Goal: Task Accomplishment & Management: Use online tool/utility

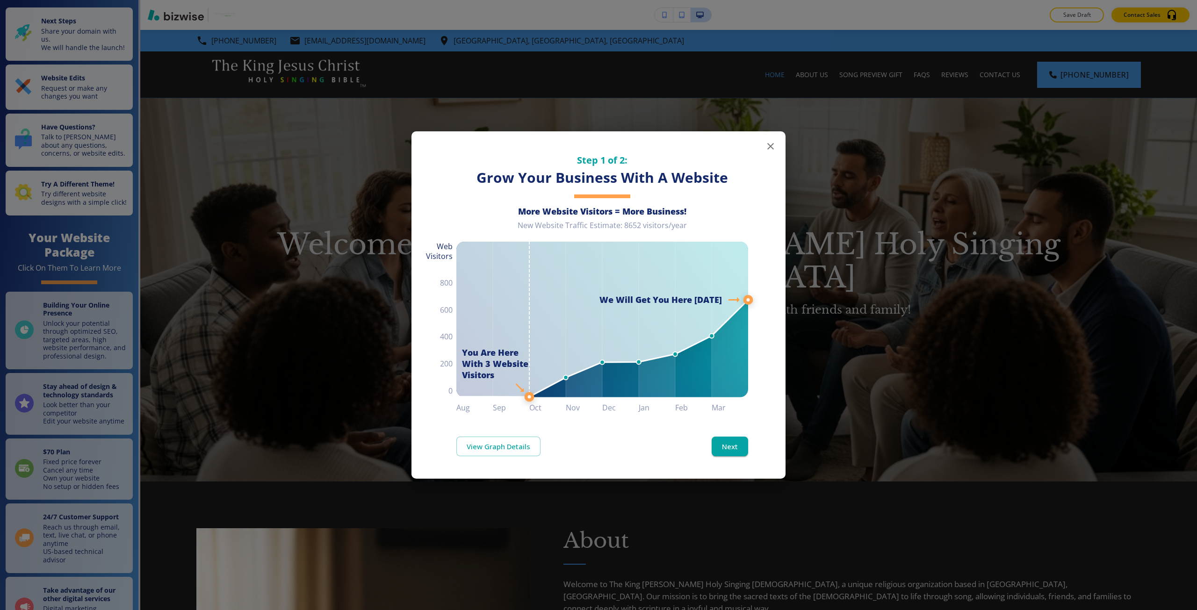
click at [944, 201] on div "Step 1 of 2: Grow Your Business With A Website More Website Visitors = More Bus…" at bounding box center [598, 305] width 1197 height 610
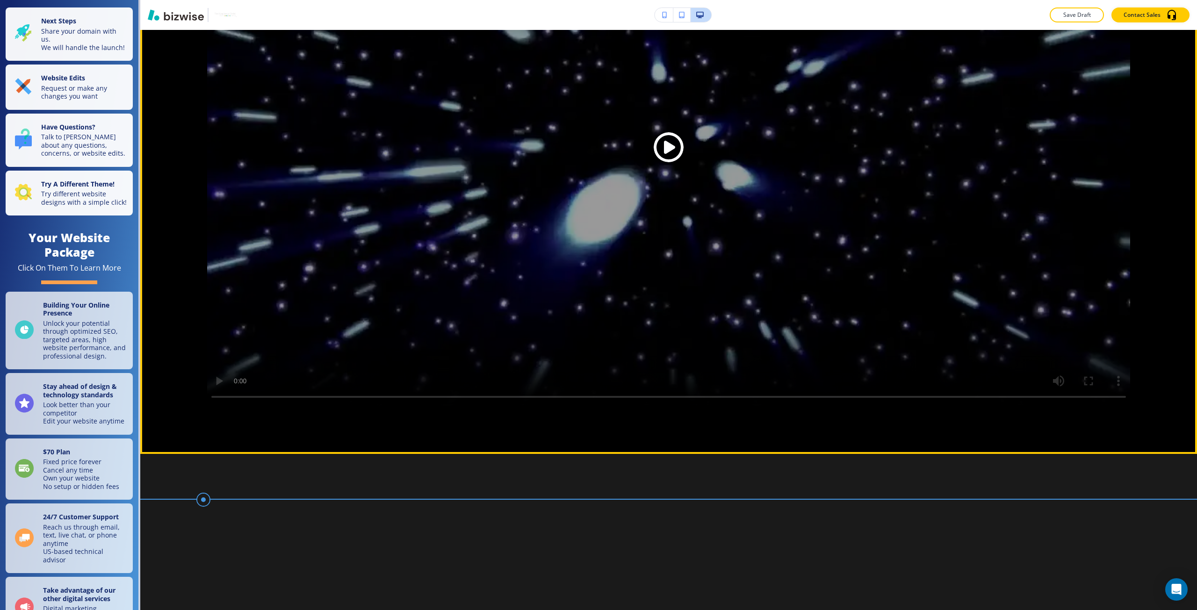
scroll to position [1449, 0]
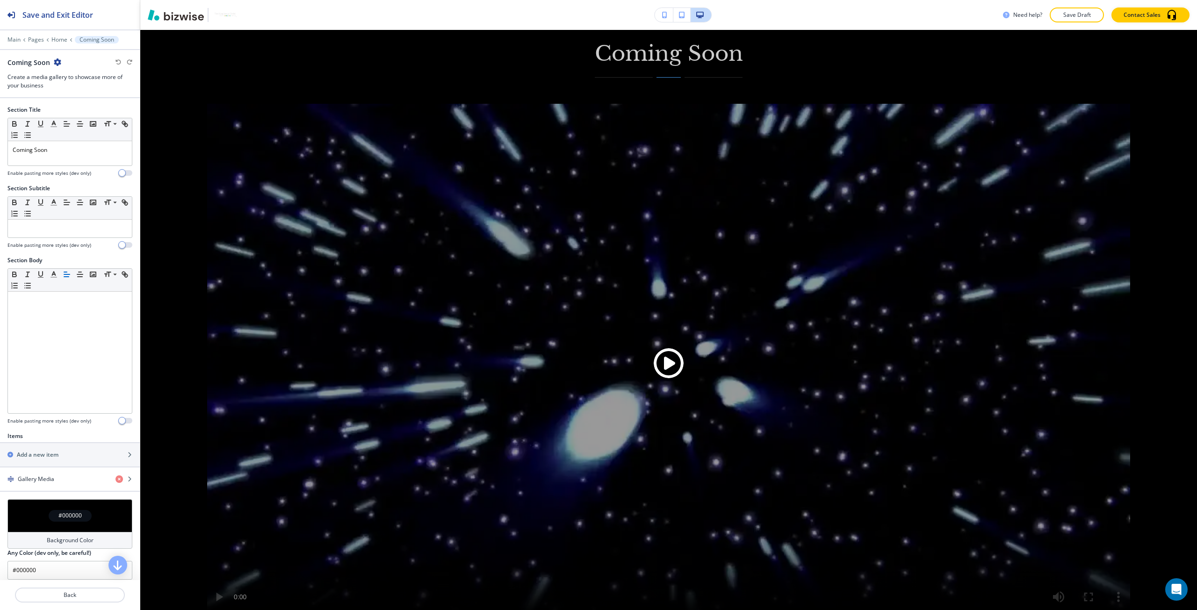
scroll to position [1262, 0]
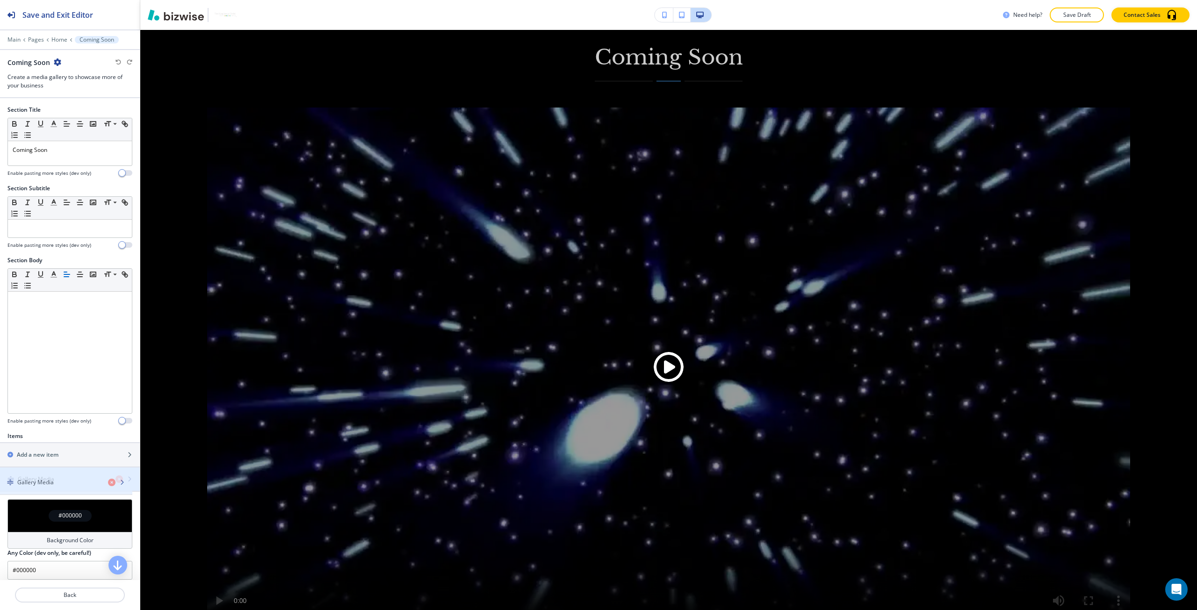
click at [79, 490] on div "button" at bounding box center [70, 486] width 140 height 7
click at [74, 485] on div "button" at bounding box center [70, 486] width 140 height 7
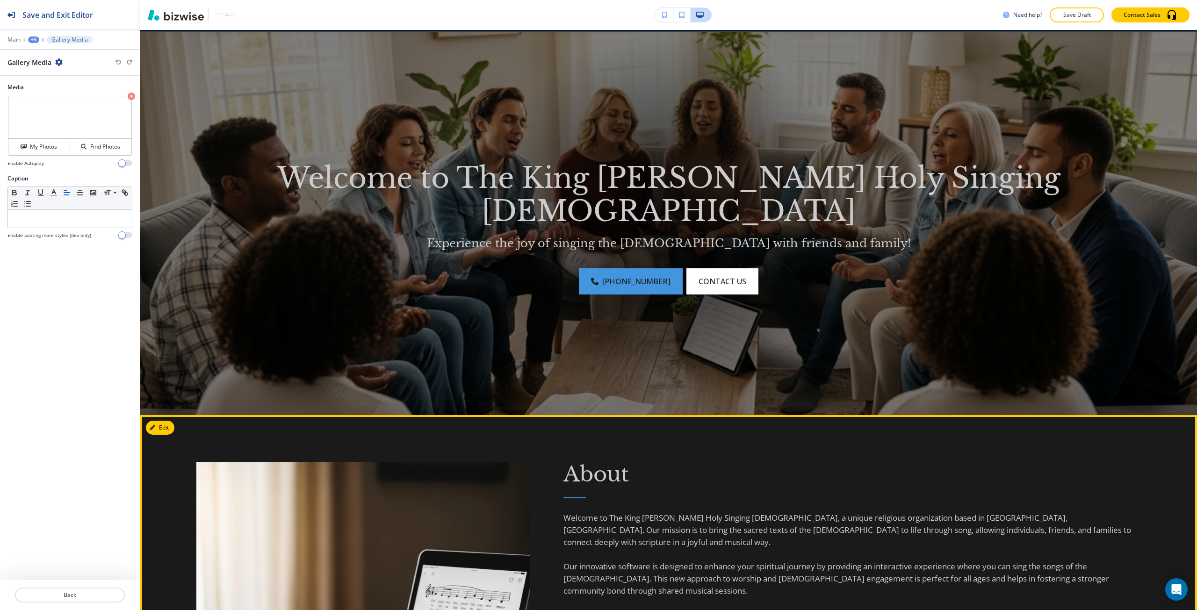
scroll to position [0, 0]
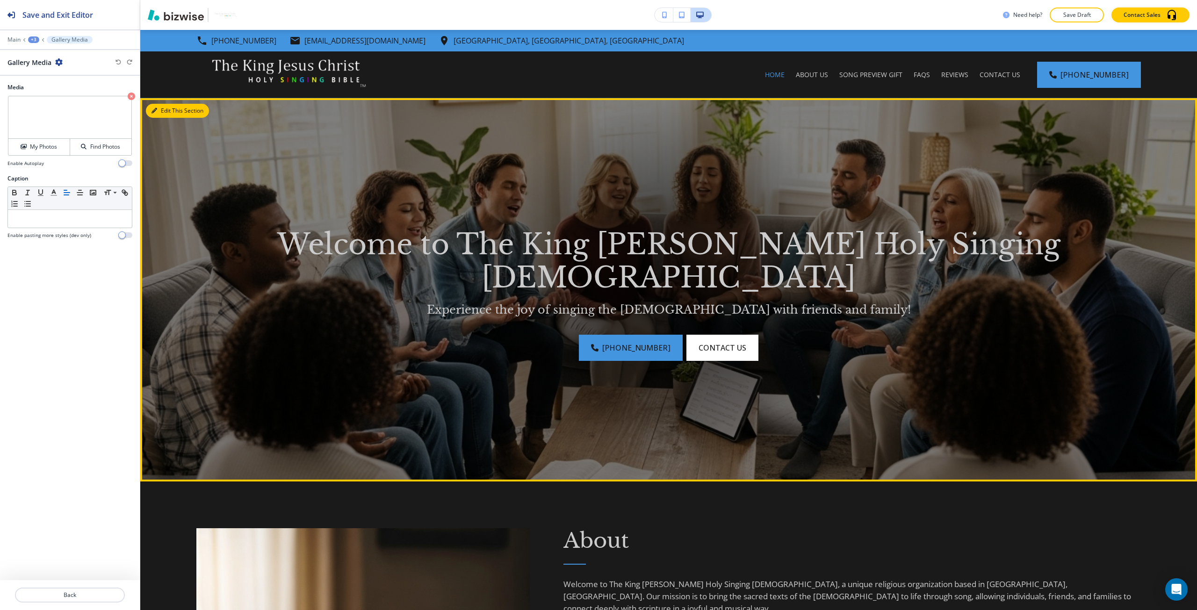
click at [156, 115] on button "Edit This Section" at bounding box center [177, 111] width 63 height 14
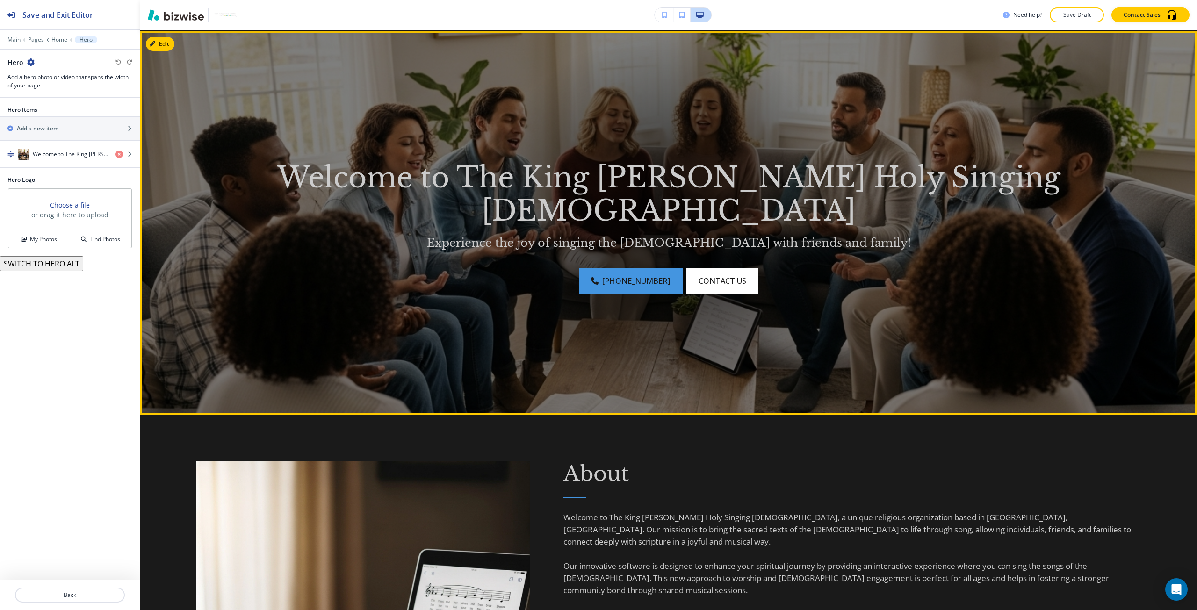
scroll to position [68, 0]
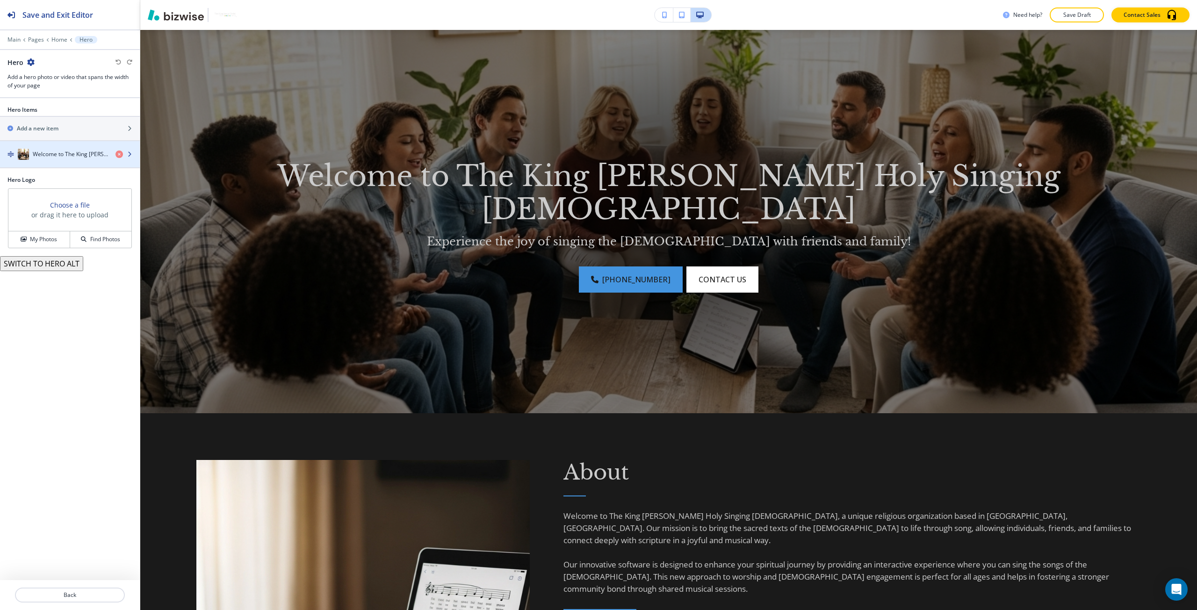
click at [52, 161] on div "button" at bounding box center [70, 163] width 140 height 7
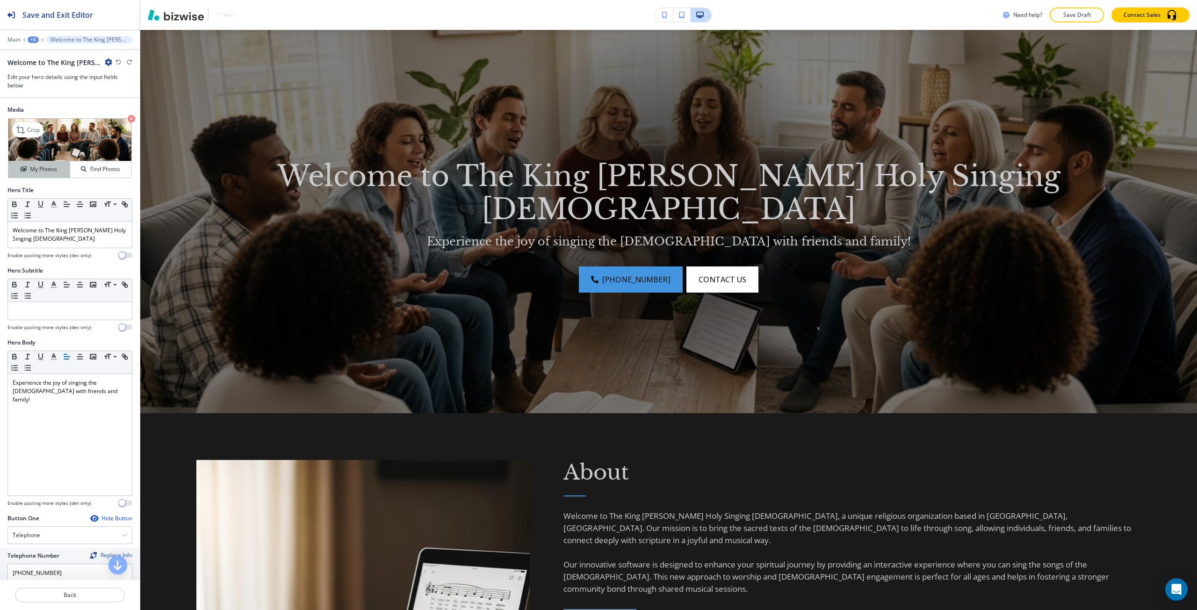
click at [50, 173] on h4 "My Photos" at bounding box center [43, 169] width 27 height 8
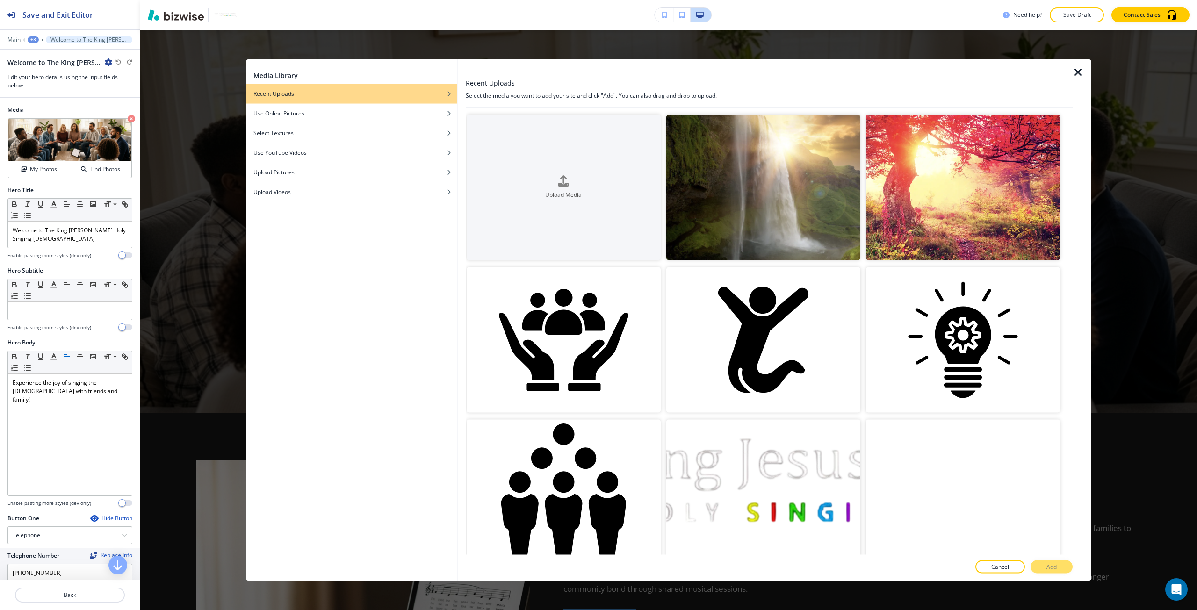
click at [903, 486] on video "button" at bounding box center [963, 492] width 194 height 145
click at [1044, 566] on button "Add" at bounding box center [1052, 567] width 42 height 13
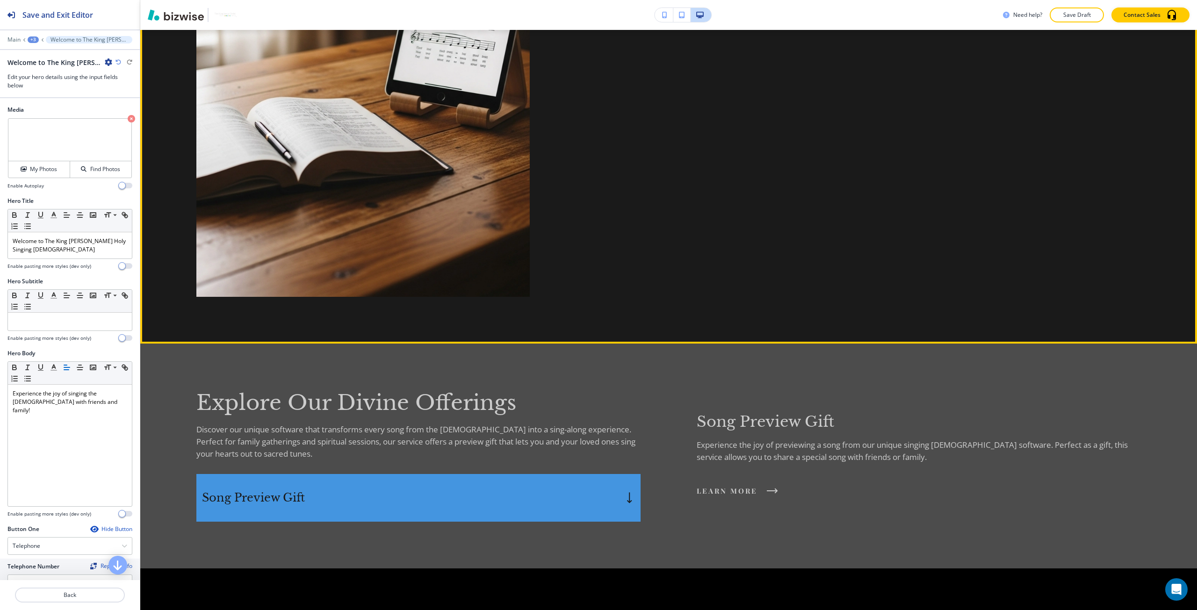
scroll to position [701, 0]
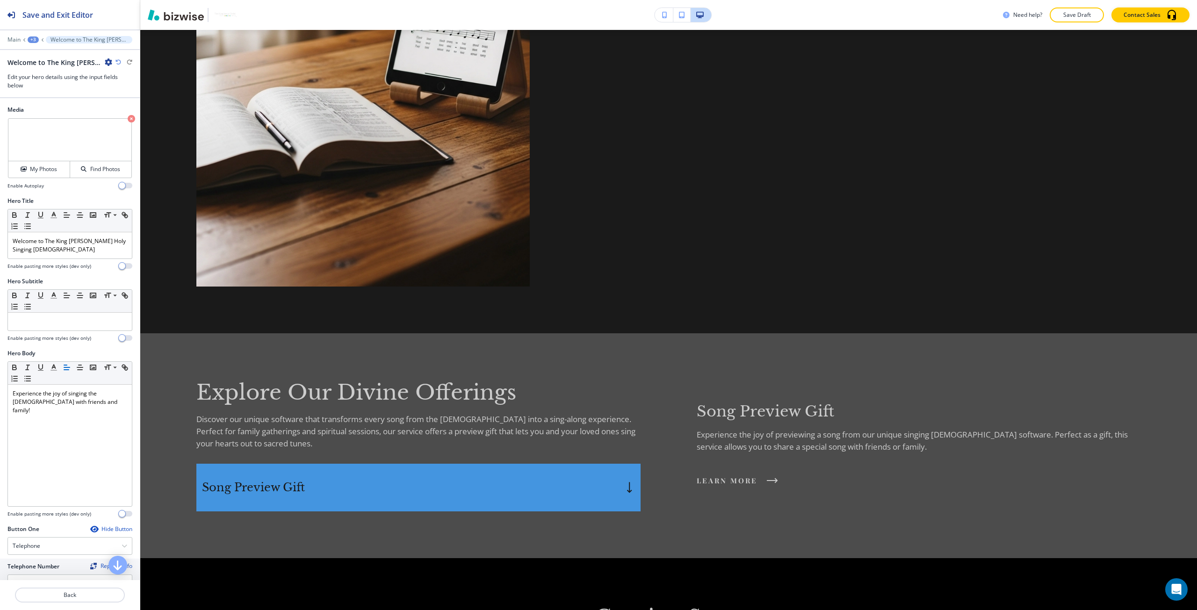
click at [29, 36] on button "+3" at bounding box center [33, 39] width 11 height 7
click at [52, 67] on p "Home" at bounding box center [58, 71] width 48 height 8
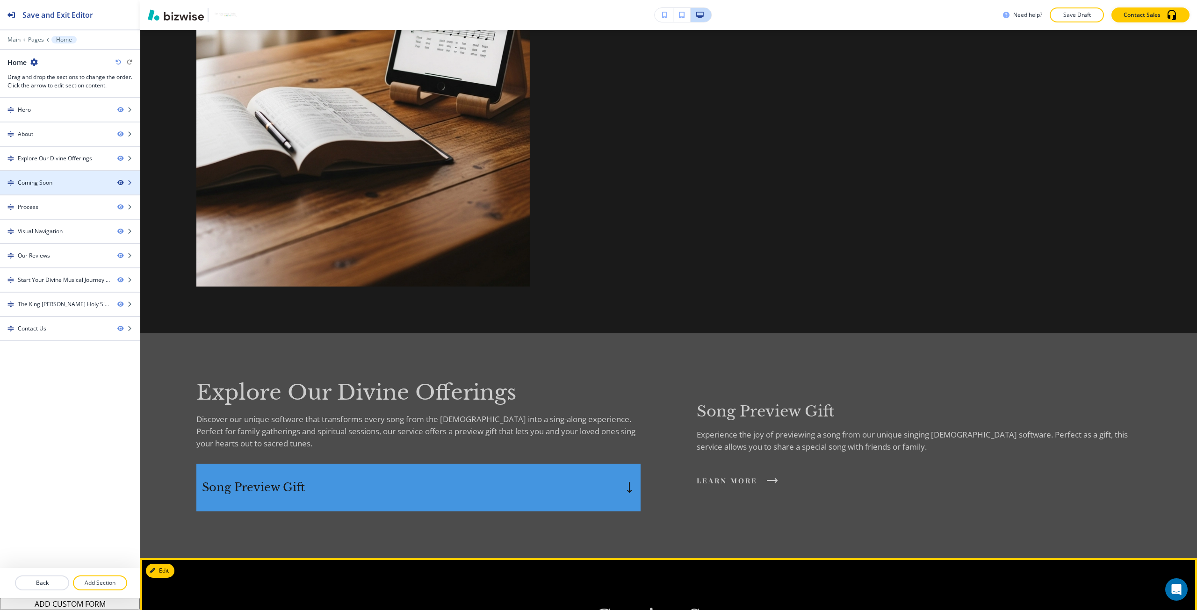
click at [119, 182] on icon "button" at bounding box center [120, 183] width 6 height 6
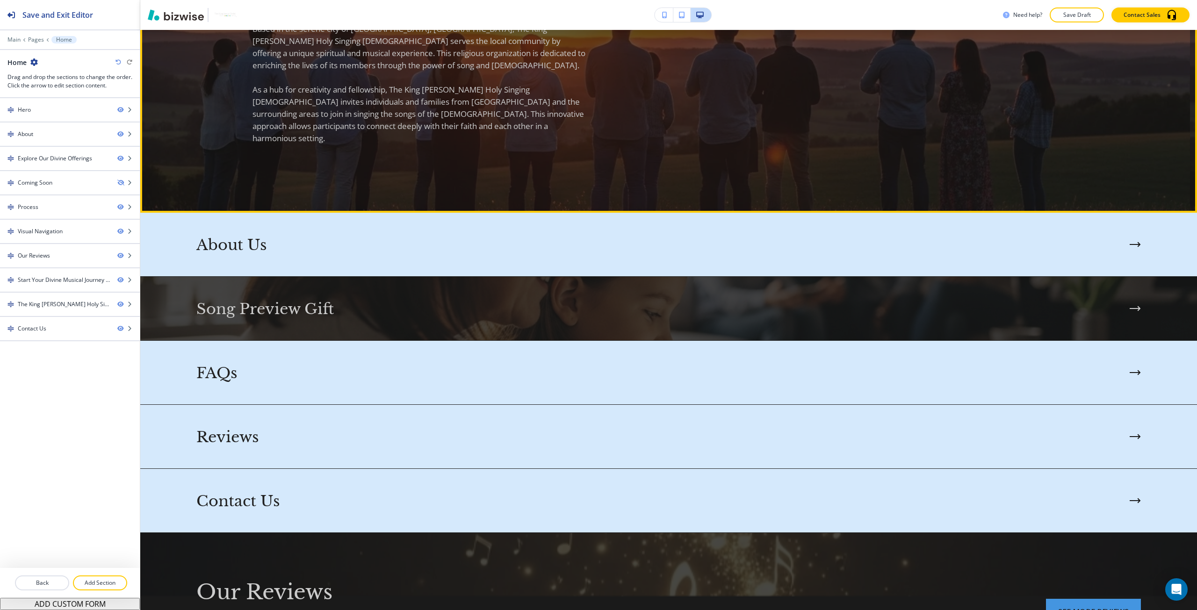
scroll to position [1356, 0]
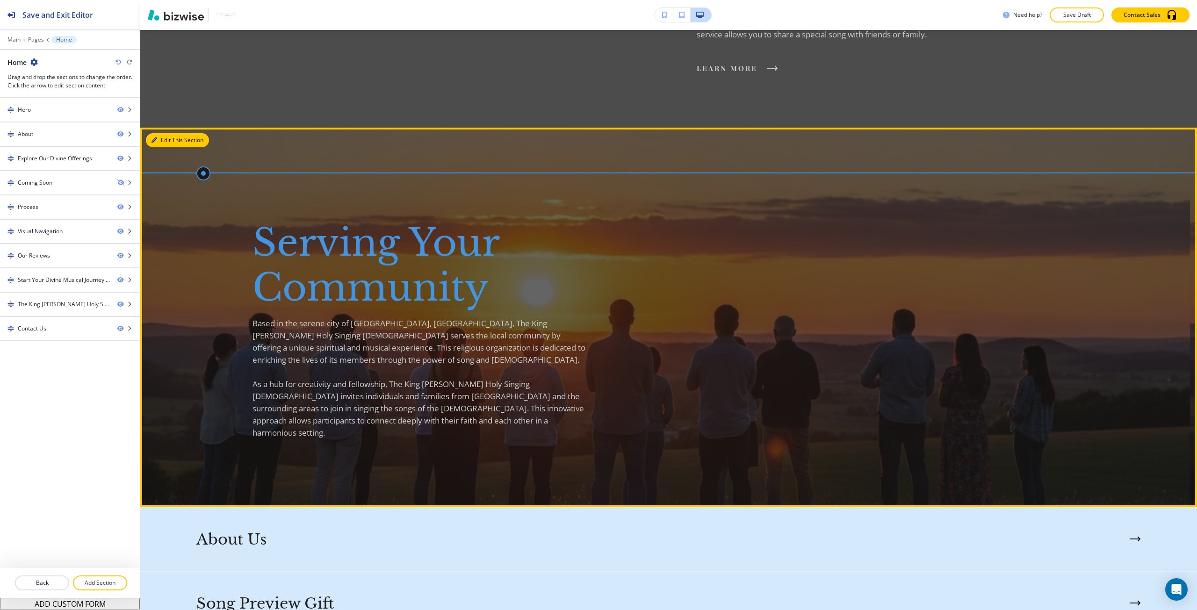
click at [158, 138] on button "Edit This Section" at bounding box center [177, 140] width 63 height 14
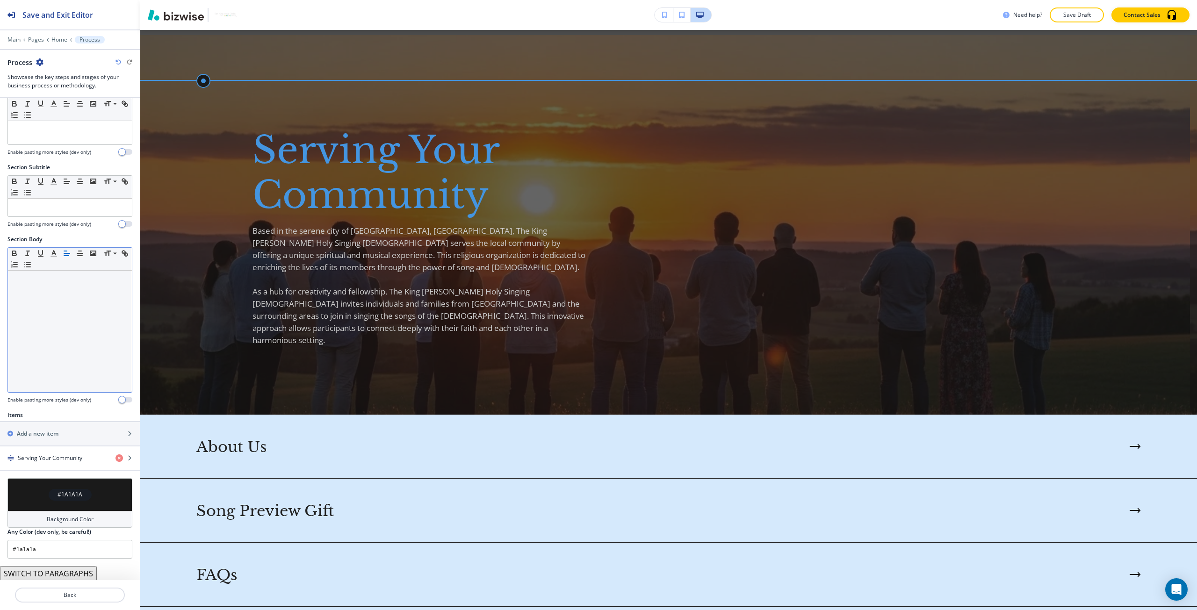
scroll to position [22, 0]
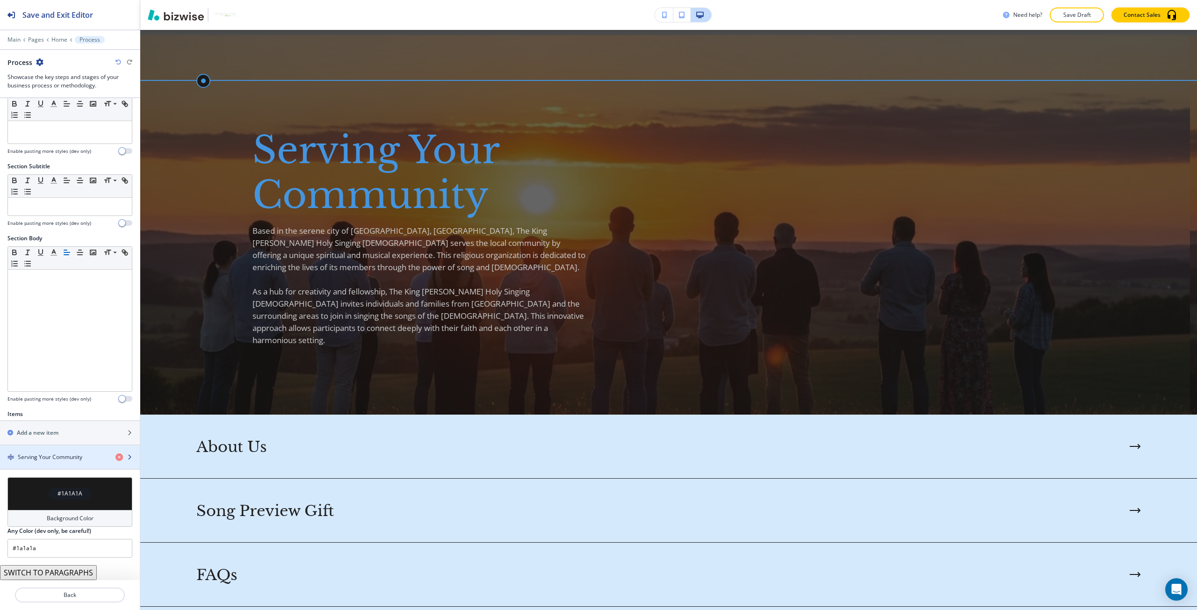
click at [53, 458] on h4 "Serving Your Community" at bounding box center [50, 457] width 65 height 8
click at [58, 463] on div "button" at bounding box center [70, 464] width 140 height 7
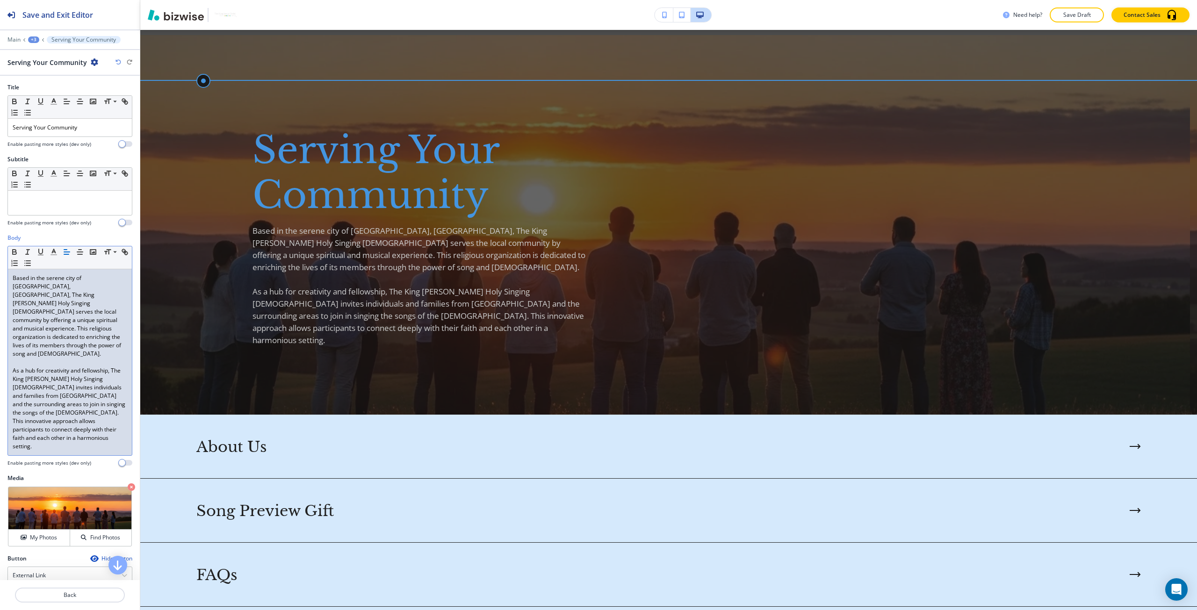
click at [67, 369] on p "As a hub for creativity and fellowship, The King Jesus Christ Holy Singing Bibl…" at bounding box center [70, 409] width 115 height 84
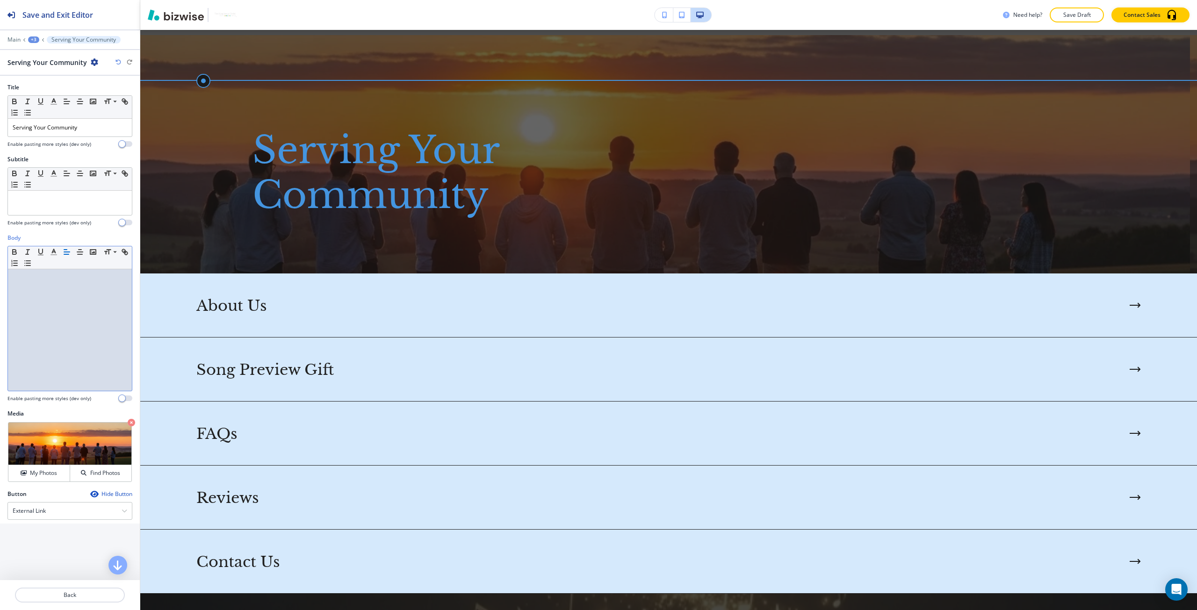
paste div
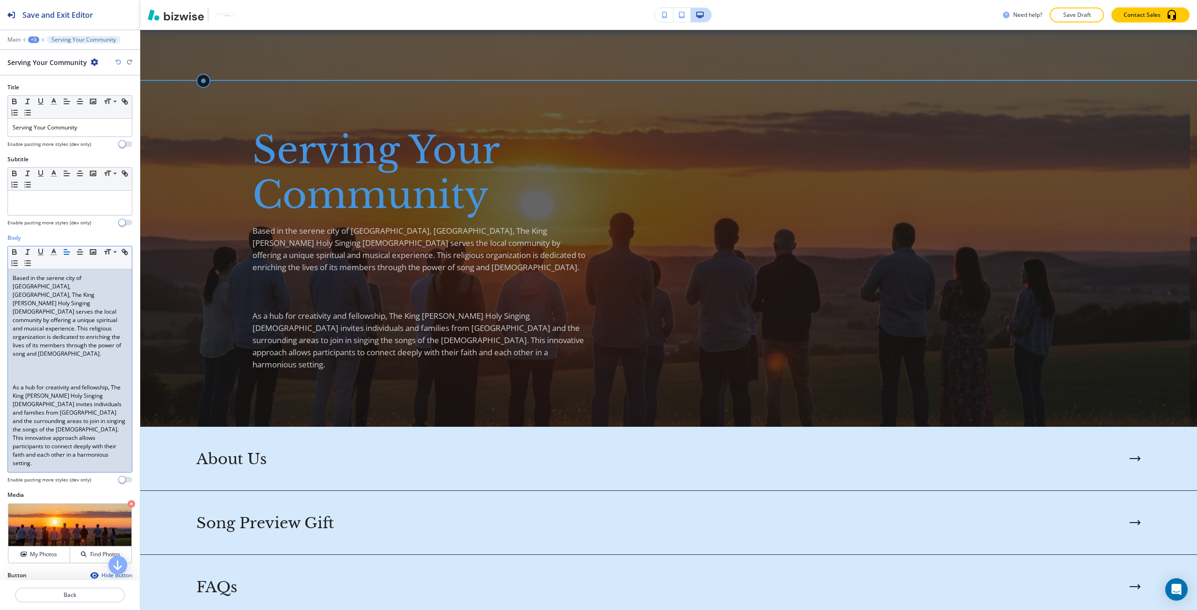
click at [70, 375] on p at bounding box center [70, 379] width 115 height 8
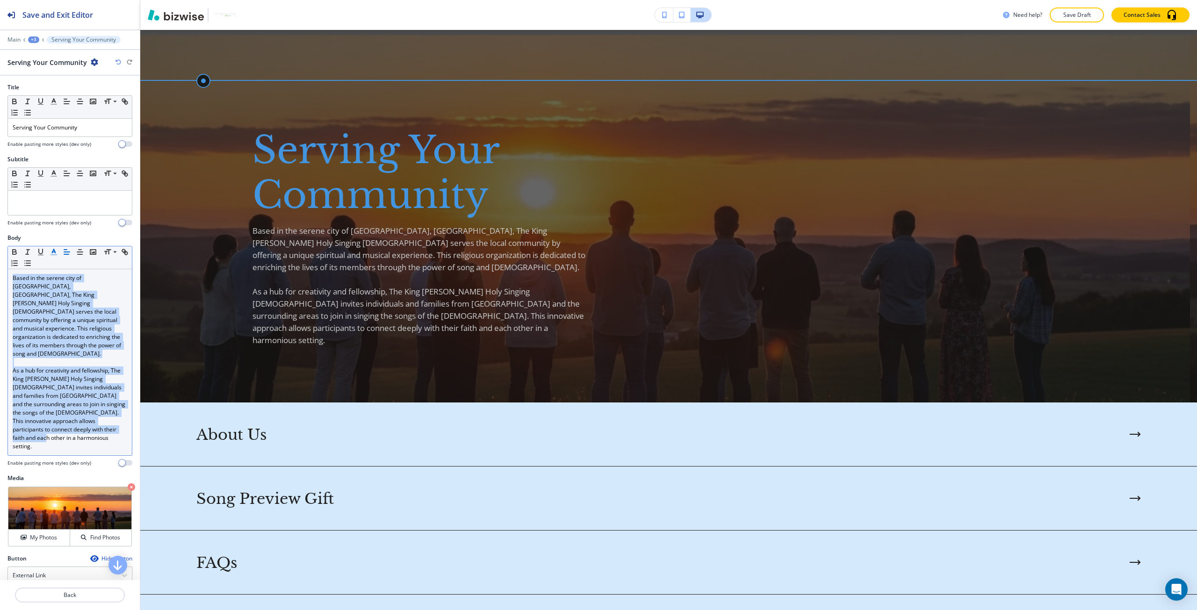
click at [54, 255] on icon "button" at bounding box center [54, 252] width 8 height 8
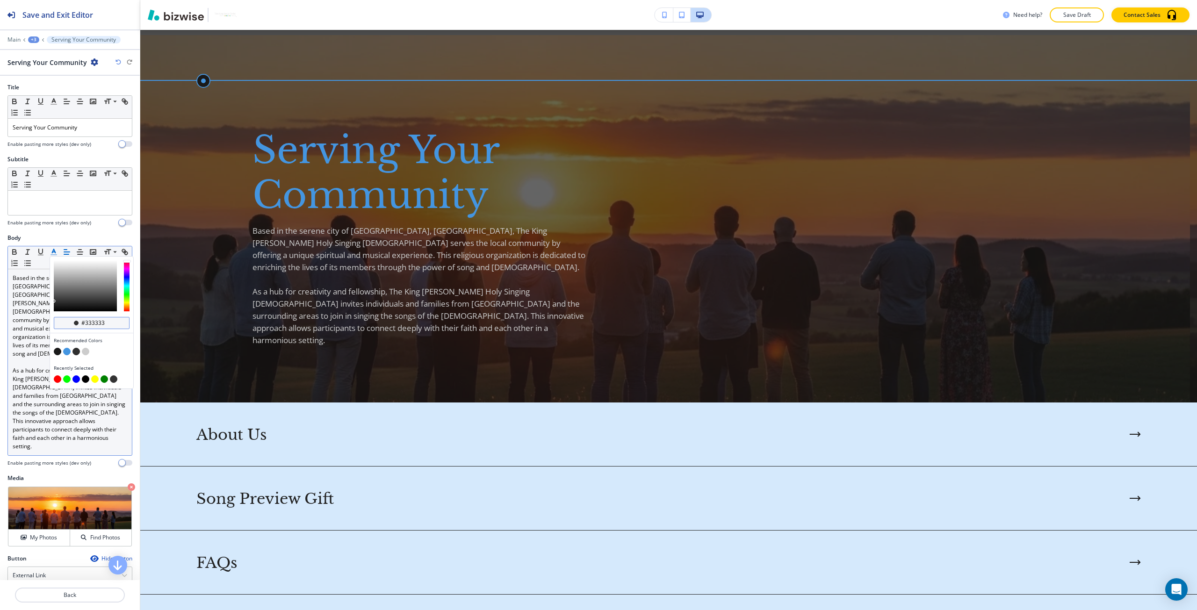
click at [88, 321] on input "#333333" at bounding box center [96, 322] width 33 height 7
type input "#ffffff"
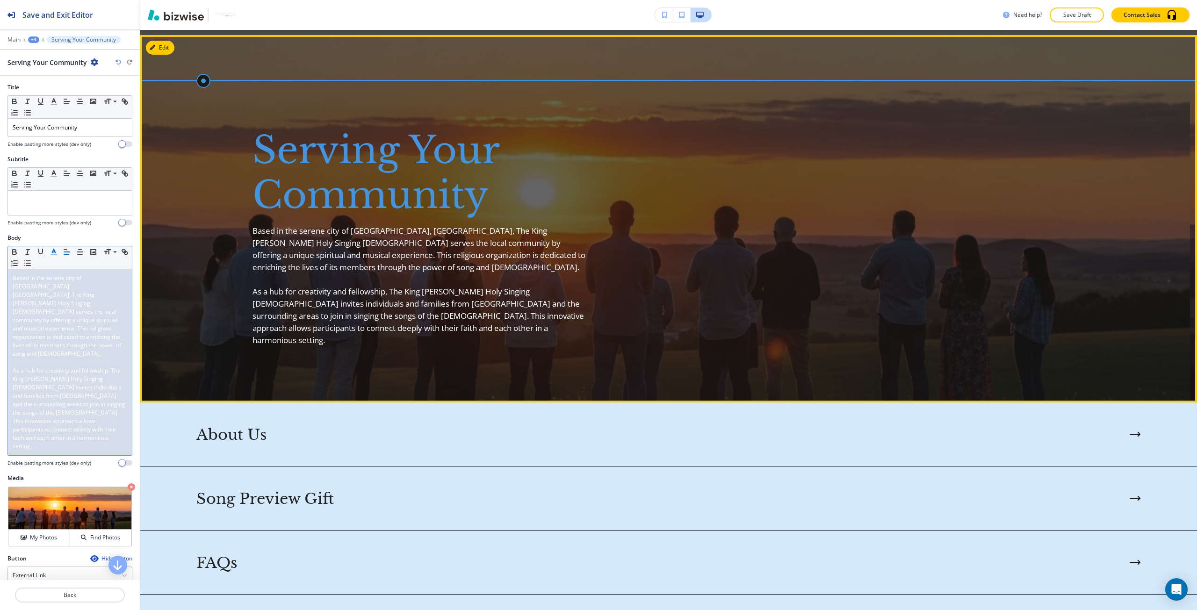
click at [221, 320] on img at bounding box center [665, 219] width 1050 height 368
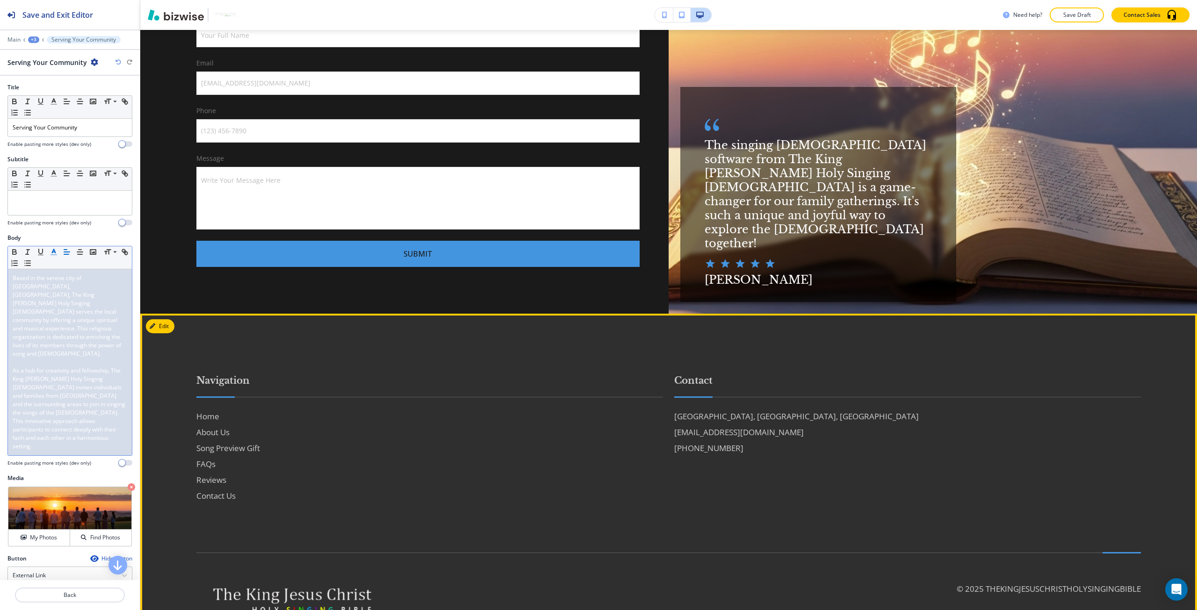
scroll to position [3131, 0]
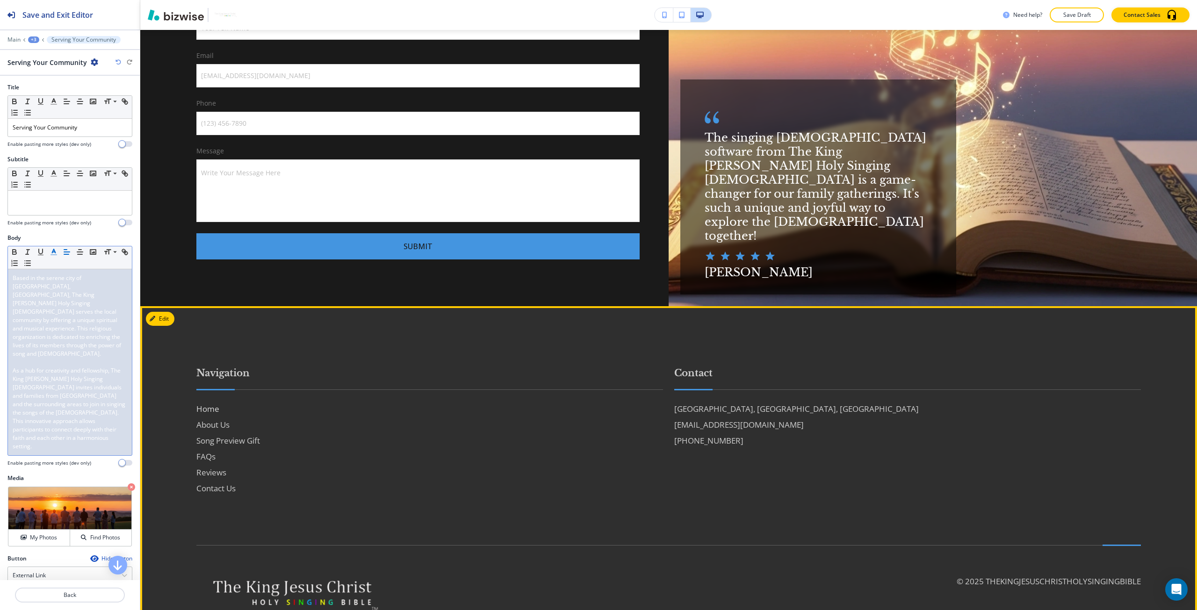
click at [210, 403] on h6 "Home" at bounding box center [429, 409] width 467 height 12
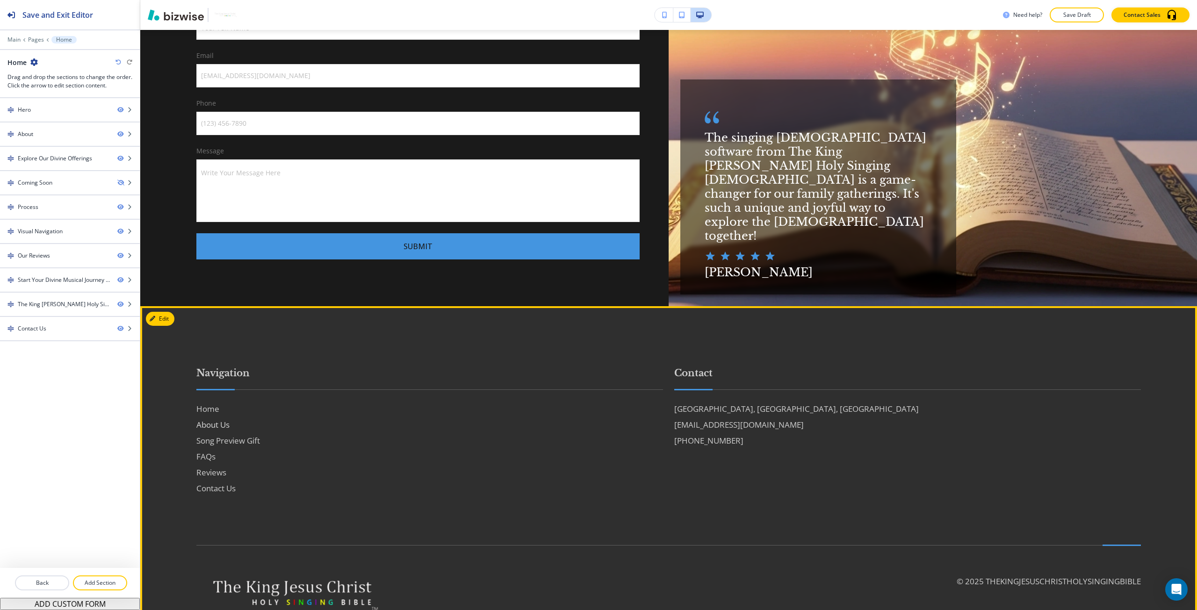
click at [211, 419] on h6 "About Us" at bounding box center [429, 425] width 467 height 12
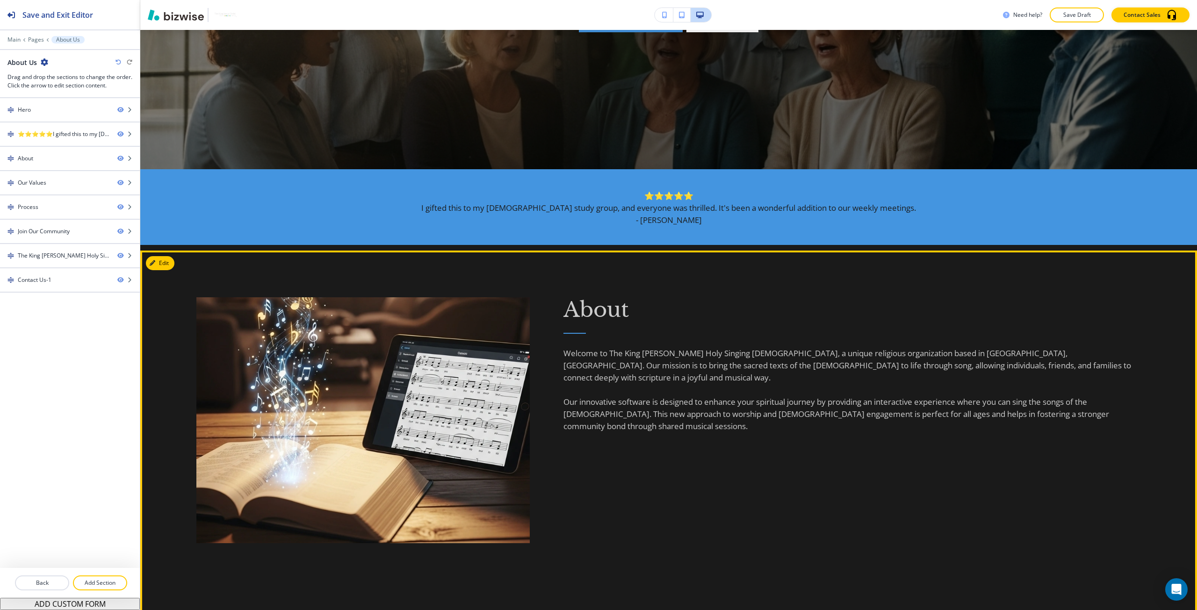
scroll to position [327, 0]
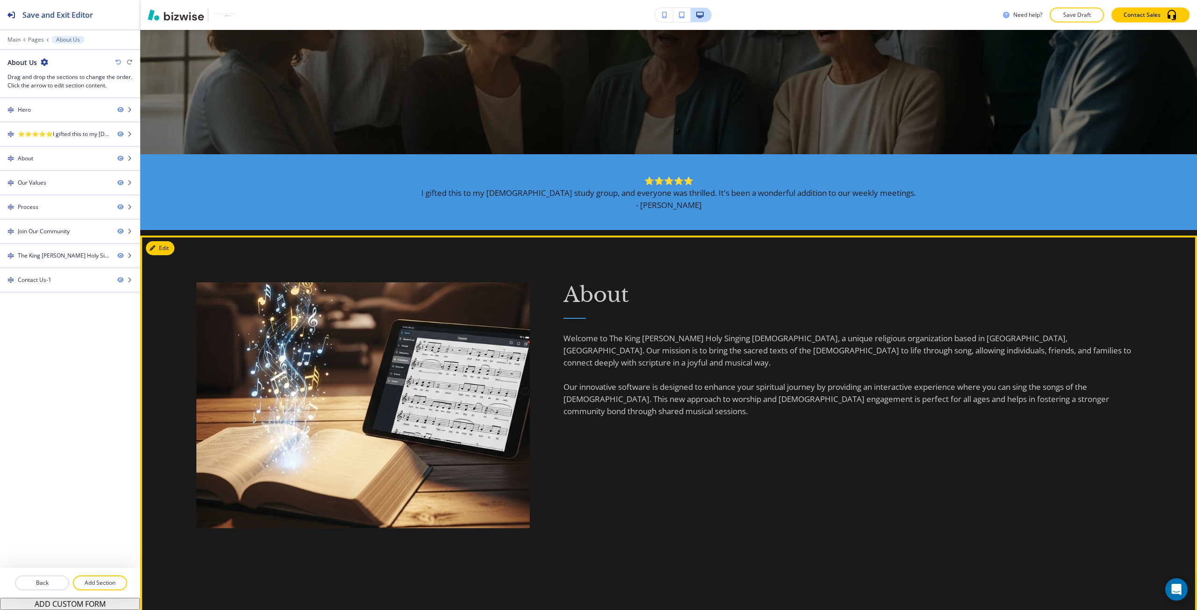
click at [611, 338] on p "Welcome to The King Jesus Christ Holy Singing Bible, a unique religious organiz…" at bounding box center [852, 350] width 578 height 36
drag, startPoint x: 611, startPoint y: 338, endPoint x: 738, endPoint y: 341, distance: 127.7
click at [738, 341] on p "Welcome to The King Jesus Christ Holy Singing Bible, a unique religious organiz…" at bounding box center [852, 350] width 578 height 36
copy p "The King Jesus Christ Holy Singing Bible"
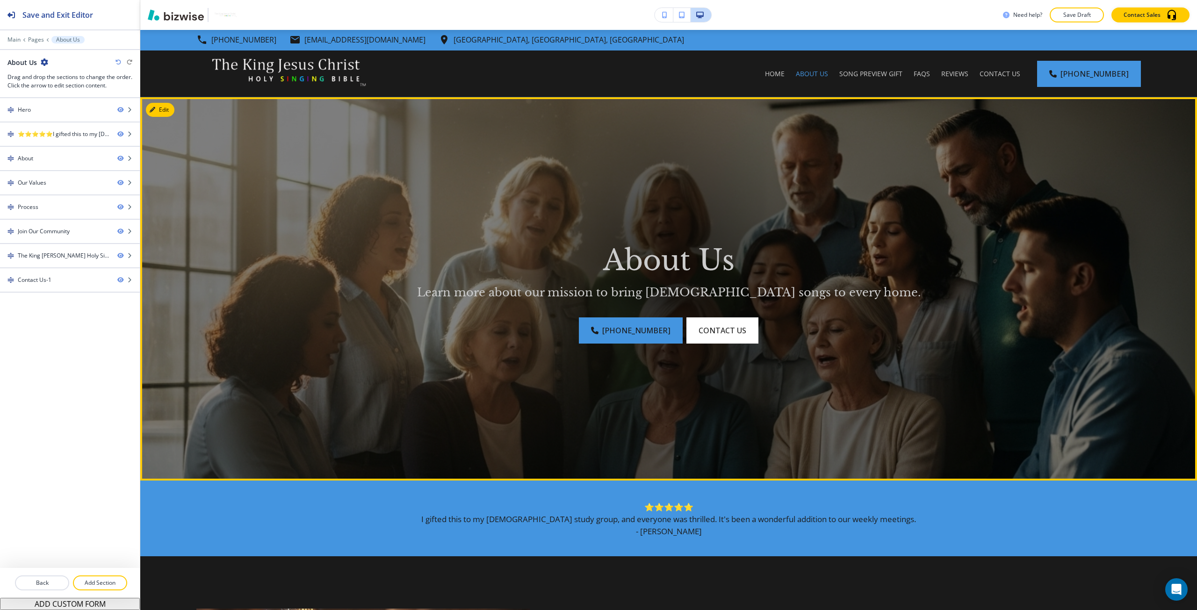
scroll to position [0, 0]
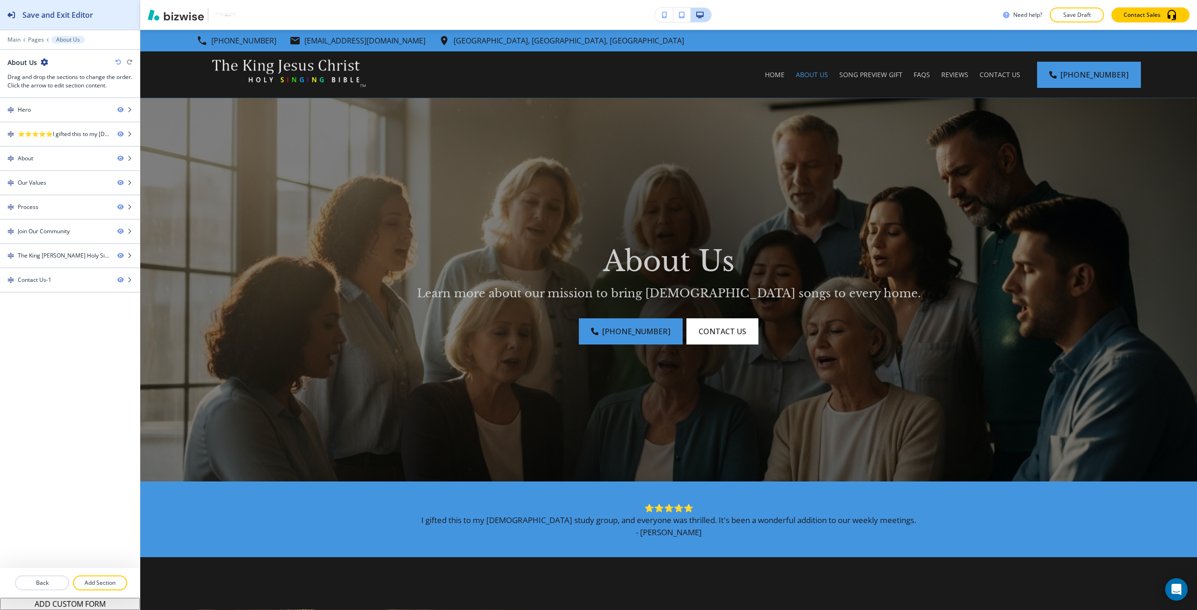
click at [93, 7] on div "Save and Exit Editor" at bounding box center [46, 14] width 93 height 29
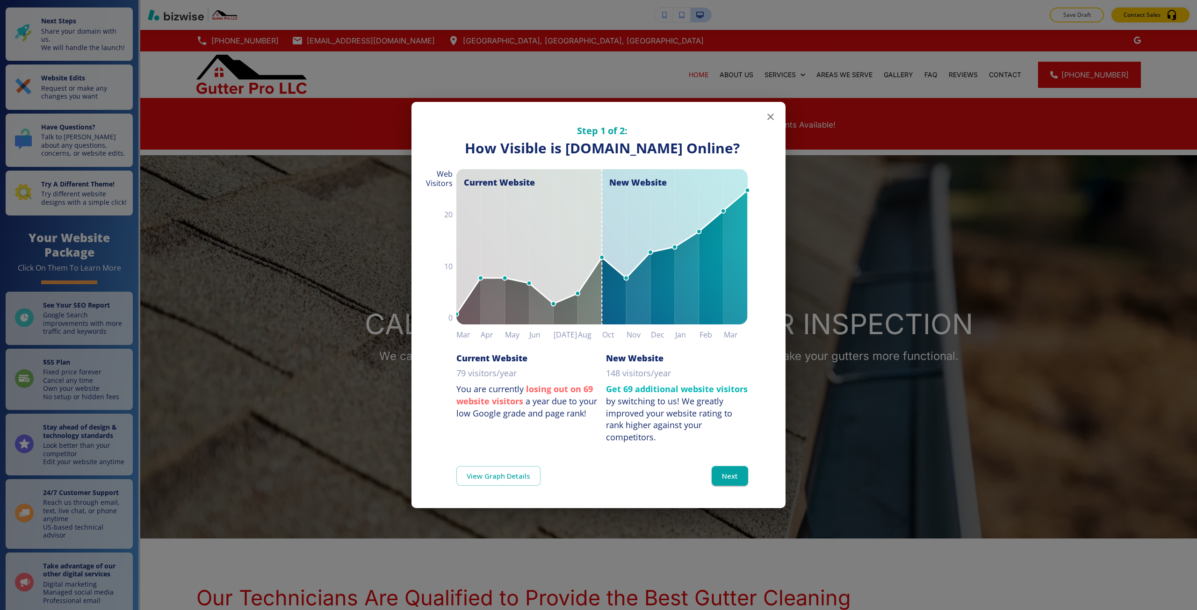
click at [223, 314] on div "Step 1 of 2: How Visible are You Online? How Visible is [DOMAIN_NAME] Online? C…" at bounding box center [598, 305] width 1197 height 610
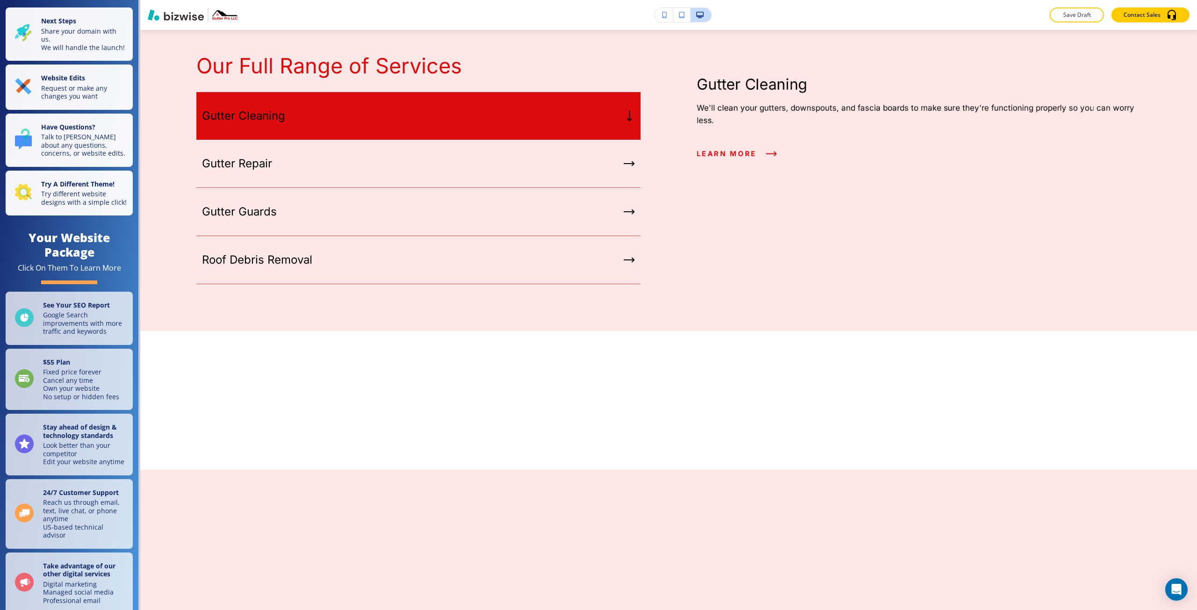
scroll to position [1683, 0]
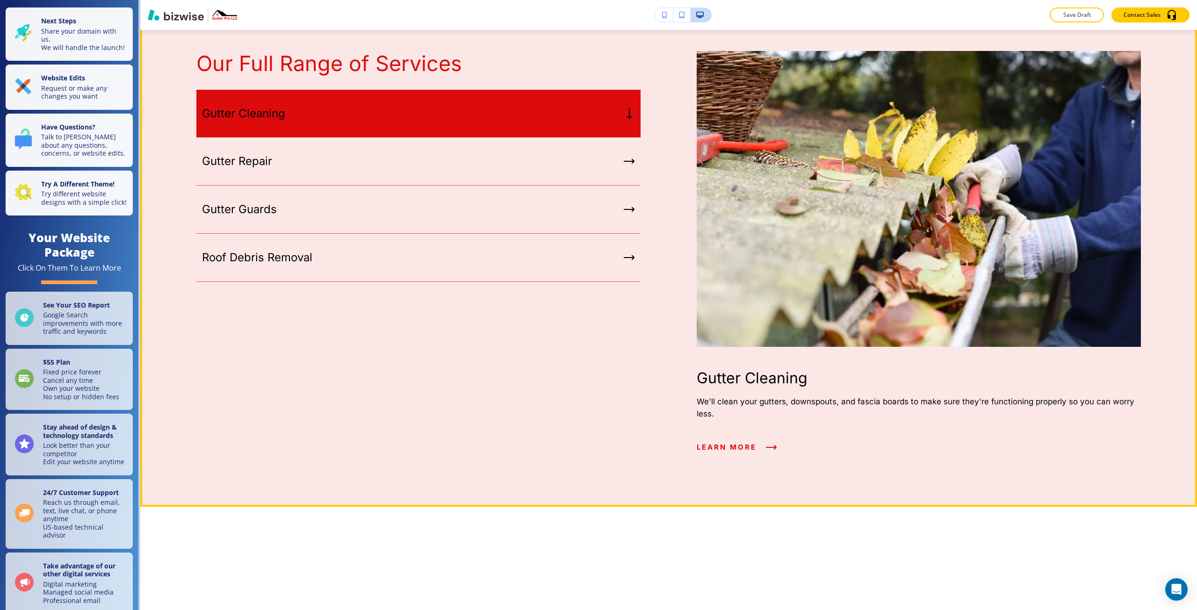
drag, startPoint x: 167, startPoint y: 219, endPoint x: 268, endPoint y: 337, distance: 154.9
click at [167, 24] on button "Edit This Section" at bounding box center [177, 17] width 63 height 14
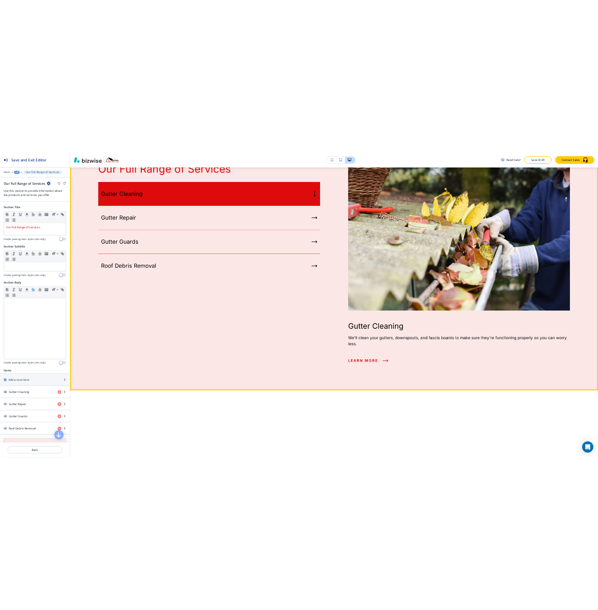
scroll to position [1716, 0]
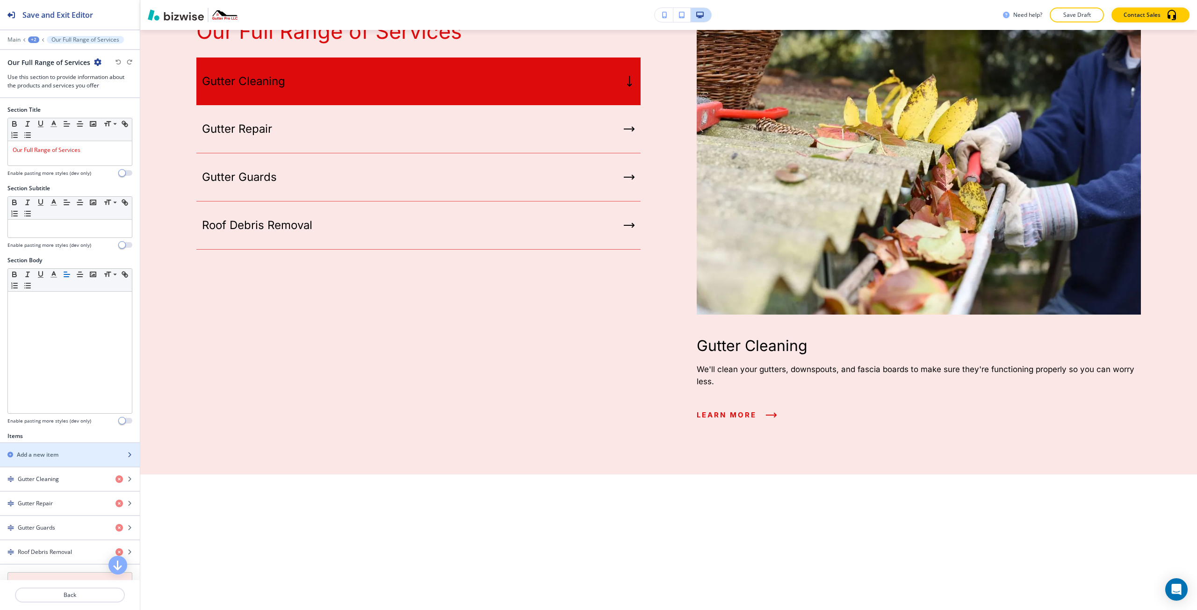
click at [89, 457] on div "Add a new item" at bounding box center [59, 455] width 119 height 8
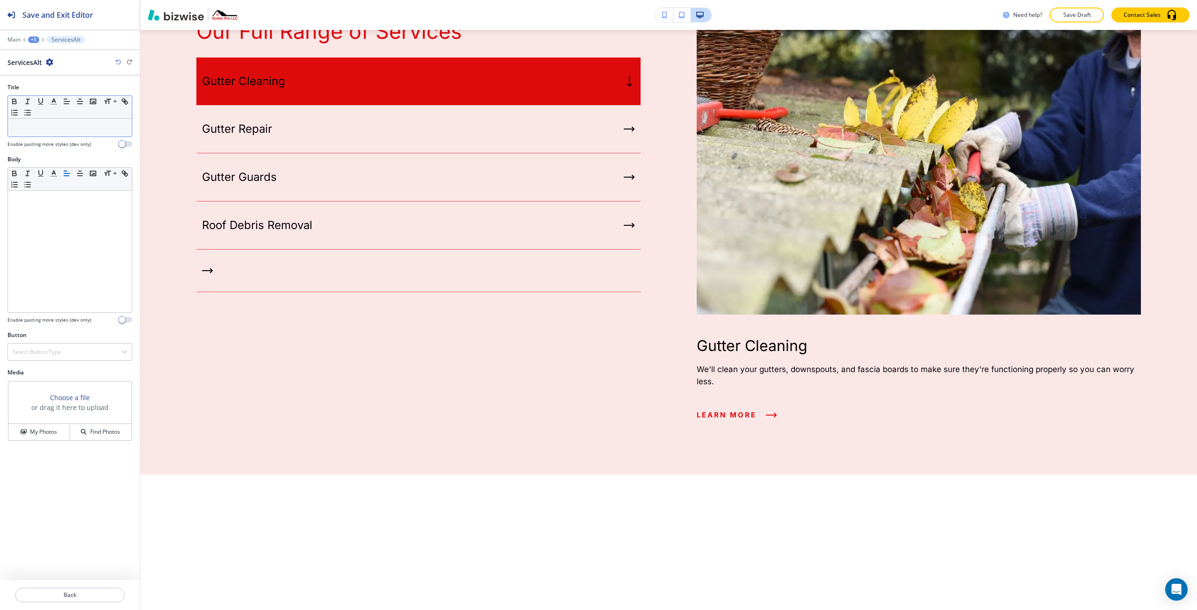
click at [60, 130] on p at bounding box center [70, 127] width 115 height 8
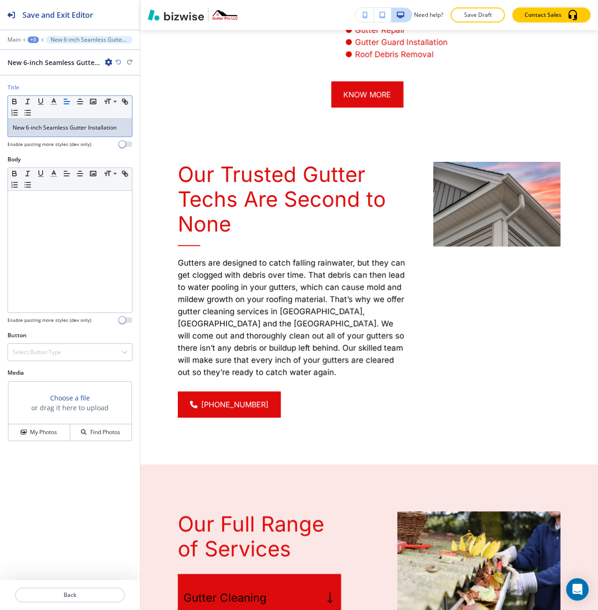
scroll to position [2011, 0]
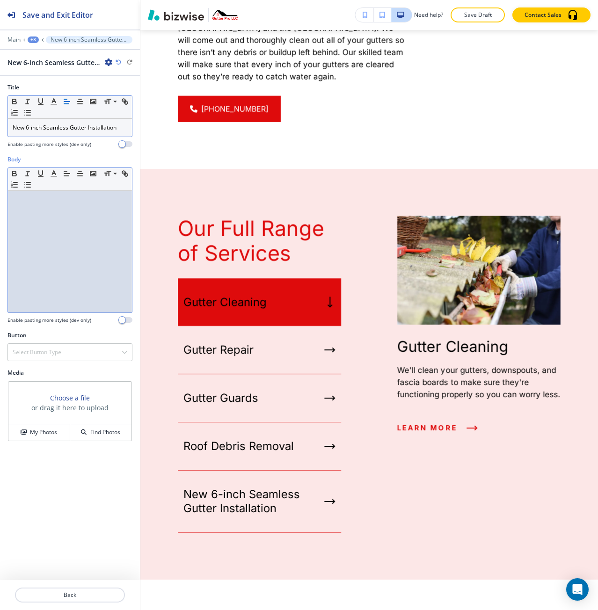
click at [49, 217] on div at bounding box center [70, 252] width 124 height 122
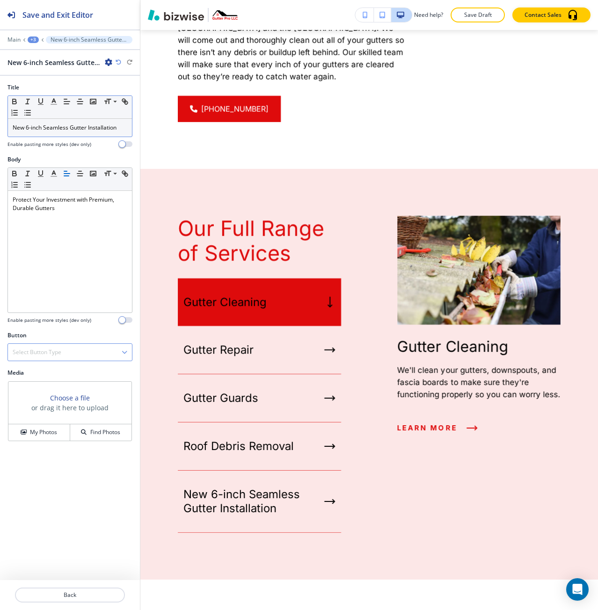
click at [115, 356] on div "Select Button Type" at bounding box center [70, 352] width 124 height 17
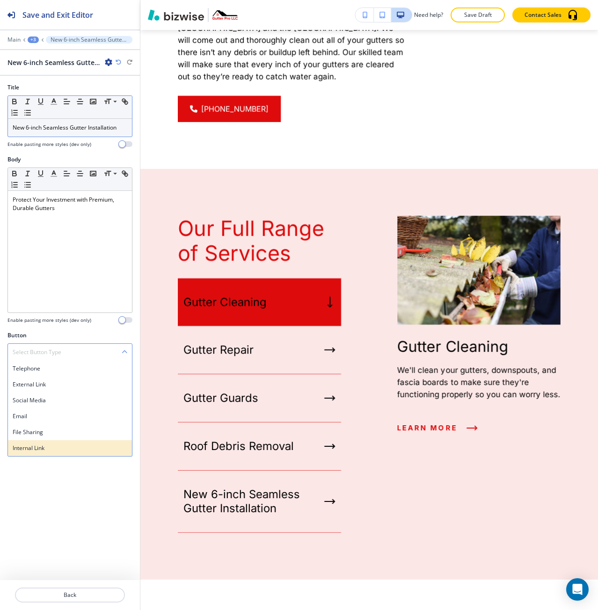
click at [44, 446] on h4 "Internal Link" at bounding box center [70, 448] width 115 height 8
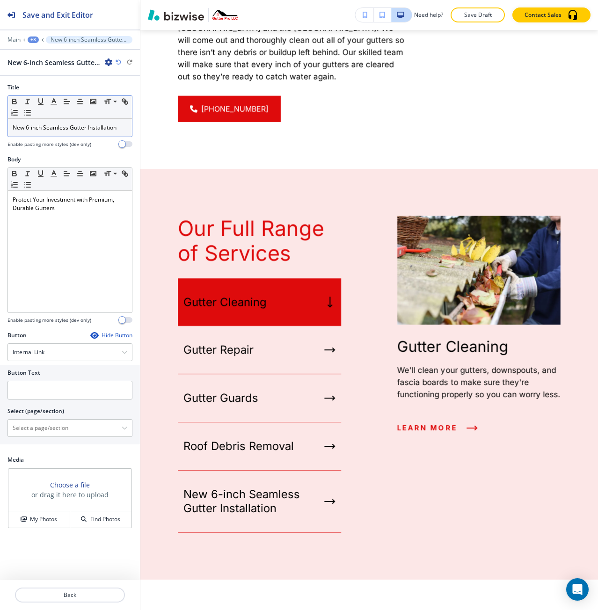
click at [37, 399] on div at bounding box center [69, 402] width 125 height 7
click at [33, 393] on input "text" at bounding box center [69, 390] width 125 height 19
type input "learn more"
click at [39, 522] on h4 "My Photos" at bounding box center [43, 519] width 27 height 8
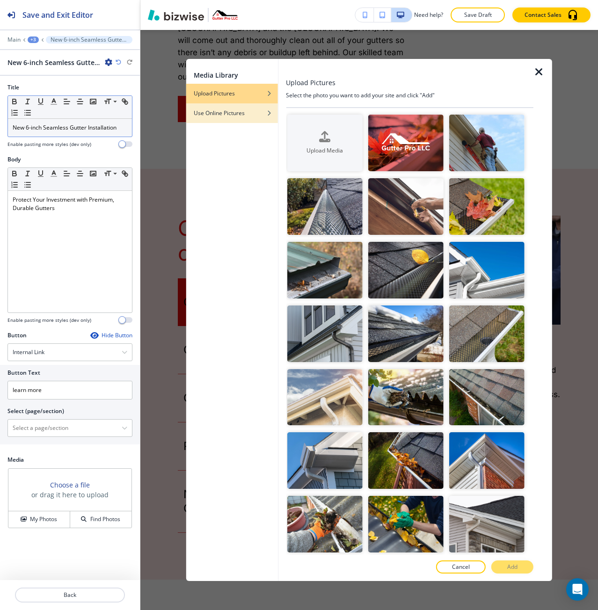
click at [266, 113] on div "Use Online Pictures" at bounding box center [232, 113] width 92 height 8
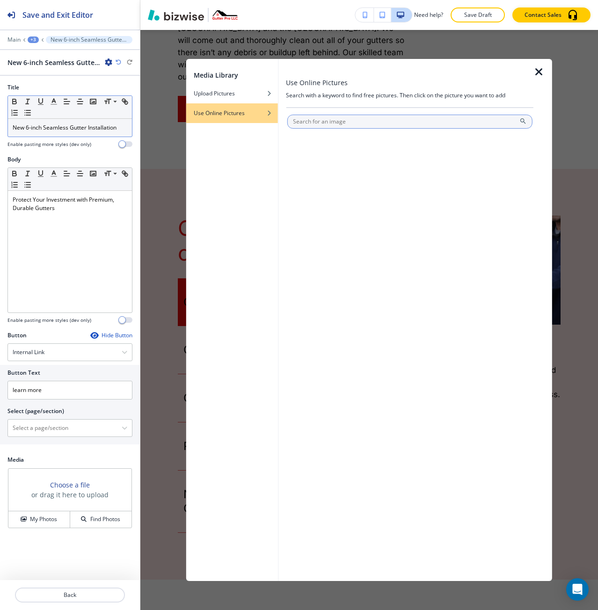
click at [299, 119] on input "text" at bounding box center [409, 122] width 245 height 14
type input "gutter"
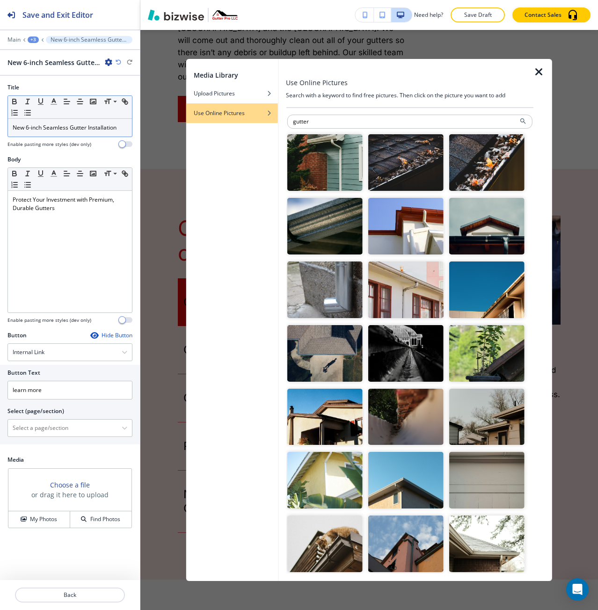
click at [392, 478] on img "button" at bounding box center [405, 480] width 75 height 57
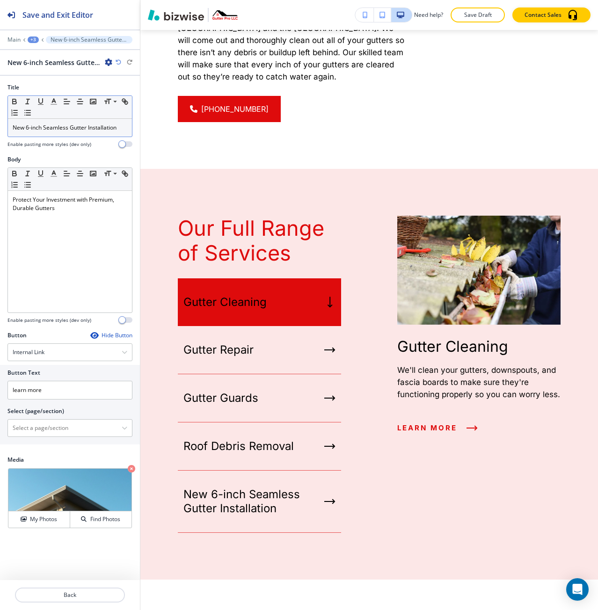
click at [18, 124] on p "New 6-inch Seamless Gutter Installation" at bounding box center [70, 127] width 115 height 8
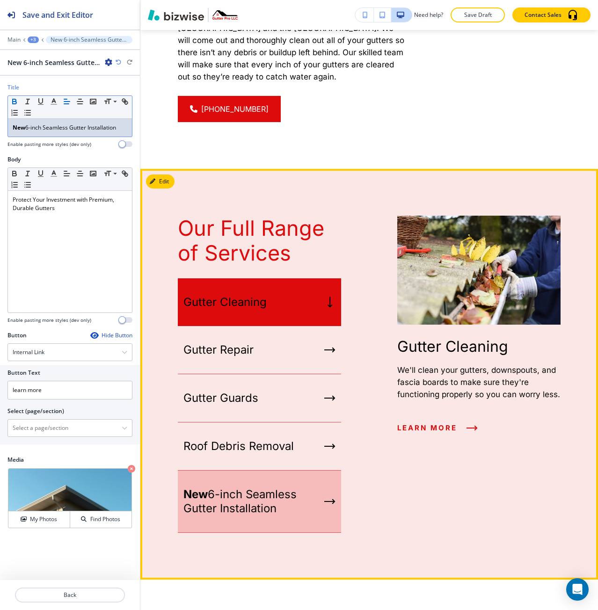
click at [248, 487] on p "New 6-inch Seamless Gutter Installation" at bounding box center [251, 501] width 137 height 28
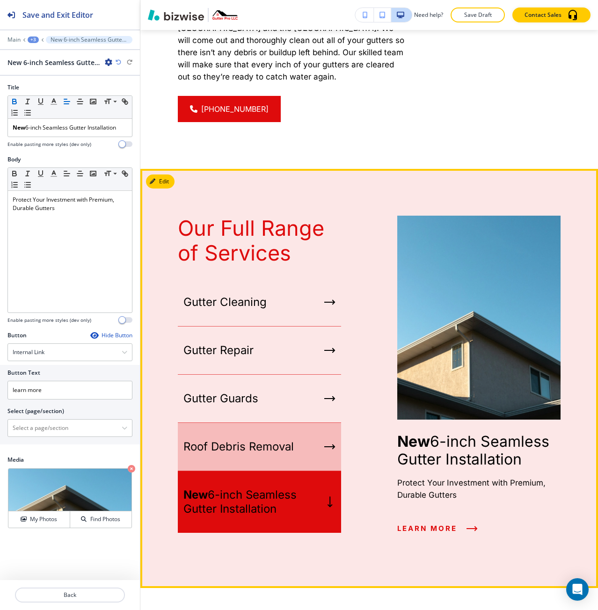
click at [258, 440] on p "Roof Debris Removal" at bounding box center [238, 447] width 110 height 14
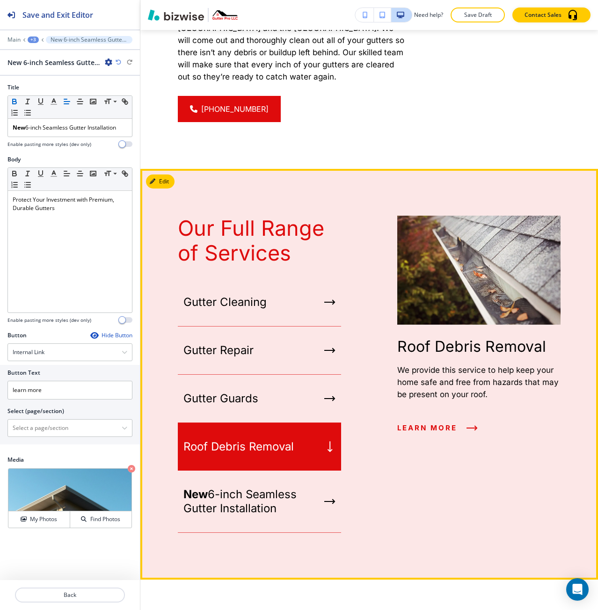
click at [253, 430] on div "Roof Debris Removal" at bounding box center [259, 447] width 163 height 48
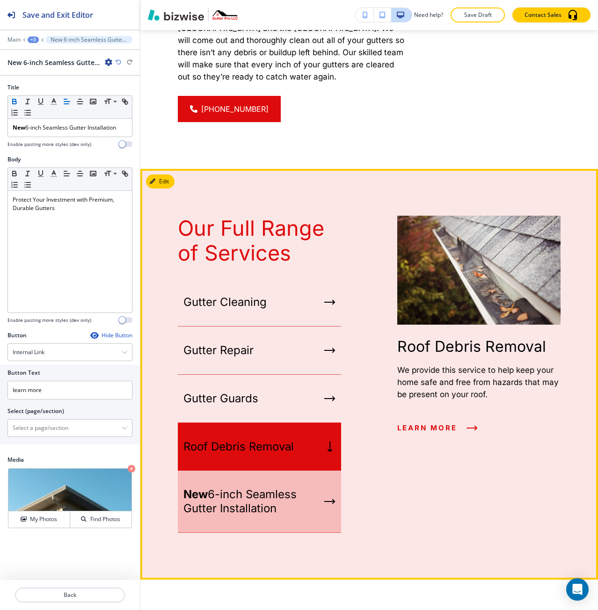
click at [267, 487] on p "New 6-inch Seamless Gutter Installation" at bounding box center [251, 501] width 137 height 28
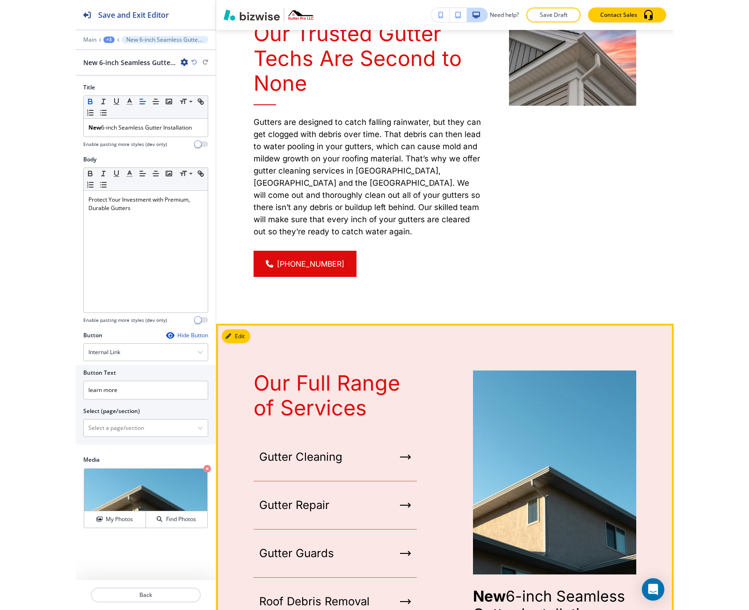
scroll to position [1847, 0]
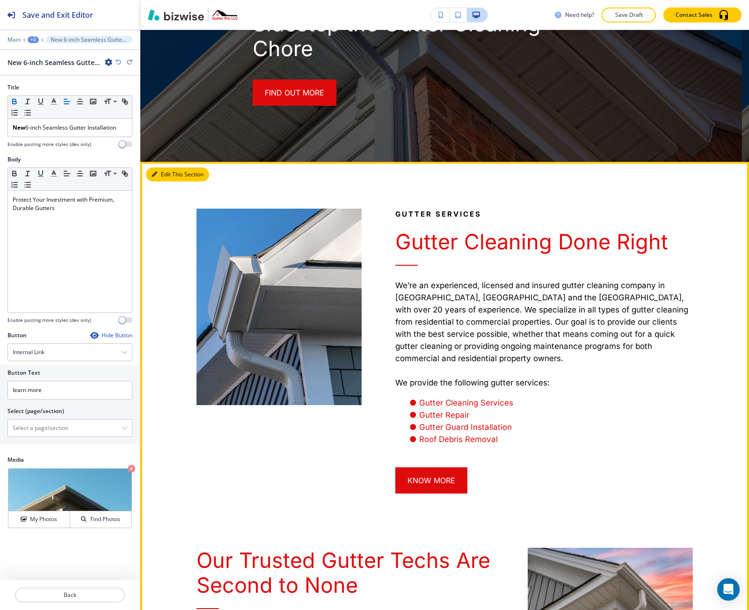
click at [153, 172] on icon "button" at bounding box center [154, 175] width 6 height 6
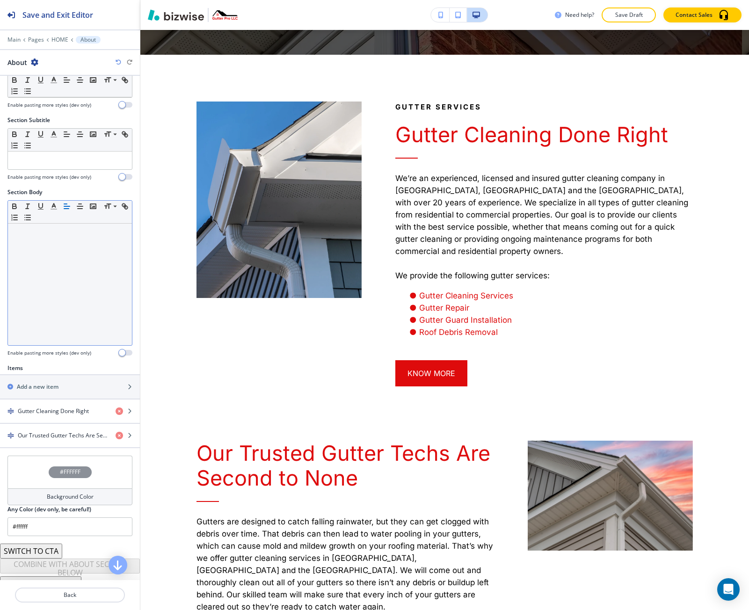
scroll to position [57, 0]
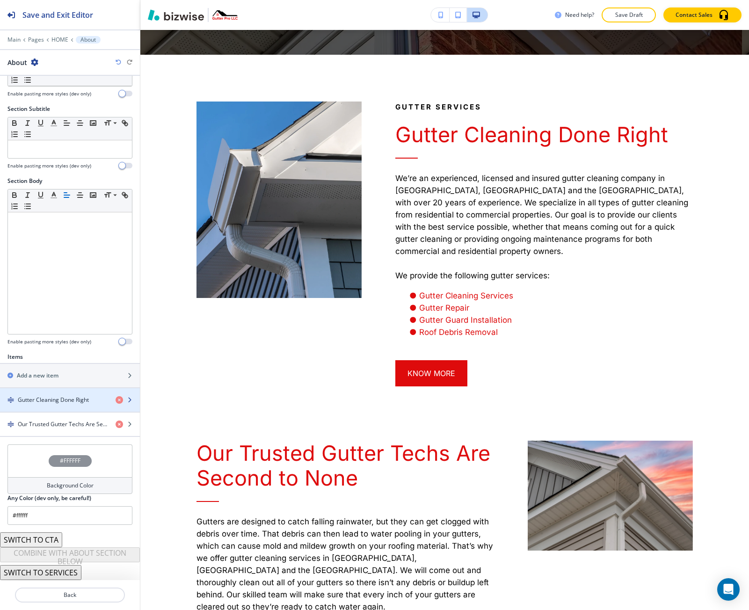
click at [49, 393] on div "button" at bounding box center [70, 391] width 140 height 7
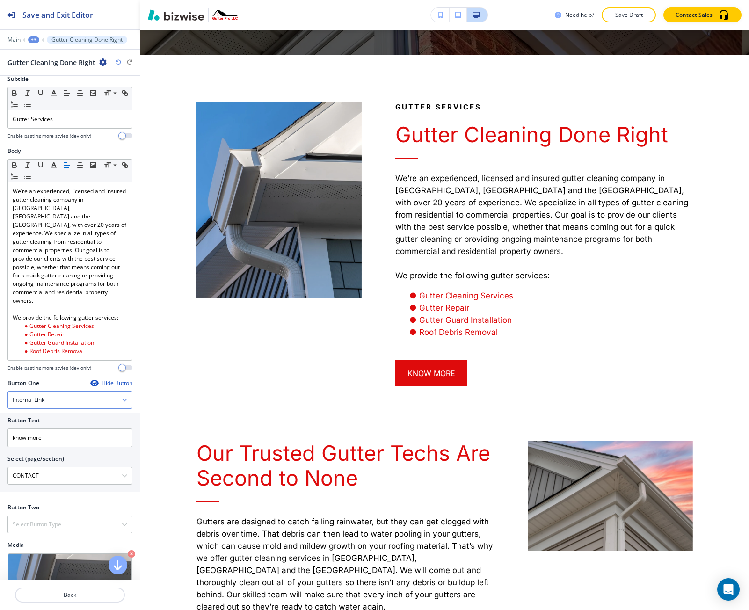
scroll to position [94, 0]
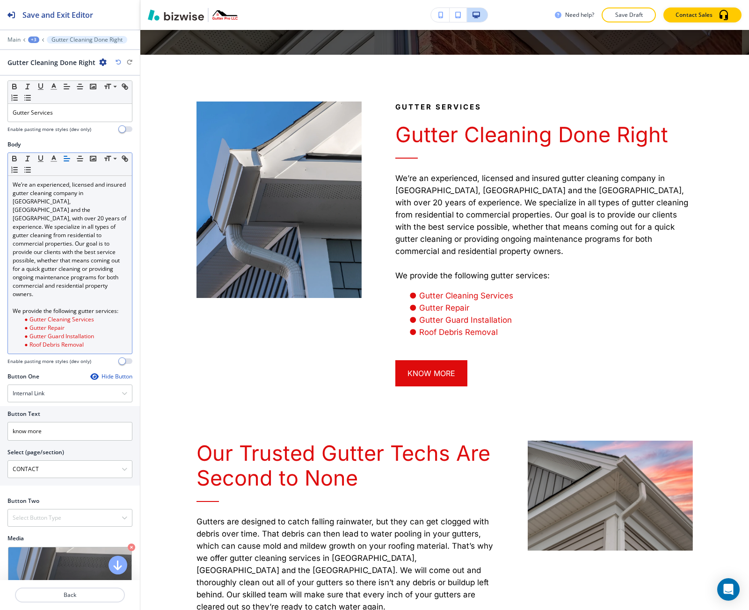
click at [97, 340] on li "Roof Debris Removal" at bounding box center [74, 344] width 106 height 8
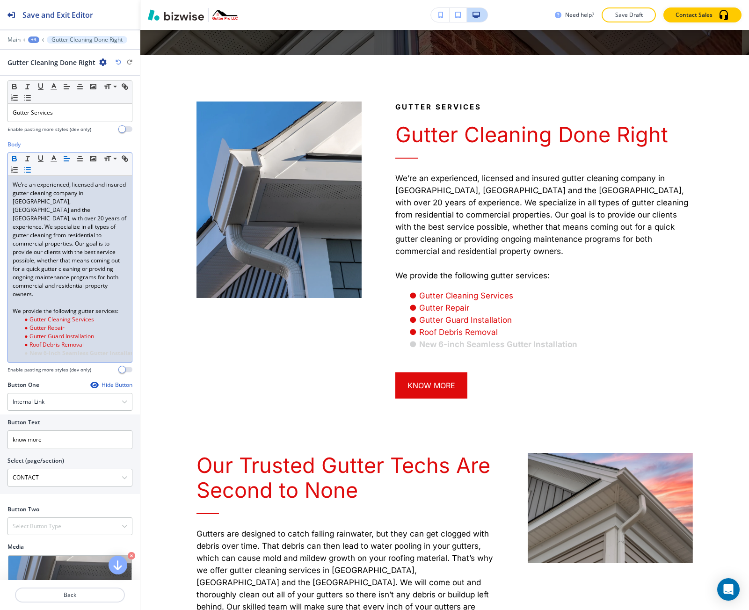
click at [36, 349] on strong "﻿New 6-inch Seamless Gutter Installation" at bounding box center [85, 353] width 112 height 8
drag, startPoint x: 36, startPoint y: 346, endPoint x: 133, endPoint y: 343, distance: 97.3
click at [133, 343] on div "Title Small Normal Large Huge Gutter Cleaning Done Right Enable pasting more st…" at bounding box center [70, 328] width 140 height 504
click at [53, 162] on icon "button" at bounding box center [54, 158] width 8 height 8
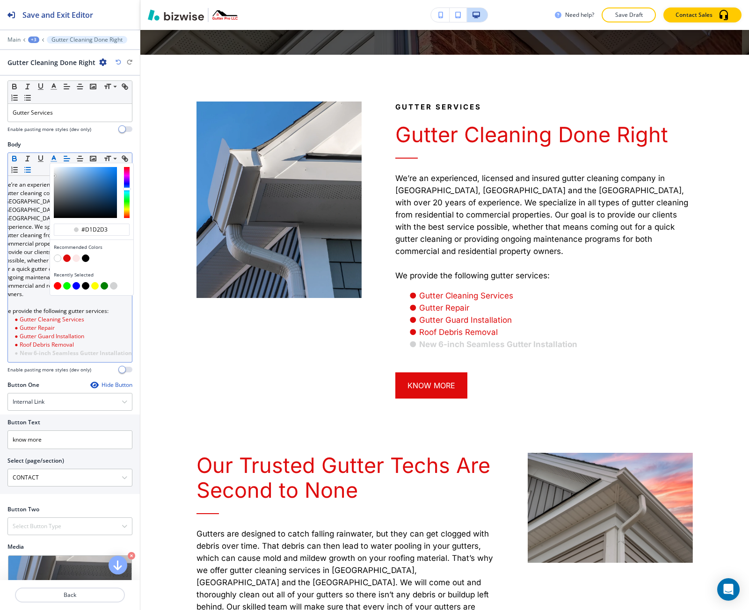
click at [58, 285] on button "button" at bounding box center [57, 285] width 7 height 7
type input "#ff0000"
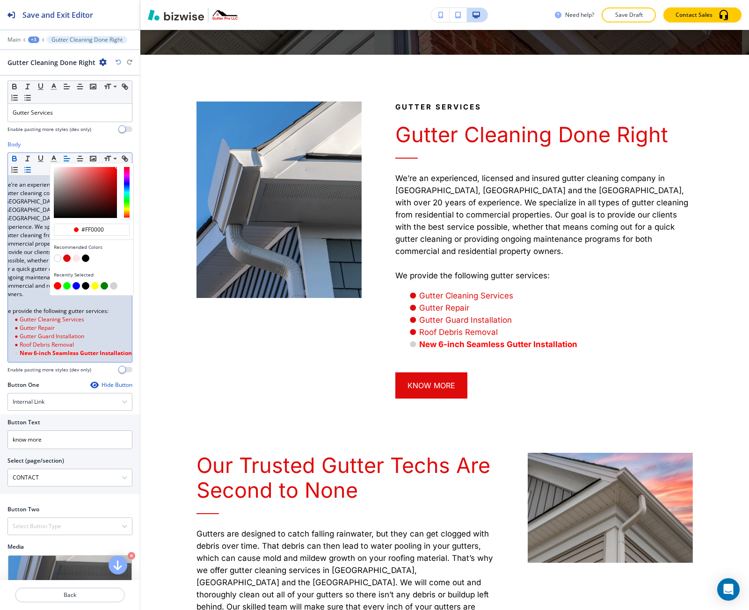
click at [64, 332] on span "Gutter Guard Installation" at bounding box center [52, 336] width 65 height 8
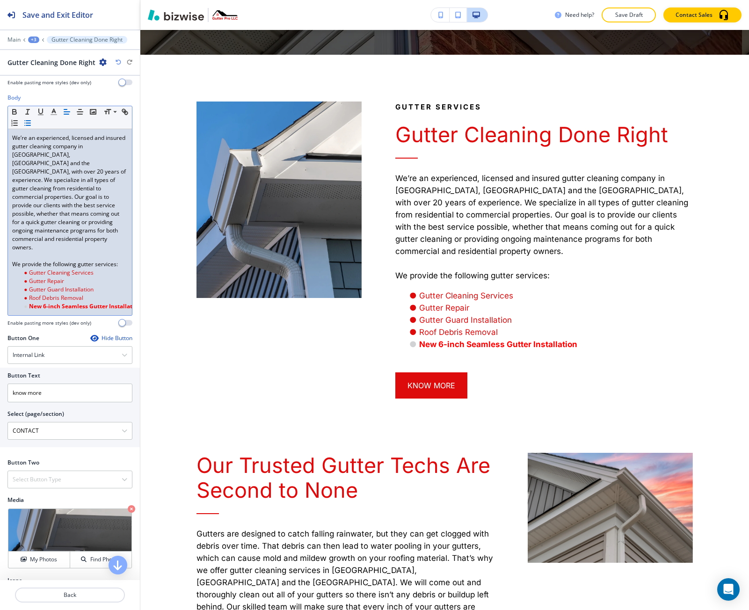
scroll to position [0, 0]
click at [22, 302] on li "﻿ New 6-inch Seamless Gutter Installation" at bounding box center [74, 306] width 106 height 8
click at [31, 302] on strong "New 6-inch Seamless Gutter Installation" at bounding box center [85, 306] width 112 height 8
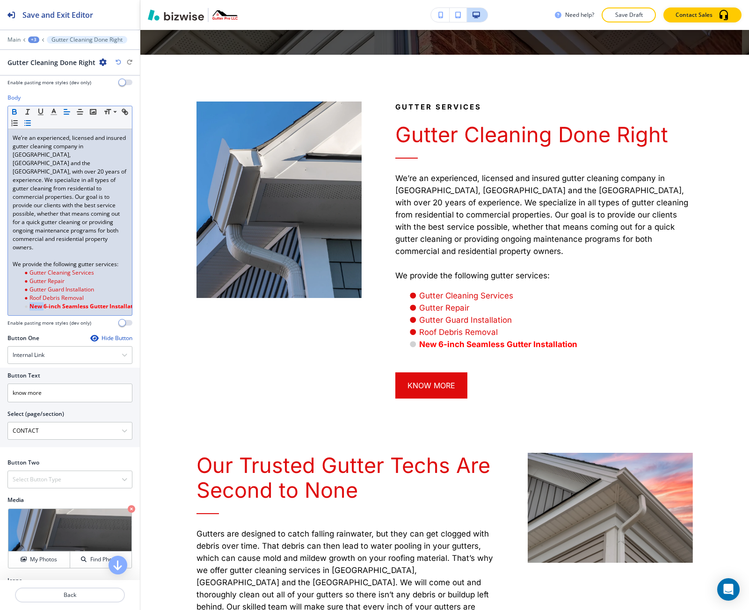
click at [31, 302] on strong "New 6-inch Seamless Gutter Installation" at bounding box center [85, 306] width 112 height 8
click at [30, 302] on span "NEW" at bounding box center [35, 306] width 13 height 8
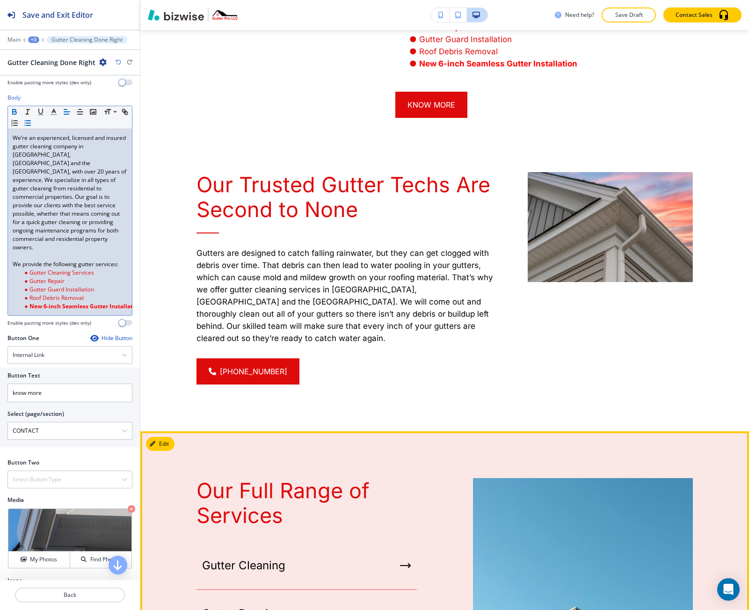
scroll to position [1724, 0]
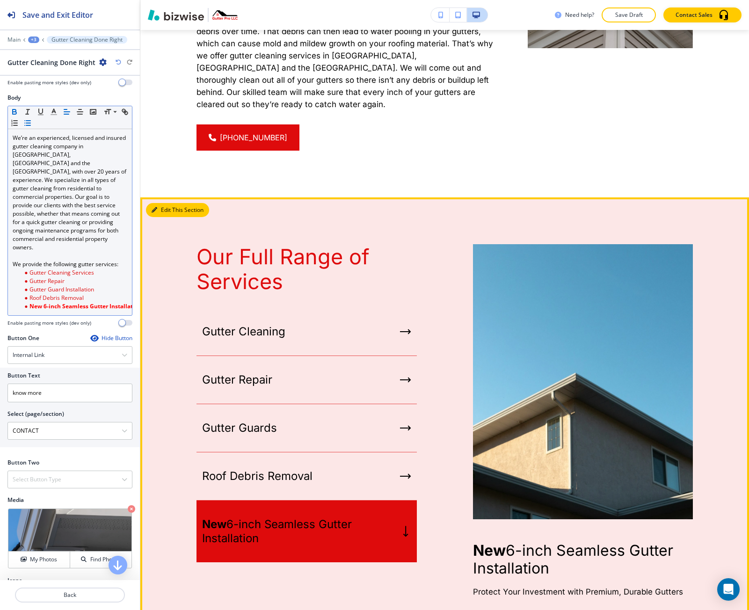
click at [157, 207] on icon "button" at bounding box center [154, 210] width 6 height 6
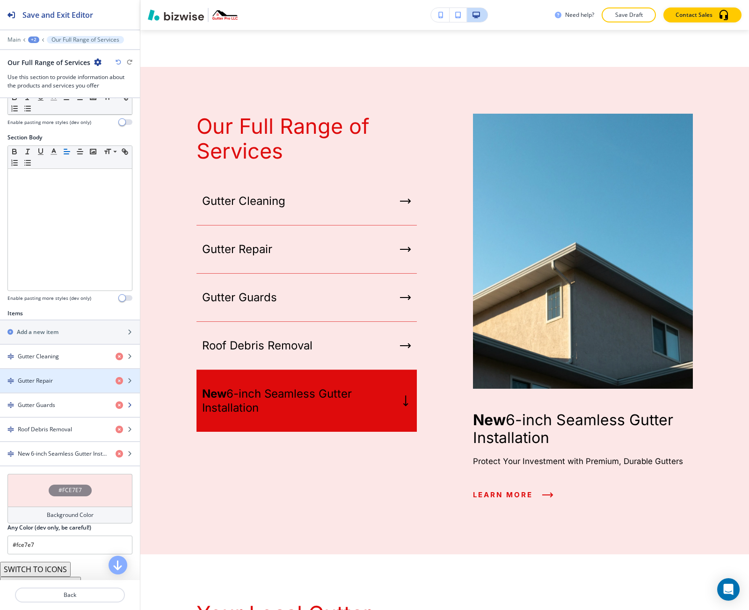
scroll to position [140, 0]
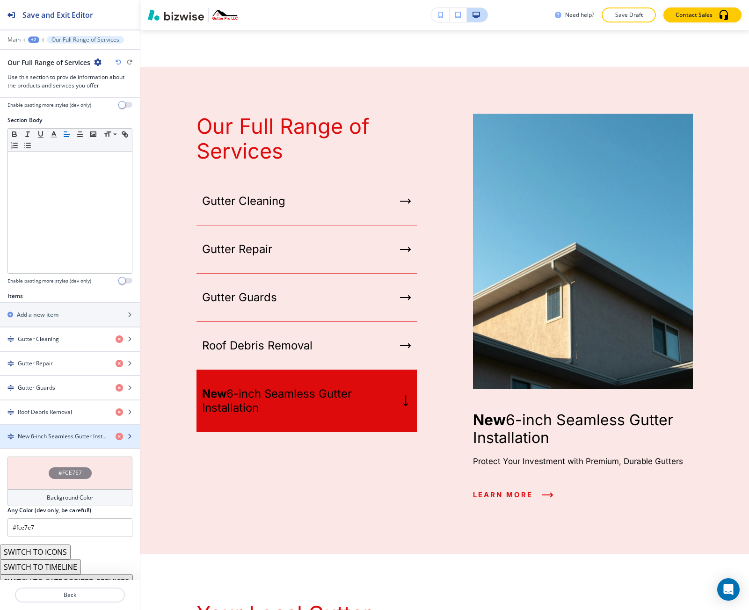
click at [47, 440] on div "button" at bounding box center [70, 443] width 140 height 7
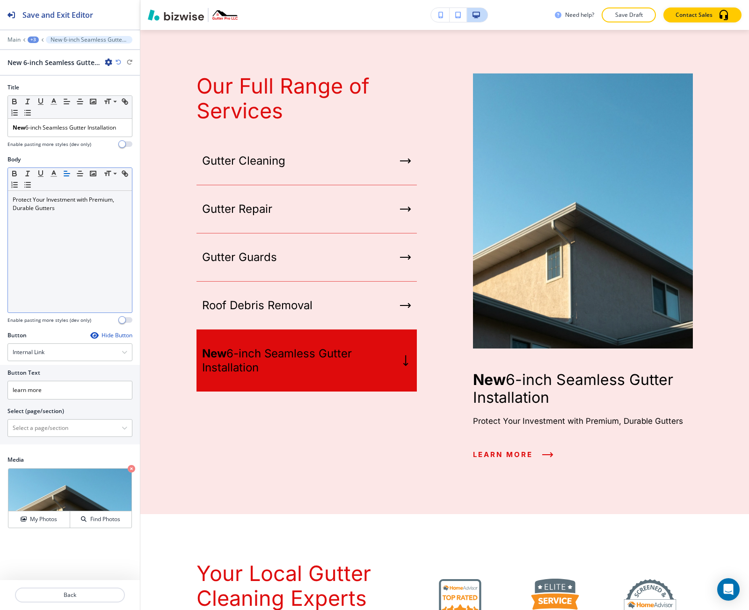
scroll to position [1902, 0]
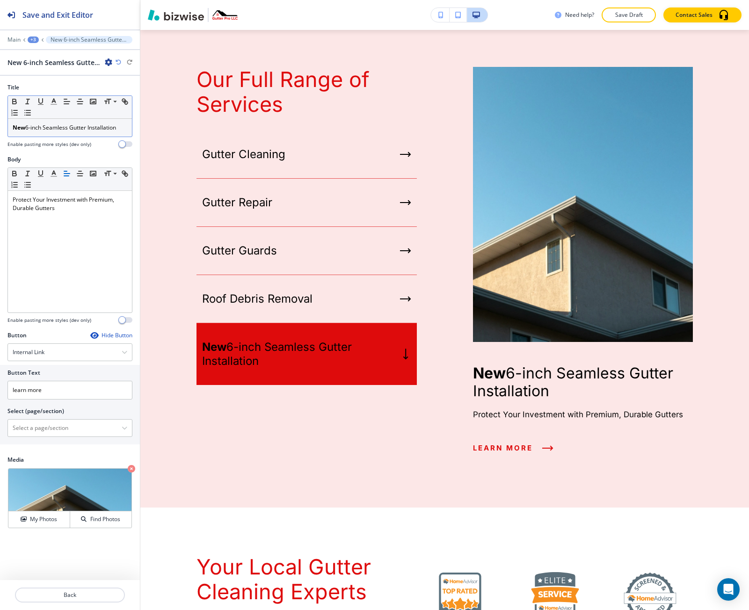
click at [18, 133] on div "New 6-inch Seamless Gutter Installation" at bounding box center [70, 128] width 124 height 18
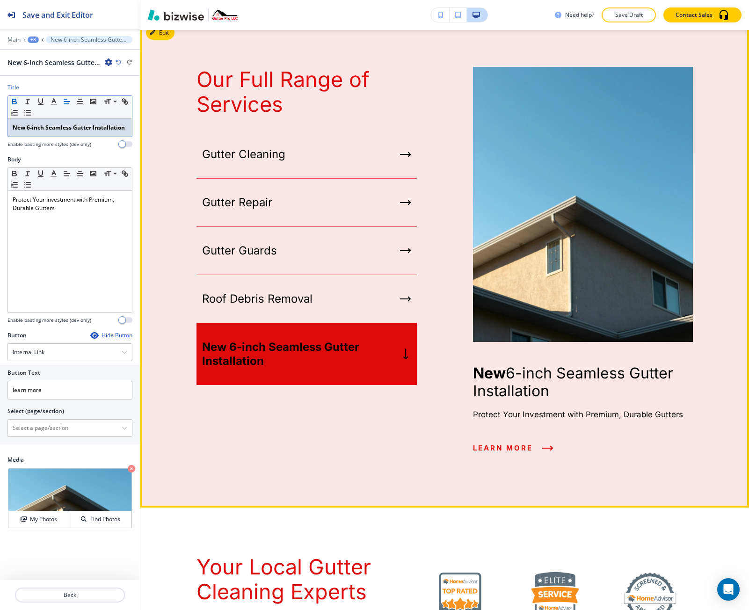
click at [301, 388] on div "Our Full Range of Services Gutter Cleaning Gutter Repair Gutter Guards Roof Deb…" at bounding box center [278, 264] width 276 height 394
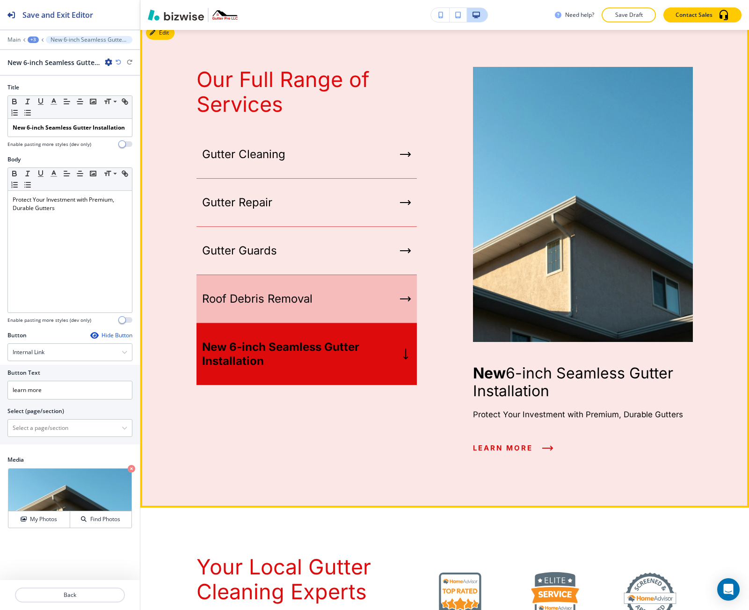
click at [264, 275] on div "Roof Debris Removal" at bounding box center [306, 299] width 220 height 48
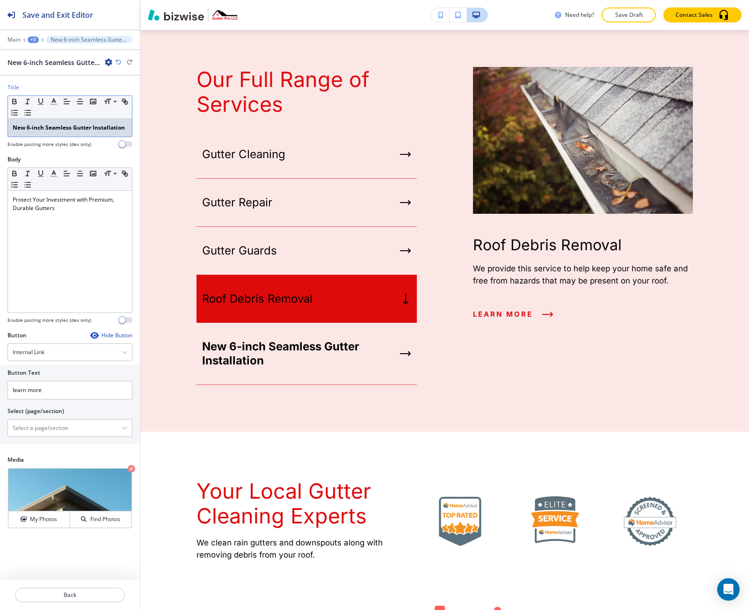
click at [79, 125] on strong "New 6-inch Seamless Gutter Installation" at bounding box center [69, 127] width 112 height 8
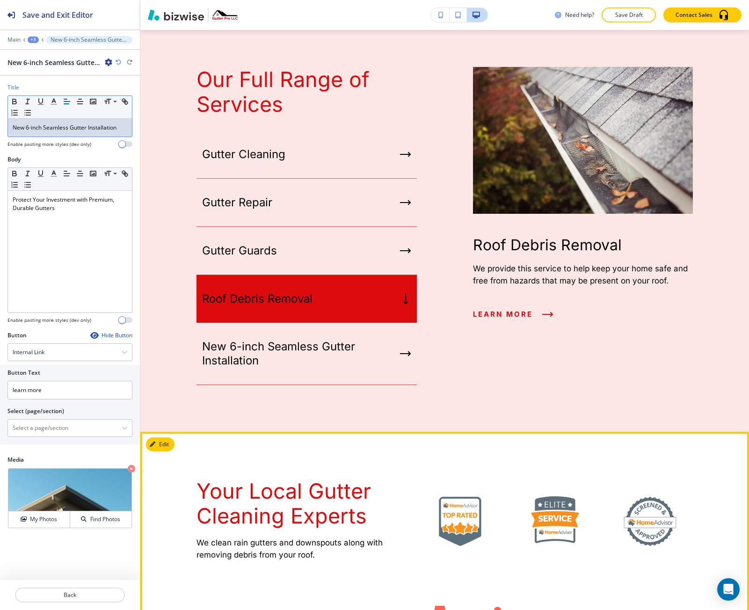
click at [369, 432] on div "Your Local Gutter Cleaning Experts We clean rain gutters and downspouts along w…" at bounding box center [444, 576] width 608 height 288
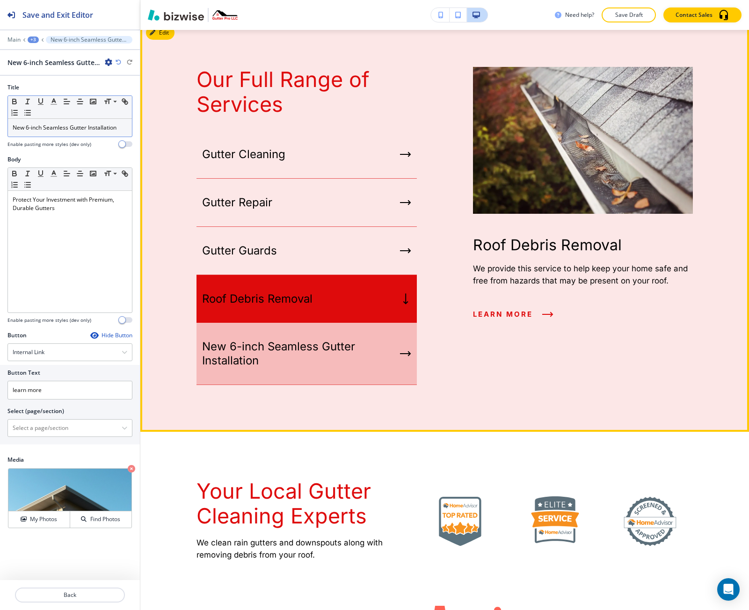
click at [333, 332] on div "New 6-inch Seamless Gutter Installation" at bounding box center [306, 354] width 220 height 62
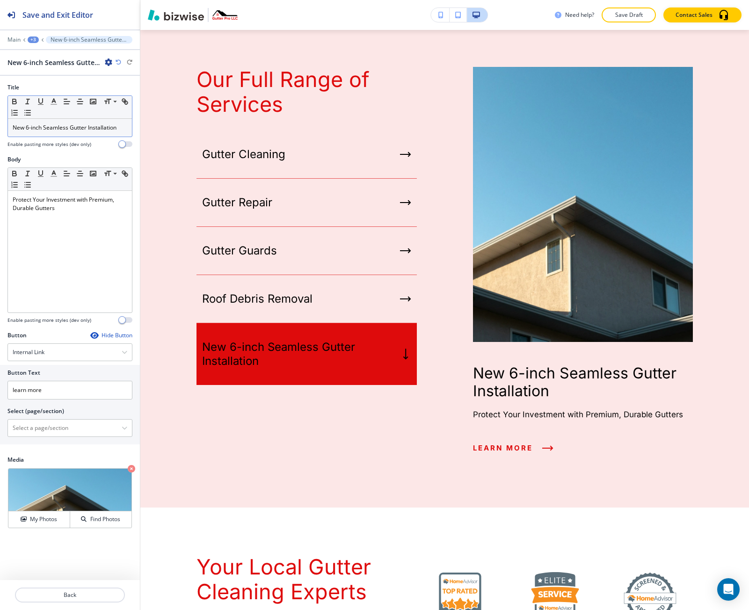
click at [31, 39] on div "+3" at bounding box center [33, 39] width 11 height 7
click at [45, 57] on p "Pages" at bounding box center [58, 55] width 48 height 8
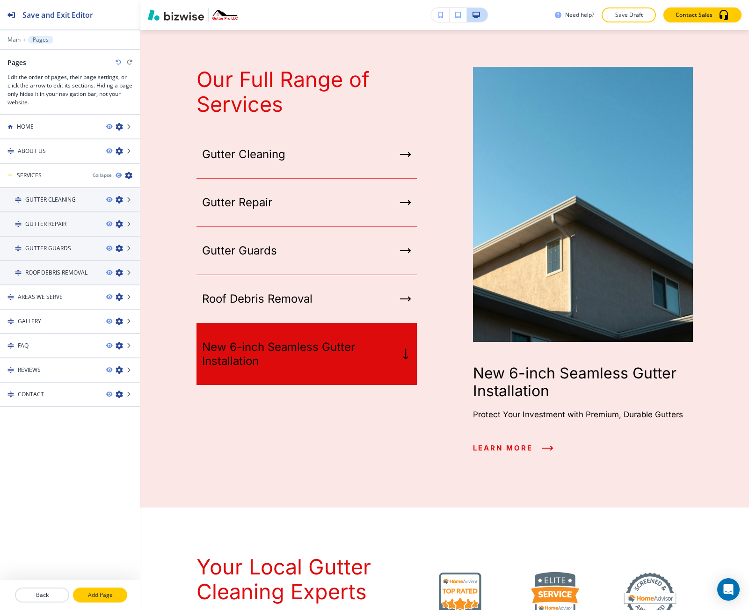
click at [96, 592] on p "Add Page" at bounding box center [100, 595] width 52 height 8
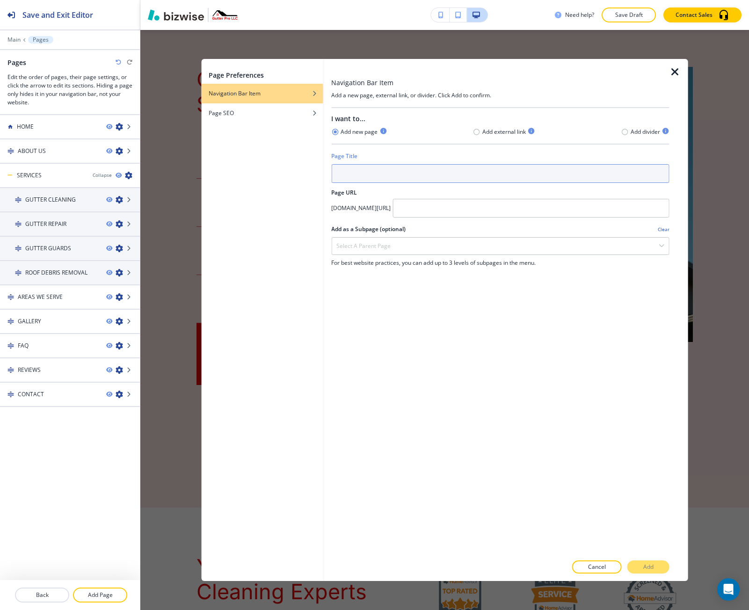
click at [397, 171] on input "text" at bounding box center [500, 173] width 338 height 19
paste input "﻿New 6-inch Seamless Gutter Installation"
click at [339, 174] on input "﻿New 6-inch Seamless Gutter Installation" at bounding box center [500, 173] width 338 height 19
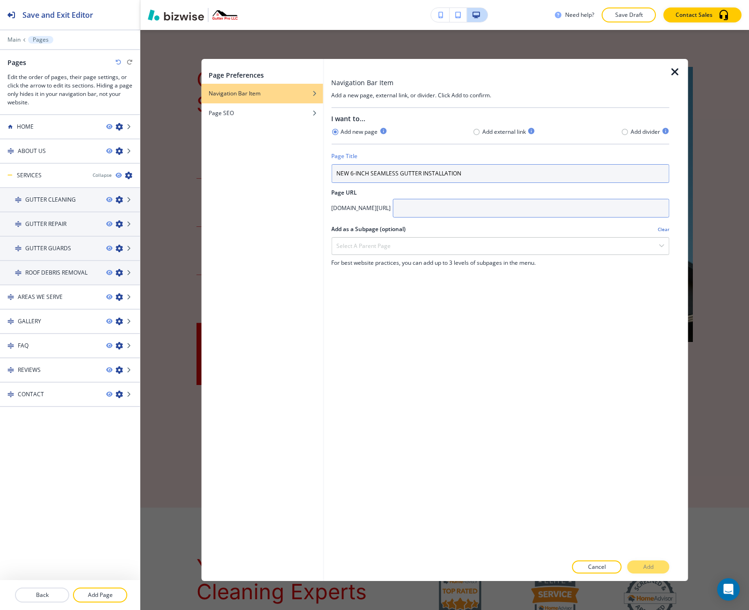
type input "﻿NEW 6-INCH SEAMLESS GUTTER INSTALLATION"
click at [477, 212] on input "text" at bounding box center [530, 208] width 277 height 19
paste input "﻿New 6-inch Seamless Gutter Installation"
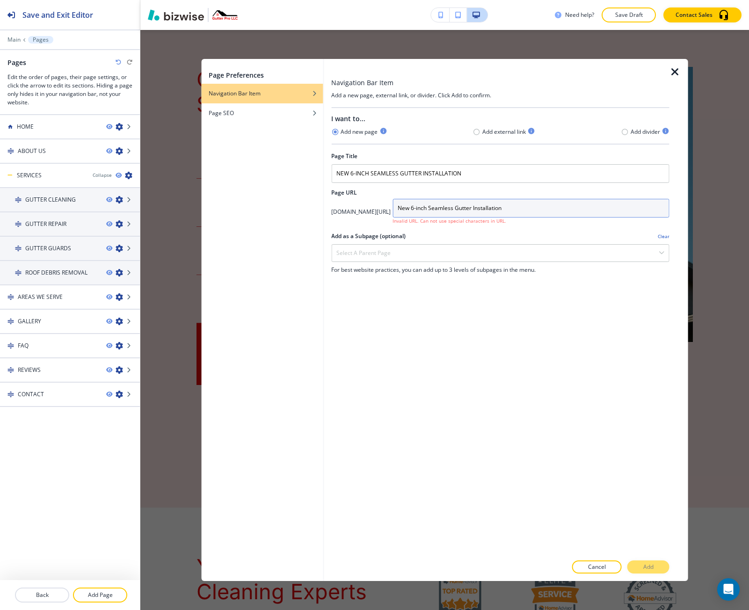
click at [468, 211] on input "﻿New 6-inch Seamless Gutter Installation" at bounding box center [530, 208] width 277 height 19
click at [476, 238] on div "Add as a Subpage (optional) Clear" at bounding box center [500, 236] width 338 height 8
click at [521, 205] on input "﻿new-6-inch-seamless-gutter-installation" at bounding box center [530, 208] width 277 height 19
click at [472, 207] on input "﻿new-6-inch-seamless-gutter-installation" at bounding box center [530, 208] width 277 height 19
type input "﻿new-6-inch-seamless-gutter-installation"
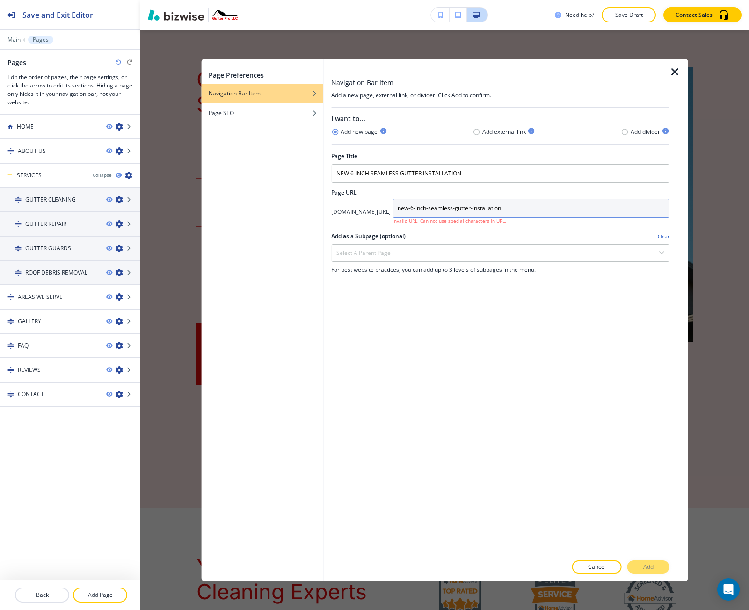
click at [508, 211] on input "﻿new-6-inch-seamless-gutter-installation" at bounding box center [530, 208] width 277 height 19
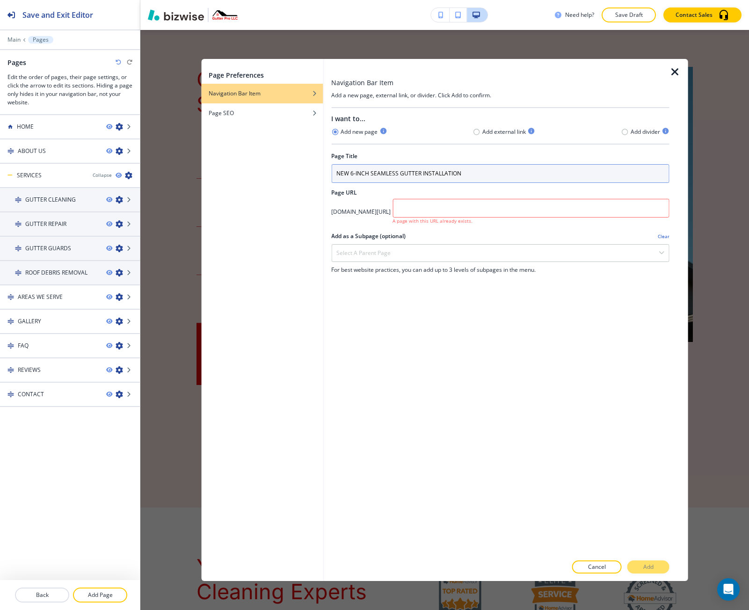
click at [425, 173] on input "﻿NEW 6-INCH SEAMLESS GUTTER INSTALLATION" at bounding box center [500, 173] width 338 height 19
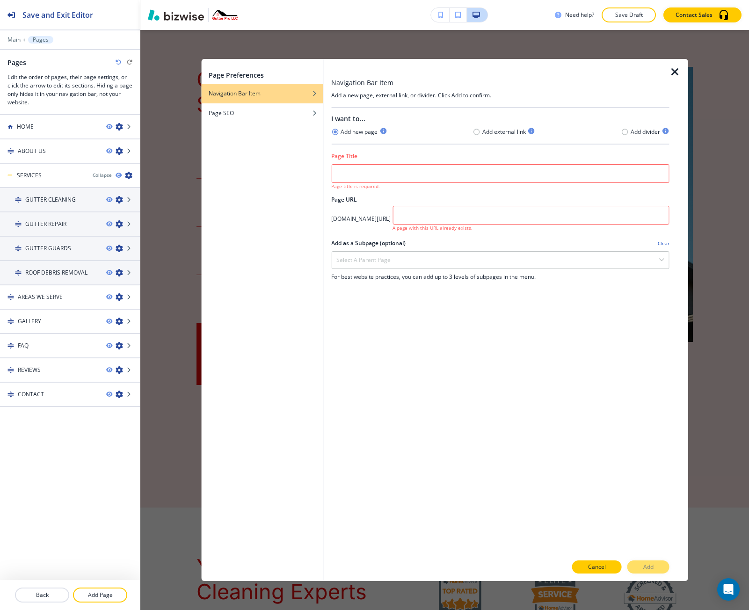
click at [597, 567] on p "Cancel" at bounding box center [597, 566] width 18 height 8
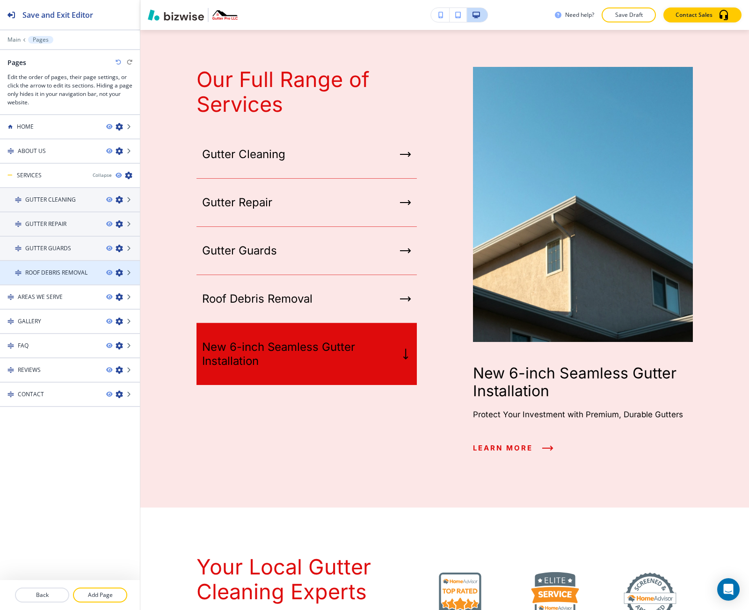
click at [118, 272] on icon "button" at bounding box center [118, 272] width 7 height 7
click at [88, 421] on div at bounding box center [70, 430] width 140 height 47
click at [104, 594] on p "Add Page" at bounding box center [100, 595] width 52 height 8
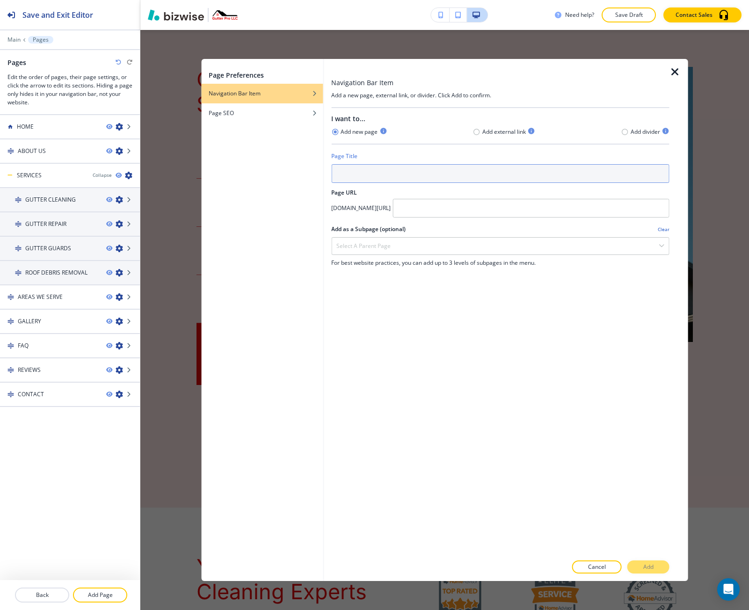
click at [360, 170] on input "text" at bounding box center [500, 173] width 338 height 19
paste input "﻿NEW 6-INCH SEAMLESS GUTTER INSTALLATION"
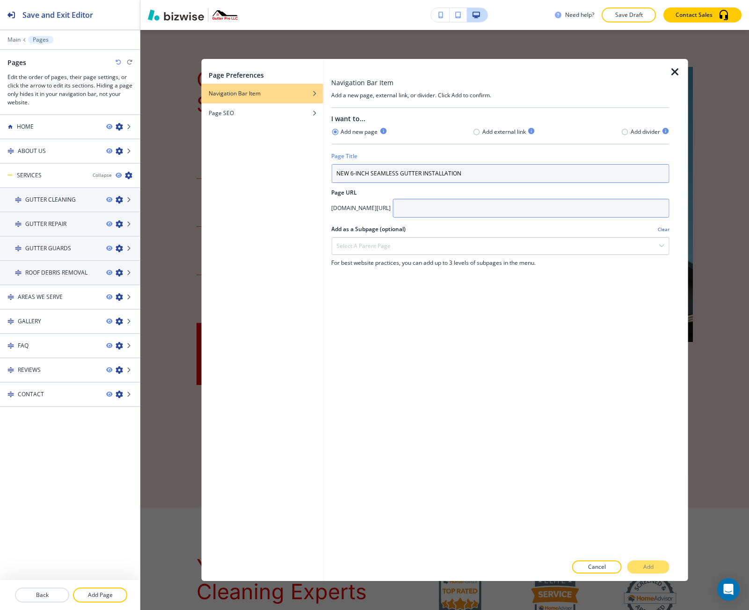
type input "﻿NEW 6-INCH SEAMLESS GUTTER INSTALLATION"
click at [482, 207] on input "text" at bounding box center [530, 208] width 277 height 19
paste input "﻿new-6-inch-seamless-gutter-installation"
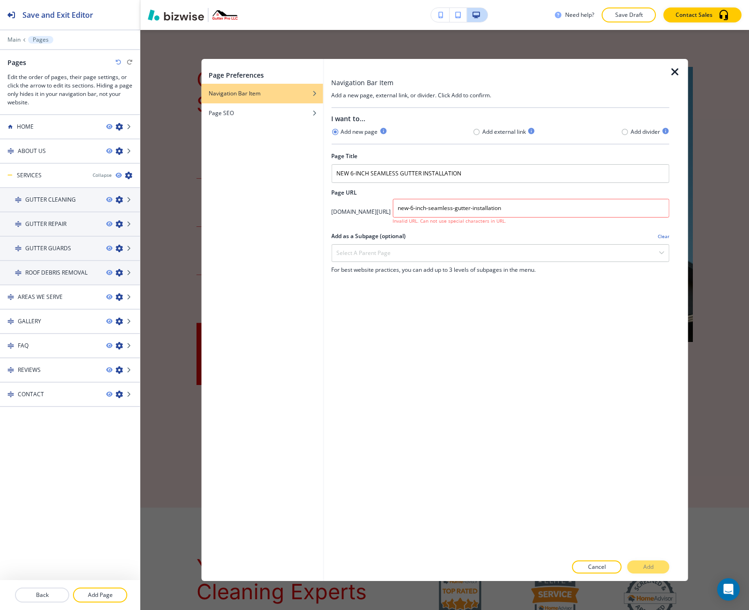
click at [421, 319] on div "I want to... Add new page Add external link Add divider Page Title ﻿NEW 6-INCH …" at bounding box center [500, 331] width 338 height 447
click at [567, 209] on input "﻿new-6-inch-seamless-gutter-installation" at bounding box center [530, 208] width 277 height 19
click at [470, 208] on input "﻿new-6-inch-seamless-gutter-installation" at bounding box center [530, 208] width 277 height 19
drag, startPoint x: 455, startPoint y: 211, endPoint x: 447, endPoint y: 210, distance: 8.4
click at [447, 210] on div "app.bizwise.com/preview?id=zp7gwo31zx0k/ ﻿new--inch-seamless-gutter-installatio…" at bounding box center [500, 212] width 338 height 26
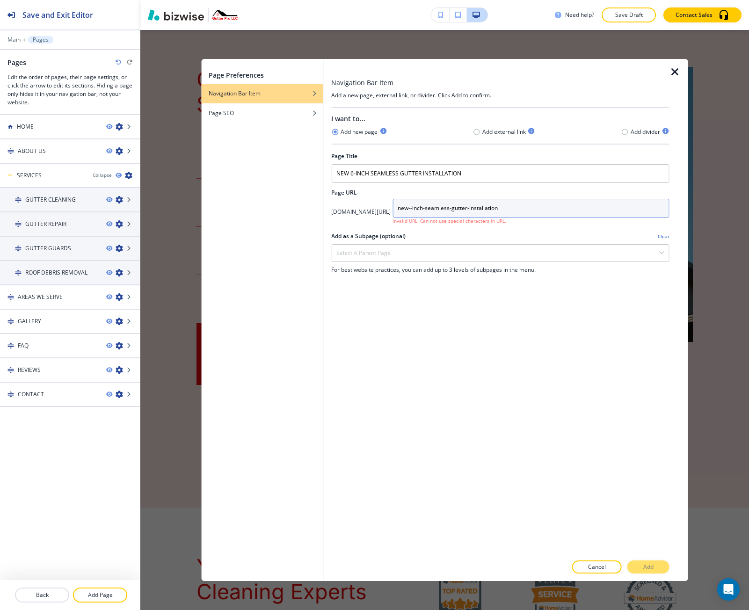
click at [526, 210] on input "﻿new--inch-seamless-gutter-installation" at bounding box center [530, 208] width 277 height 19
click at [465, 211] on input "﻿new--inch-seamless-gutter-installation" at bounding box center [530, 208] width 277 height 19
drag, startPoint x: 468, startPoint y: 207, endPoint x: 484, endPoint y: 215, distance: 18.2
click at [469, 207] on input "﻿new-inch-seamless-gutter-installation" at bounding box center [530, 208] width 277 height 19
click at [565, 206] on input "﻿new-6-inch-seamless-gutter-installation" at bounding box center [530, 208] width 277 height 19
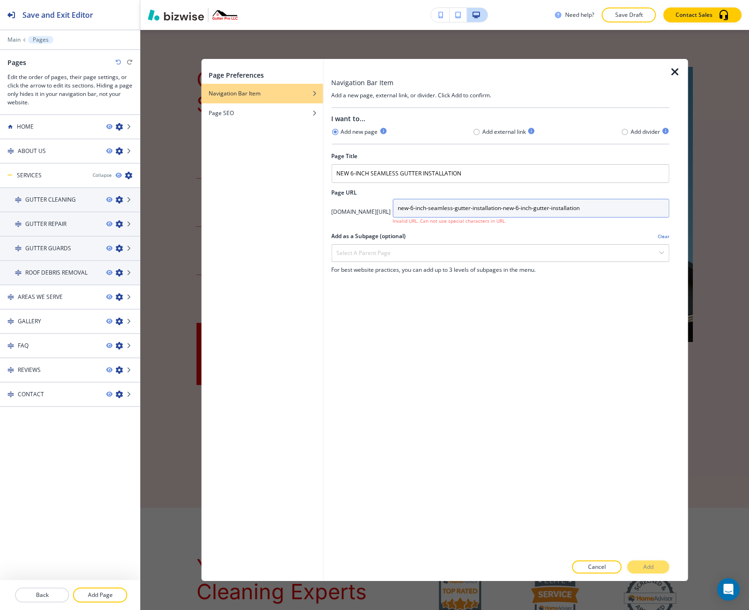
click at [590, 209] on input "﻿new-6-inch-seamless-gutter-installation-new-6-inch-gutter-installation" at bounding box center [530, 208] width 277 height 19
drag, startPoint x: 560, startPoint y: 207, endPoint x: 433, endPoint y: 192, distance: 128.1
click at [433, 192] on div "I want to... Add new page Add external link Add divider Page Title ﻿NEW 6-INCH …" at bounding box center [500, 331] width 338 height 447
click at [564, 214] on input "﻿new-6-inch-seamless-gutter-installation-new-6-inch-seamless-gutter-installation" at bounding box center [530, 208] width 277 height 19
drag, startPoint x: 564, startPoint y: 214, endPoint x: 680, endPoint y: 208, distance: 115.7
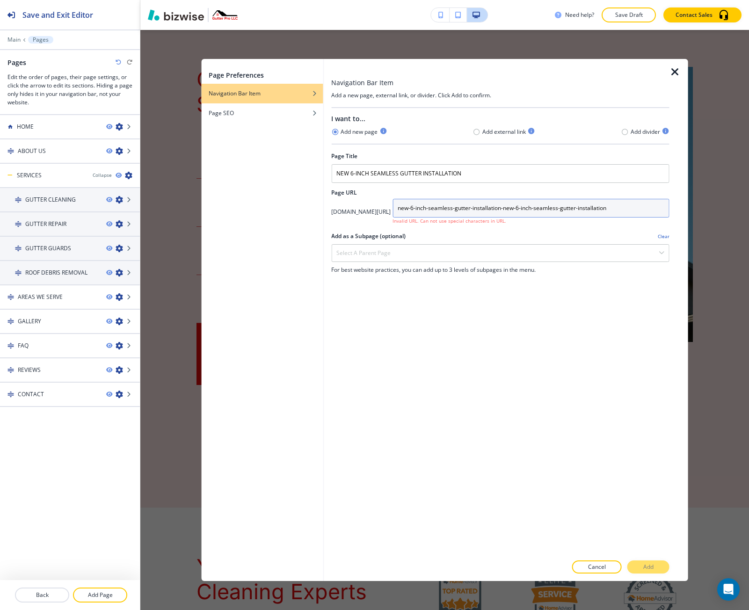
click at [680, 208] on div "Navigation Bar Item Add a new page, external link, or divider. Click Add to con…" at bounding box center [506, 320] width 364 height 522
type input "﻿"
paste input "new-6-inch-seamless-gutter-installation"
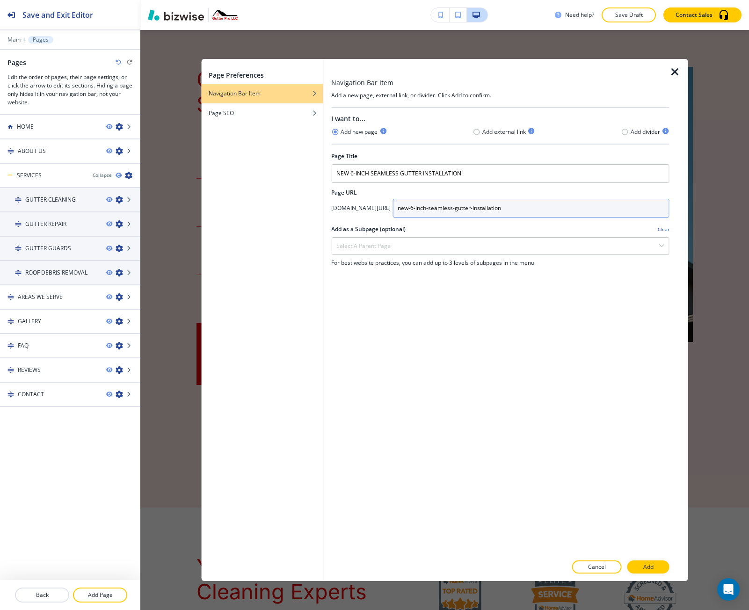
type input "new-6-inch-seamless-gutter-installation"
click at [542, 302] on div "I want to... Add new page Add external link Add divider Page Title ﻿NEW 6-INCH …" at bounding box center [500, 331] width 338 height 447
click at [501, 244] on div "Select a parent page" at bounding box center [500, 246] width 337 height 17
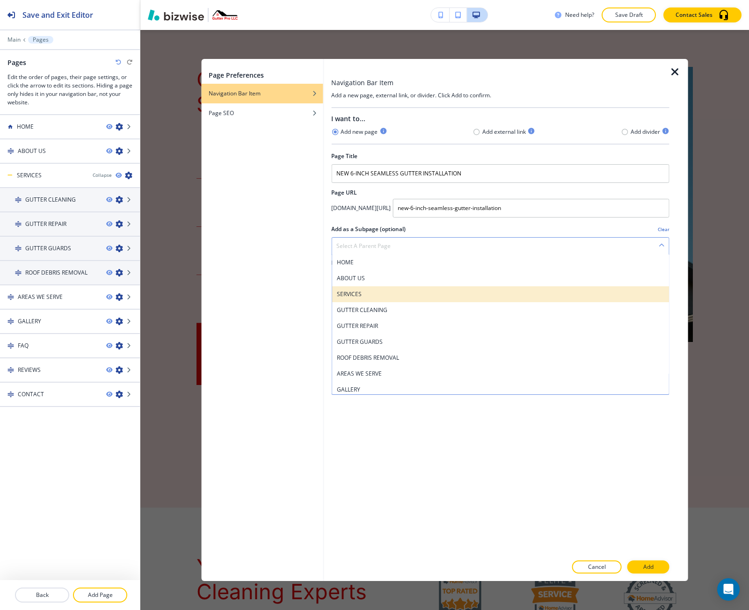
click at [478, 296] on h4 "SERVICES" at bounding box center [500, 294] width 328 height 8
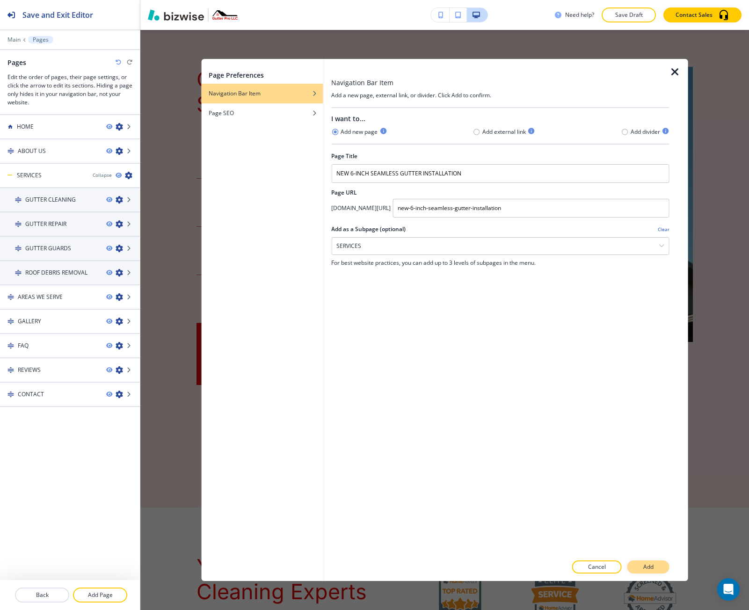
click at [647, 563] on p "Add" at bounding box center [648, 566] width 10 height 8
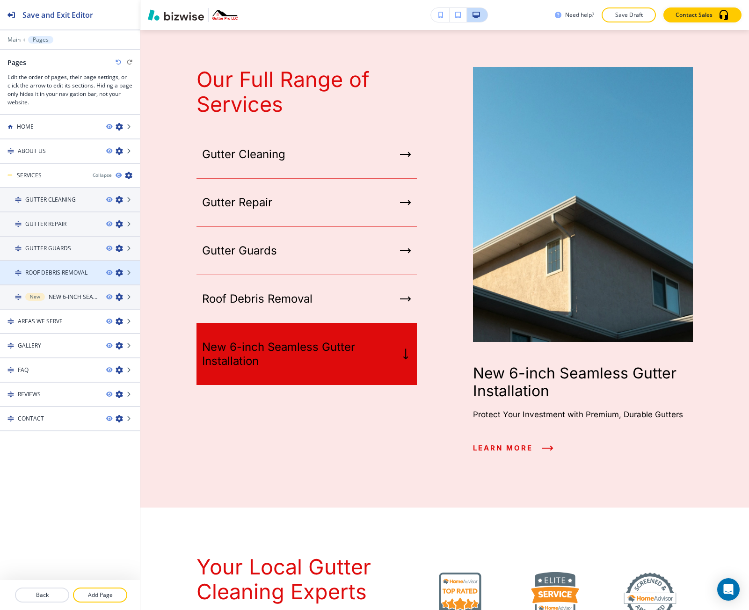
click at [57, 271] on h4 "ROOF DEBRIS REMOVAL" at bounding box center [56, 272] width 62 height 8
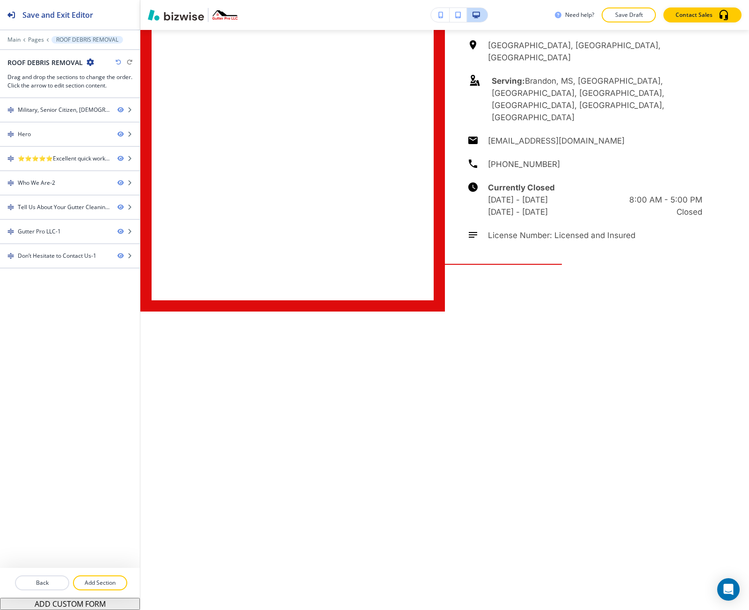
scroll to position [0, 0]
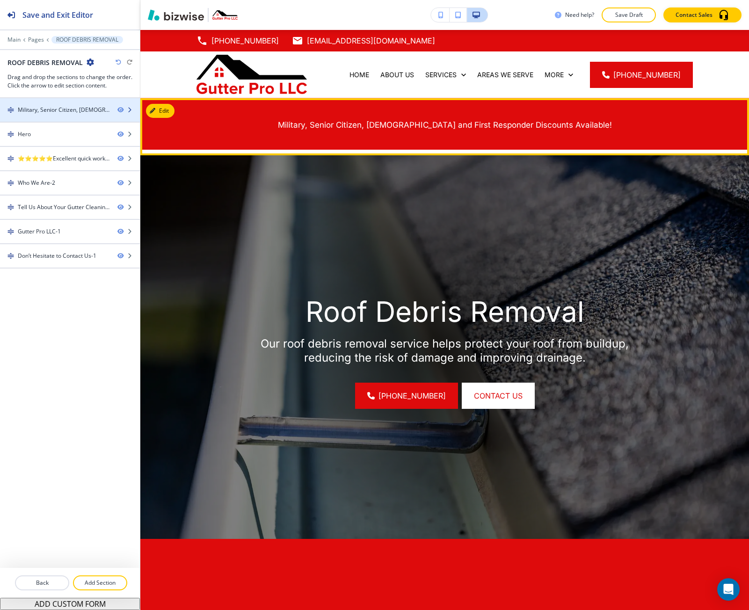
click at [97, 108] on div "Military, Senior Citizen, Church and First Responder Discounts Available!" at bounding box center [64, 110] width 92 height 8
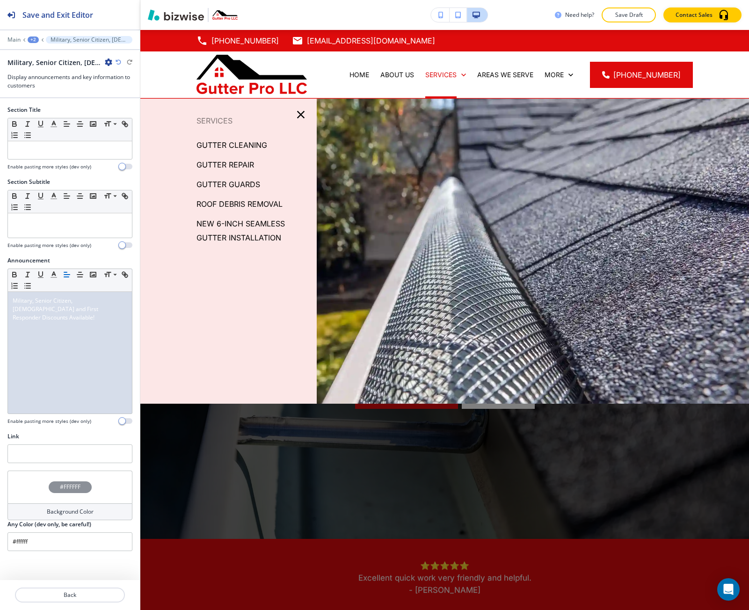
click at [225, 166] on p "GUTTER REPAIR" at bounding box center [225, 165] width 58 height 14
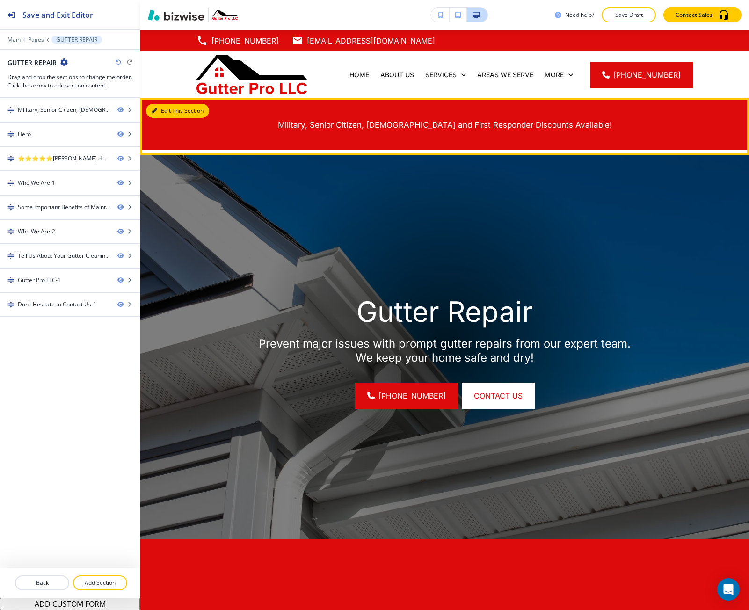
click at [170, 111] on button "Edit This Section" at bounding box center [177, 111] width 63 height 14
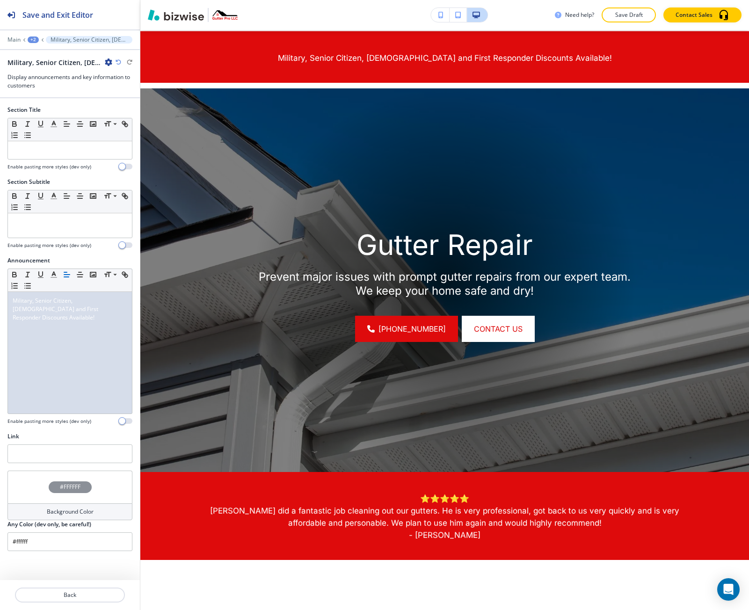
scroll to position [68, 0]
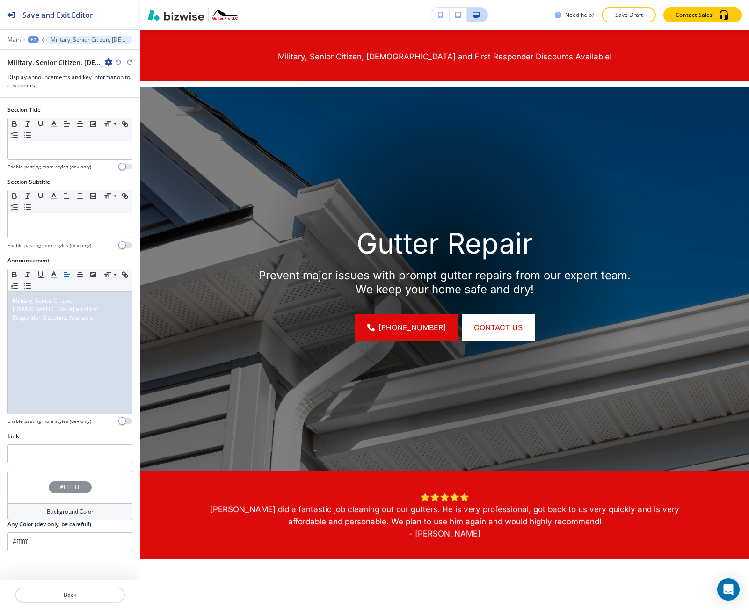
click at [108, 61] on icon "button" at bounding box center [108, 61] width 7 height 7
click at [116, 92] on p "Duplicate Section" at bounding box center [135, 95] width 48 height 8
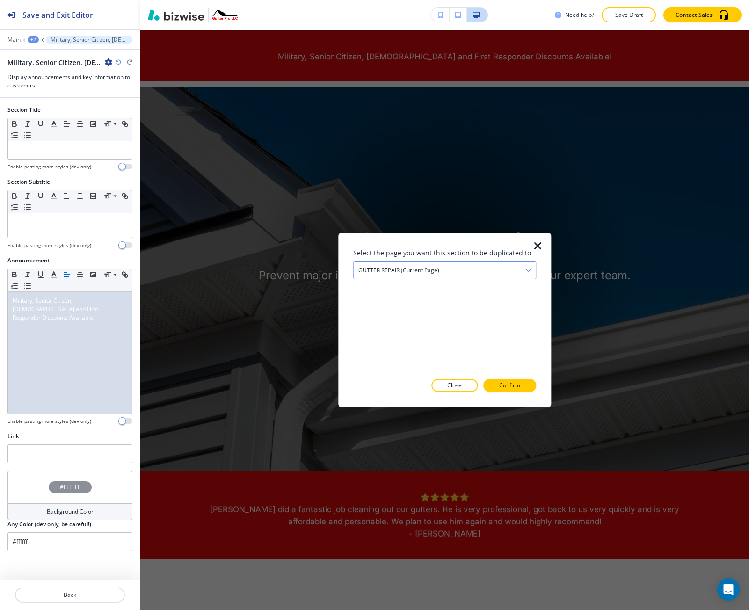
click at [420, 268] on h4 "GUTTER REPAIR (current page)" at bounding box center [398, 270] width 81 height 8
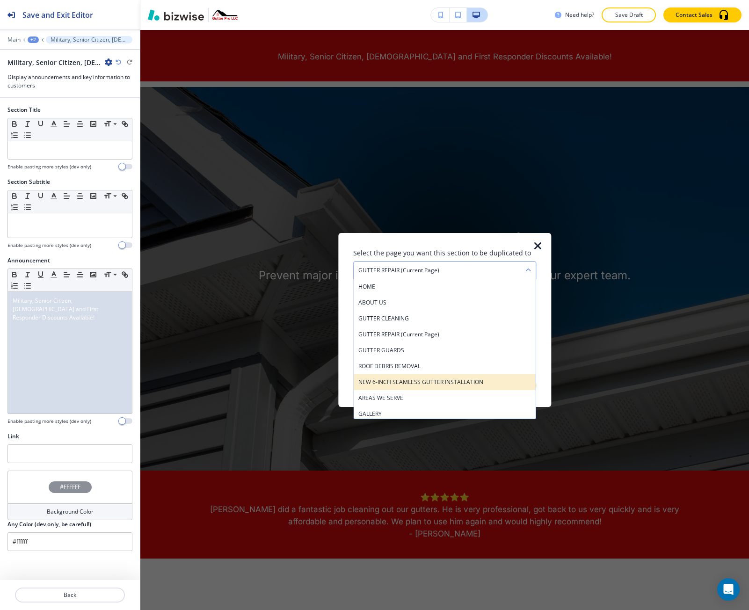
click at [410, 380] on h4 "﻿NEW 6-INCH SEAMLESS GUTTER INSTALLATION" at bounding box center [444, 382] width 173 height 8
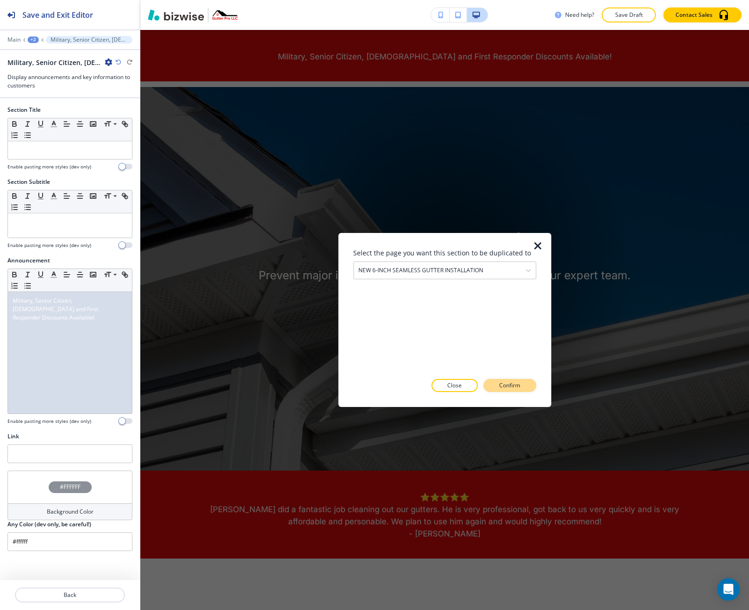
click at [499, 384] on p "Confirm" at bounding box center [509, 385] width 21 height 8
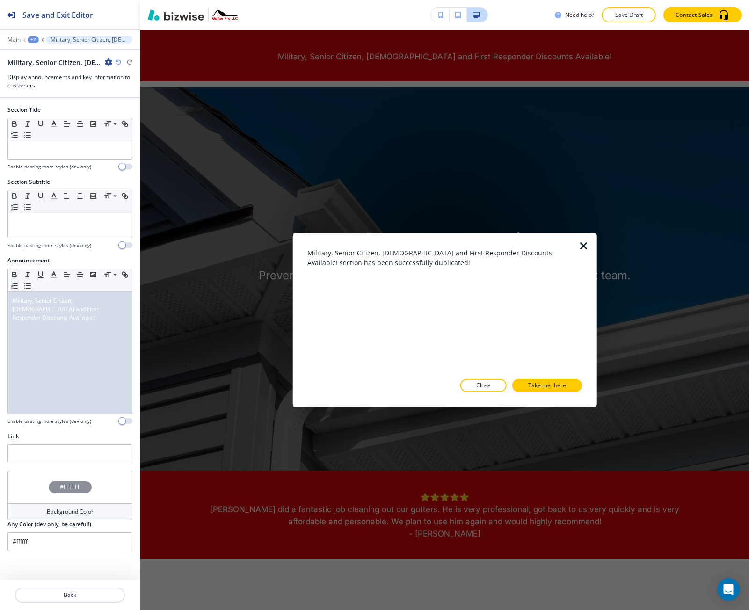
click at [580, 249] on icon "button" at bounding box center [583, 245] width 11 height 11
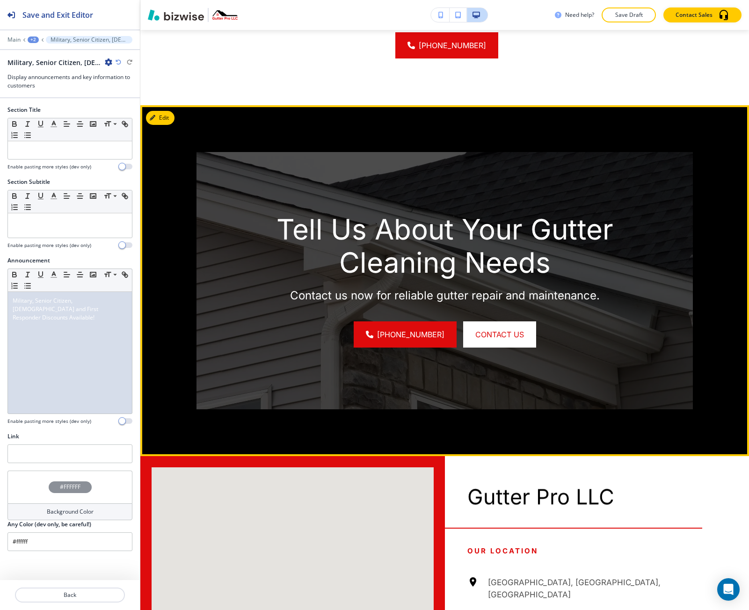
scroll to position [1798, 0]
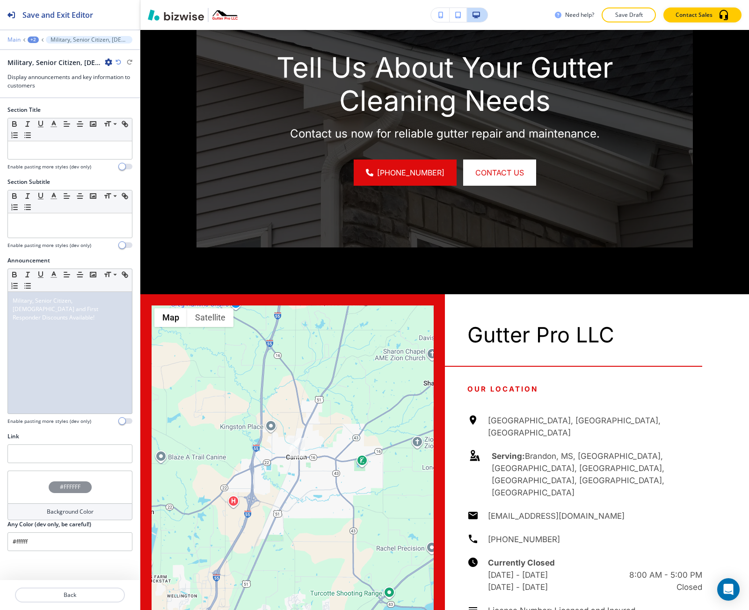
click at [13, 39] on p "Main" at bounding box center [13, 39] width 13 height 7
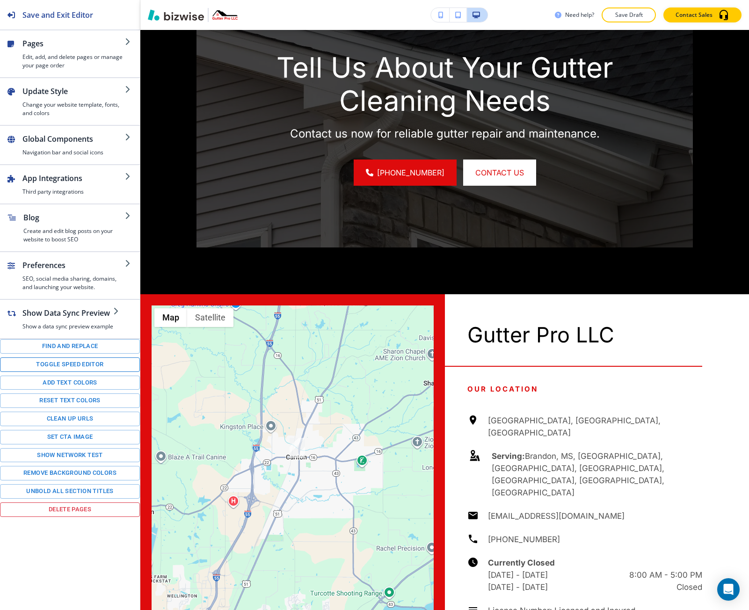
click at [51, 364] on button "Toggle speed editor" at bounding box center [70, 364] width 140 height 14
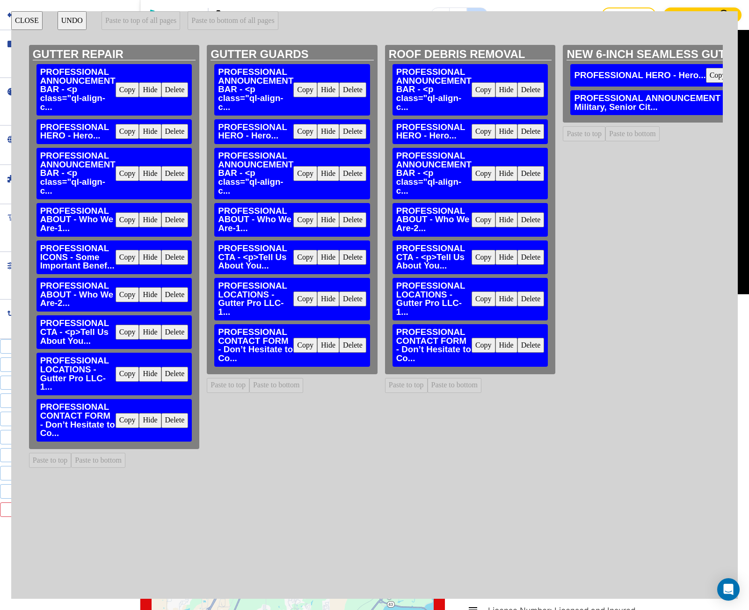
scroll to position [0, 608]
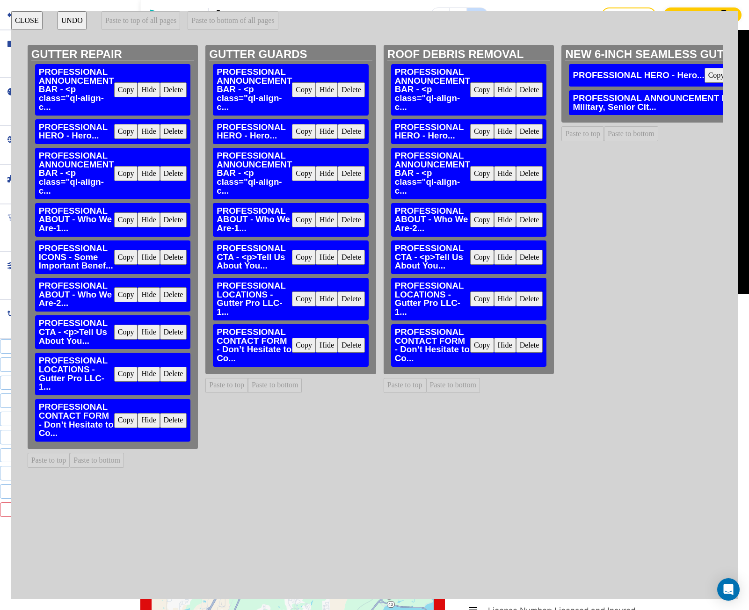
click at [130, 132] on button "Copy" at bounding box center [126, 131] width 24 height 15
click at [635, 137] on button "Paste to bottom" at bounding box center [631, 133] width 54 height 15
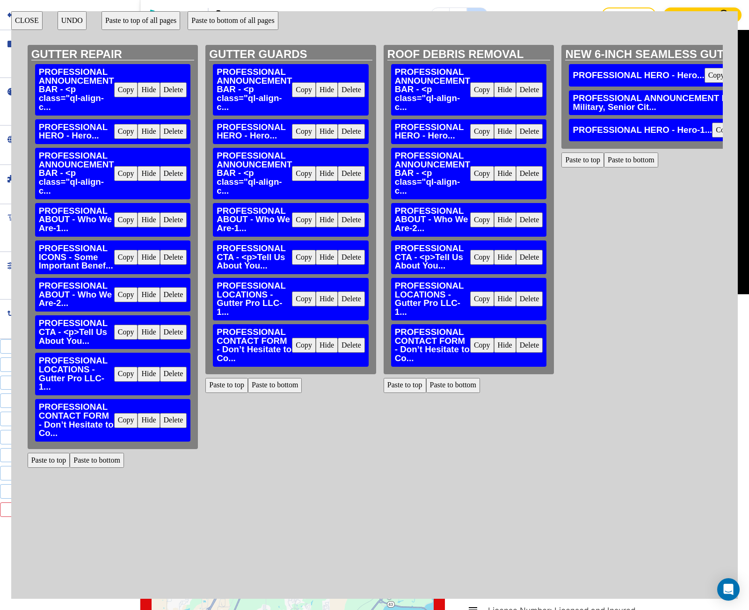
click at [128, 169] on button "Copy" at bounding box center [126, 173] width 24 height 15
click at [644, 164] on button "Paste to bottom" at bounding box center [631, 159] width 54 height 15
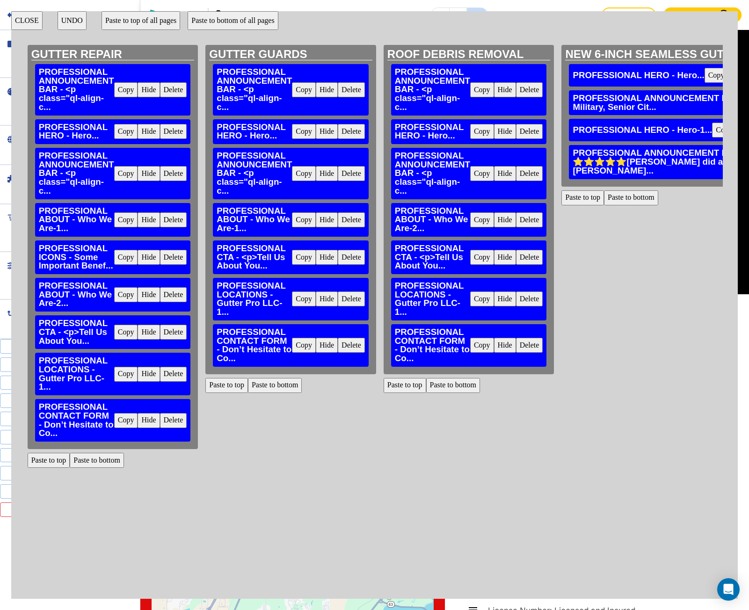
click at [120, 219] on button "Copy" at bounding box center [126, 219] width 24 height 15
click at [643, 190] on button "Paste to bottom" at bounding box center [631, 197] width 54 height 15
click at [128, 258] on button "Copy" at bounding box center [126, 257] width 24 height 15
click at [618, 218] on button "Paste to bottom" at bounding box center [631, 223] width 54 height 15
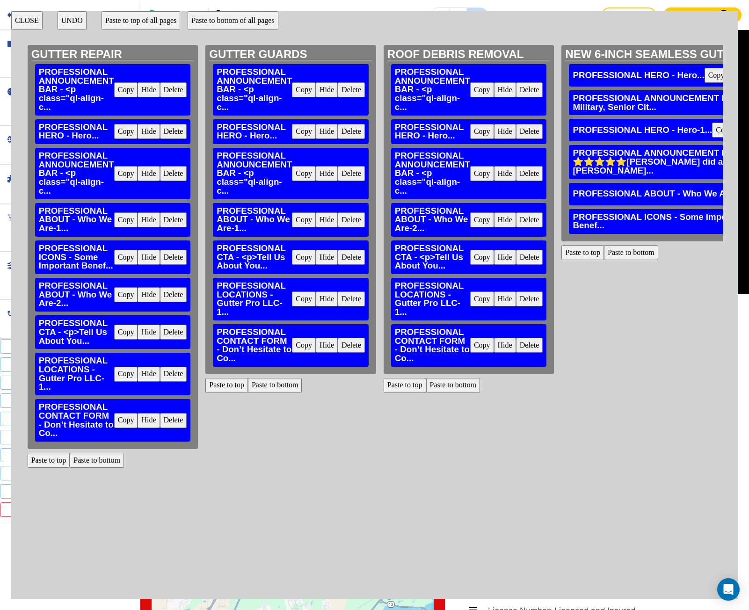
click at [125, 296] on button "Copy" at bounding box center [126, 294] width 24 height 15
click at [630, 245] on button "Paste to bottom" at bounding box center [631, 252] width 54 height 15
click at [122, 329] on button "Copy" at bounding box center [126, 331] width 24 height 15
click at [627, 272] on button "Paste to bottom" at bounding box center [631, 278] width 54 height 15
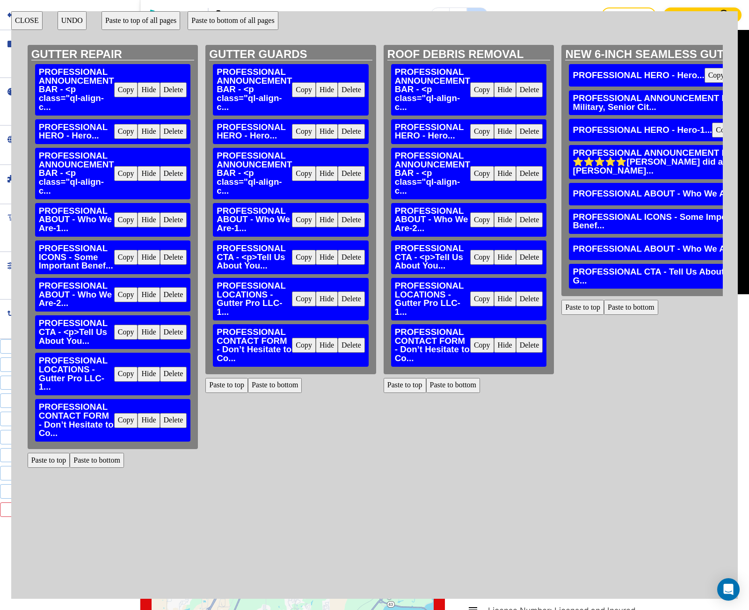
click at [124, 374] on button "Copy" at bounding box center [126, 374] width 24 height 15
click at [634, 303] on button "Paste to bottom" at bounding box center [631, 307] width 54 height 15
click at [129, 420] on button "Copy" at bounding box center [126, 420] width 24 height 15
click at [616, 329] on button "Paste to bottom" at bounding box center [631, 336] width 54 height 15
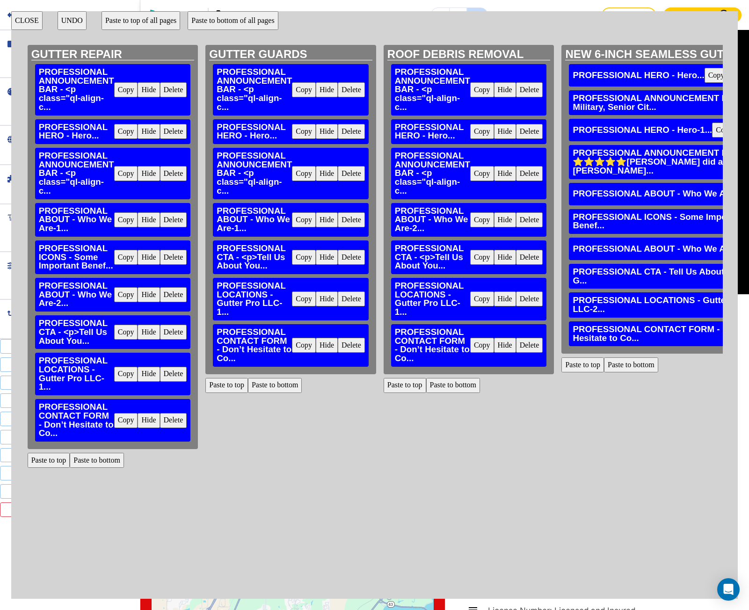
click at [35, 18] on button "CLOSE" at bounding box center [26, 20] width 31 height 19
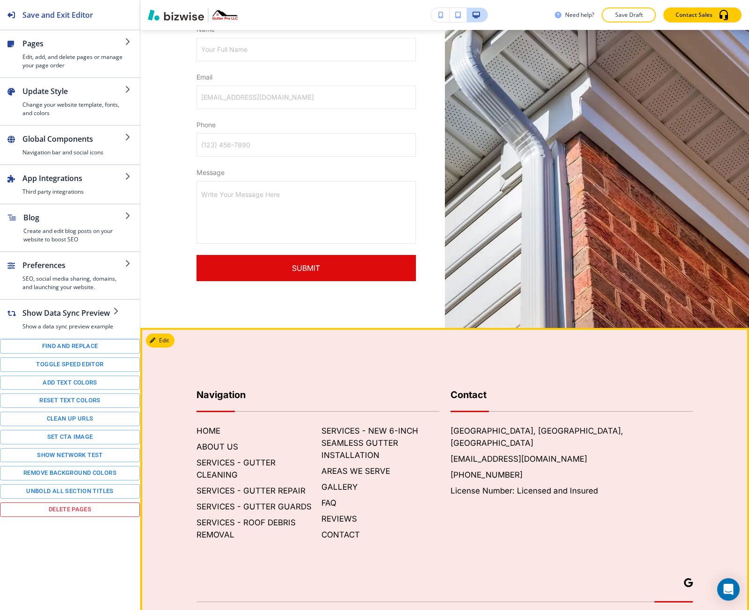
scroll to position [2610, 0]
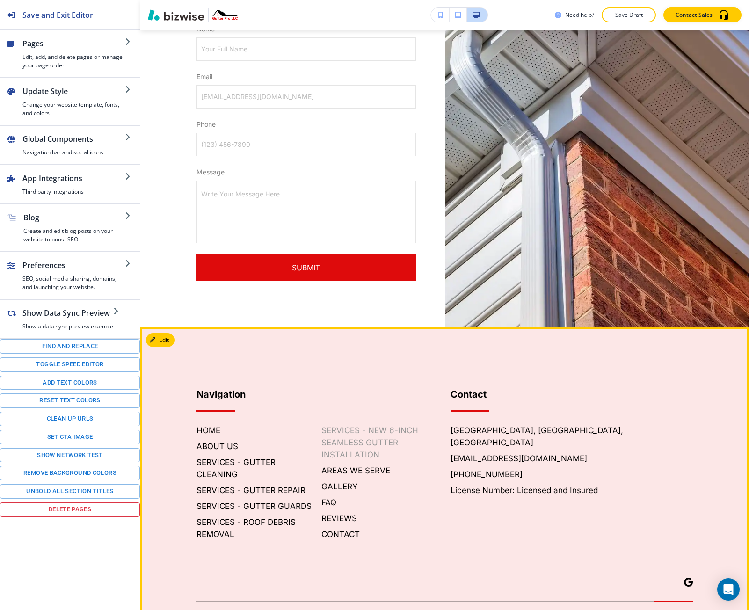
click at [356, 424] on h6 "SERVICES - ﻿NEW 6-INCH SEAMLESS GUTTER INSTALLATION" at bounding box center [379, 442] width 117 height 36
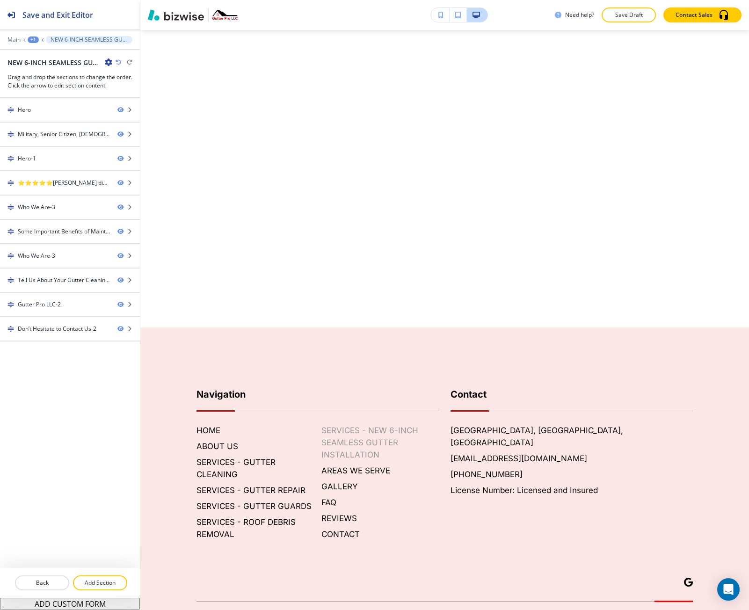
scroll to position [0, 0]
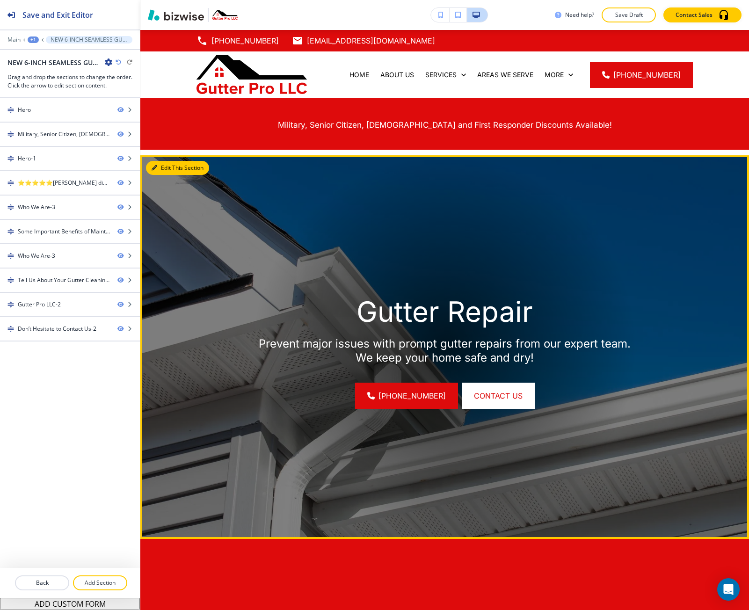
click at [163, 168] on button "Edit This Section" at bounding box center [177, 168] width 63 height 14
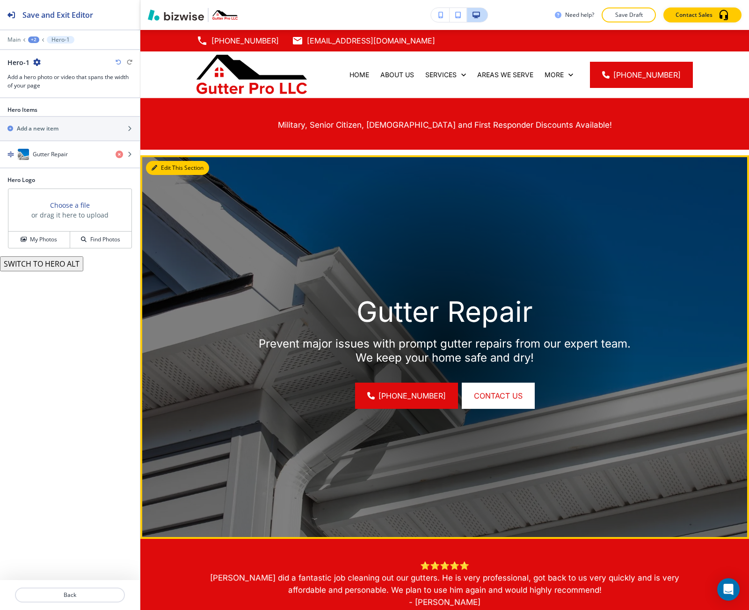
click at [165, 168] on button "Edit This Section" at bounding box center [177, 168] width 63 height 14
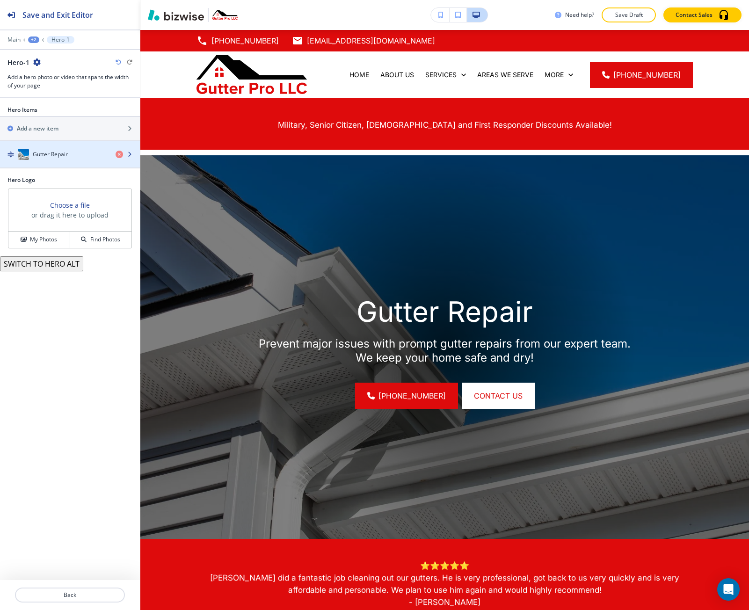
click at [59, 159] on div "Gutter Repair" at bounding box center [54, 154] width 108 height 11
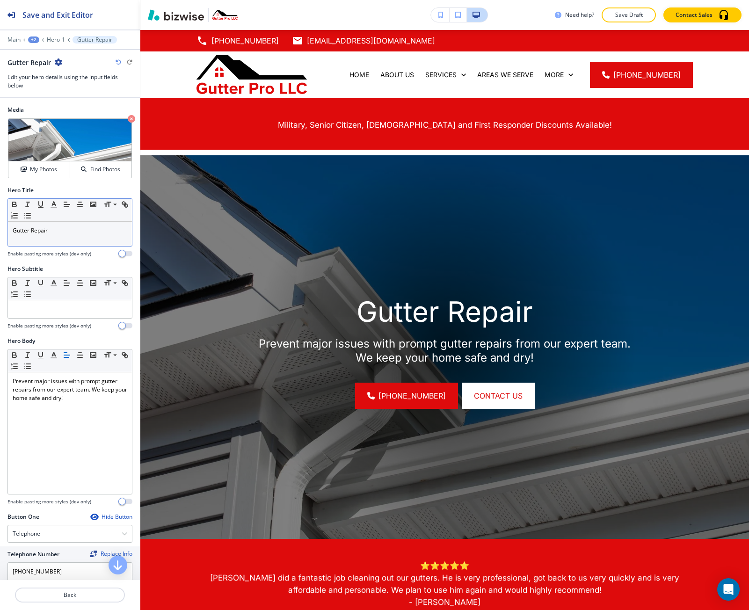
click at [57, 226] on p "Gutter Repair" at bounding box center [70, 230] width 115 height 8
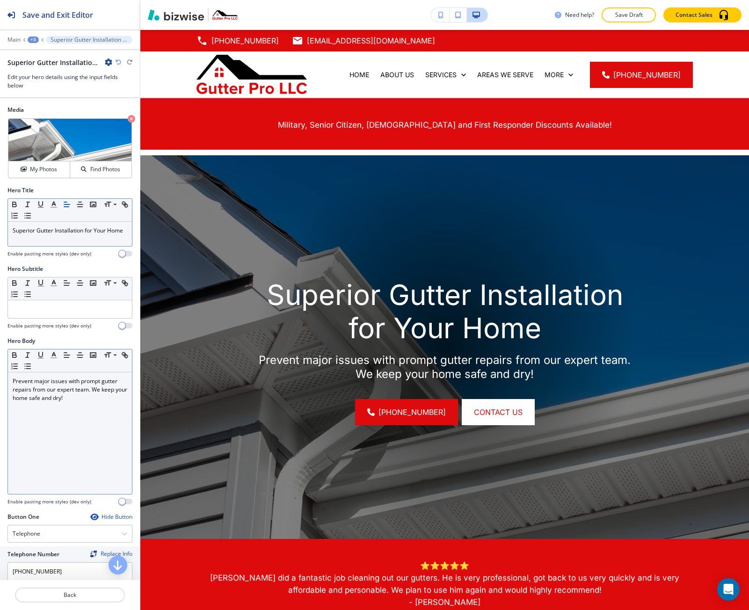
click at [87, 387] on p "Prevent major issues with prompt gutter repairs from our expert team. We keep y…" at bounding box center [70, 389] width 115 height 25
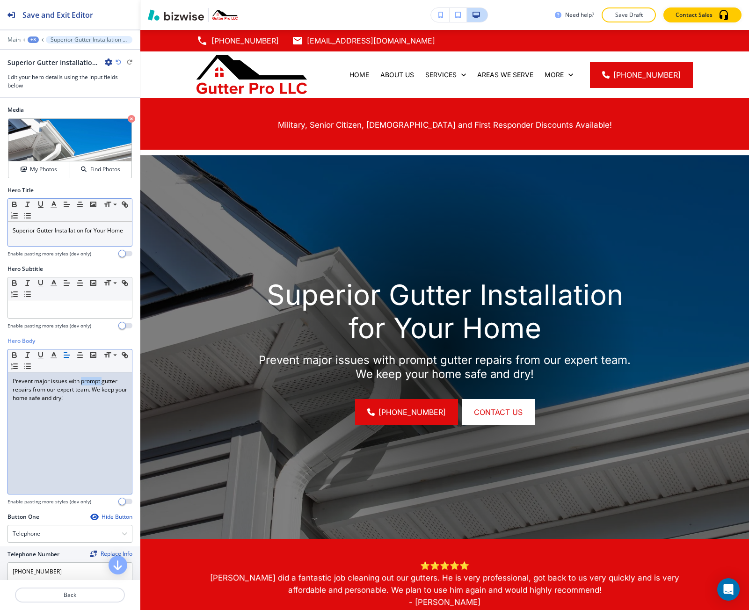
click at [87, 387] on p "Prevent major issues with prompt gutter repairs from our expert team. We keep y…" at bounding box center [70, 389] width 115 height 25
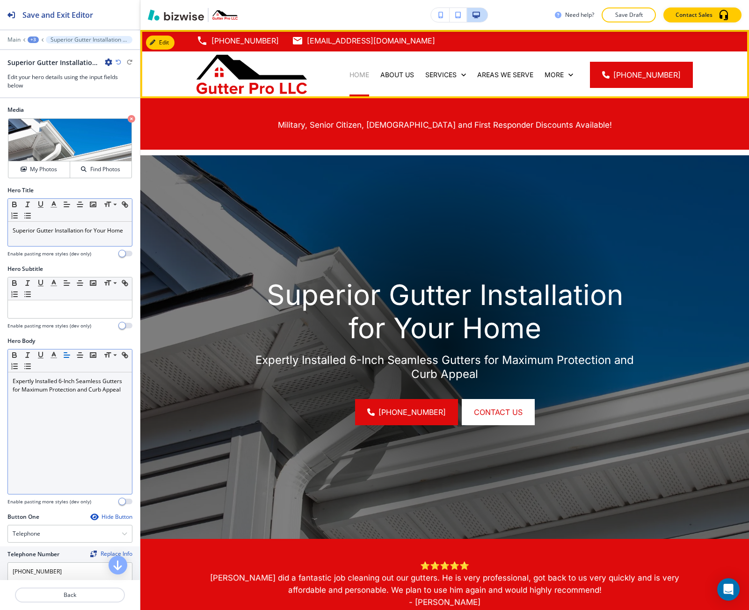
click at [363, 70] on p "HOME" at bounding box center [359, 74] width 20 height 9
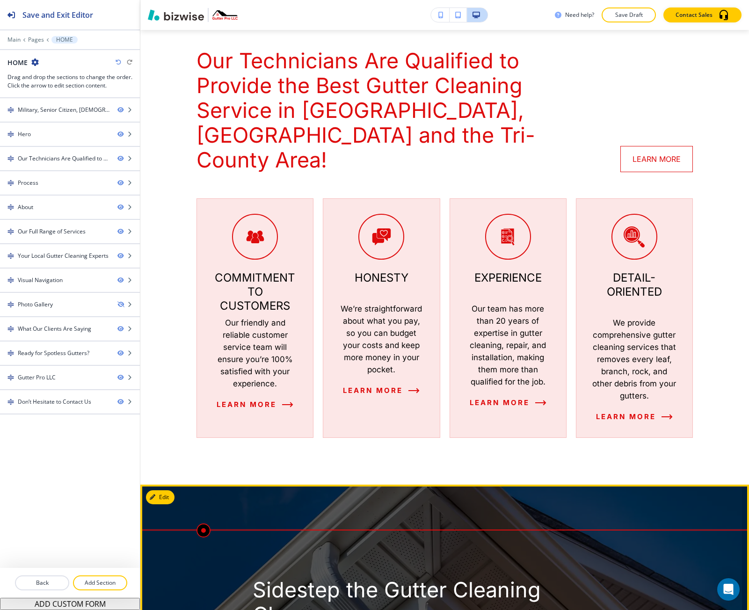
scroll to position [514, 0]
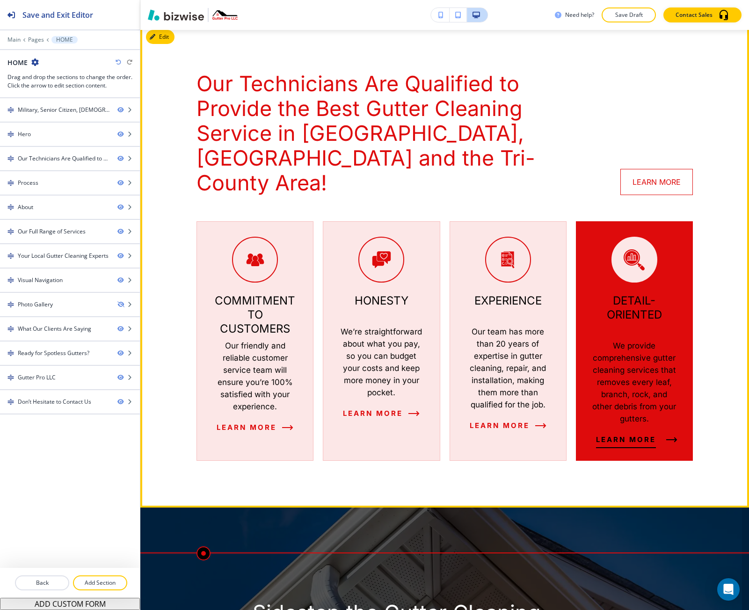
click at [607, 434] on span "LEARN MORE" at bounding box center [626, 439] width 60 height 11
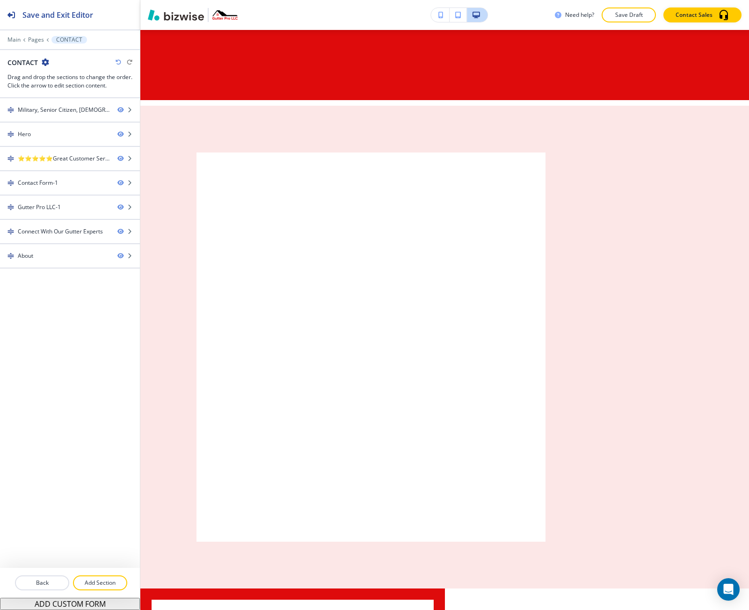
scroll to position [0, 0]
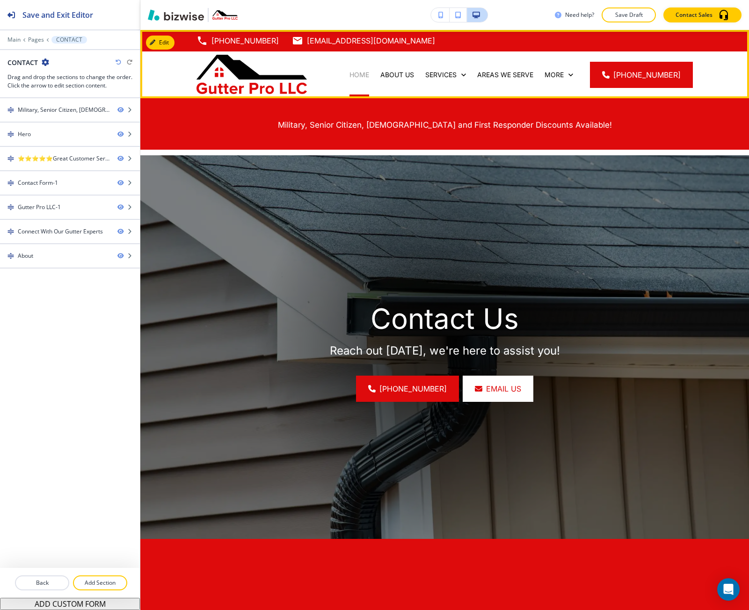
click at [369, 78] on p "HOME" at bounding box center [359, 74] width 20 height 9
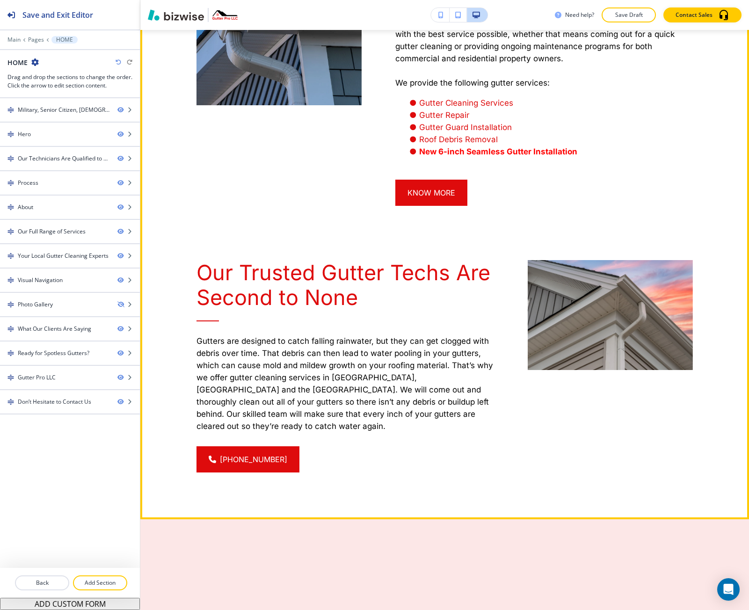
scroll to position [1636, 0]
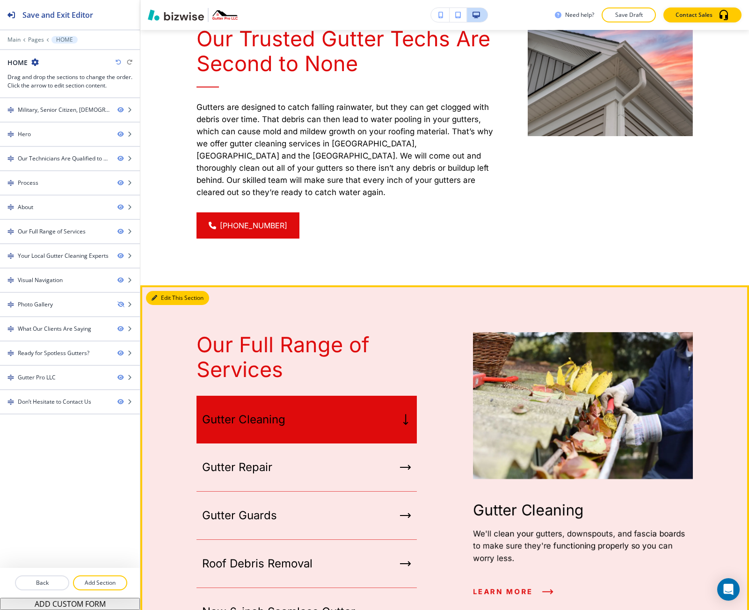
click at [158, 291] on button "Edit This Section" at bounding box center [177, 298] width 63 height 14
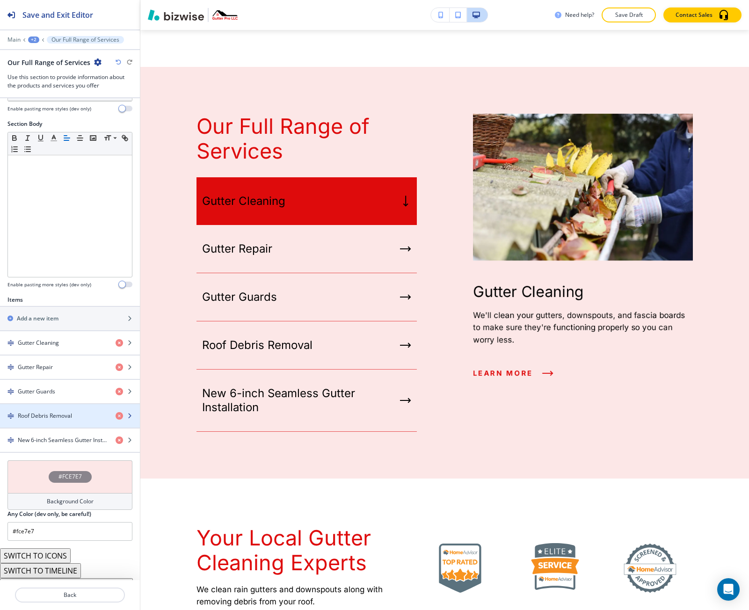
scroll to position [150, 0]
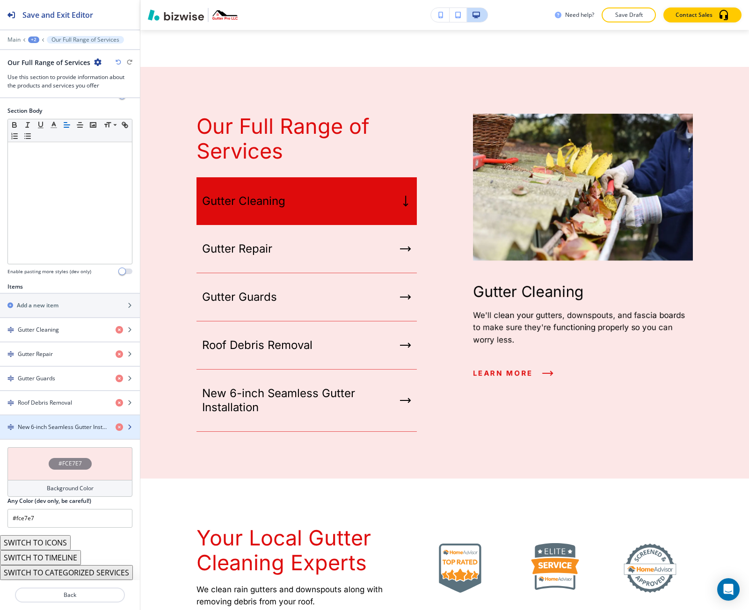
click at [48, 421] on div "button" at bounding box center [70, 418] width 140 height 7
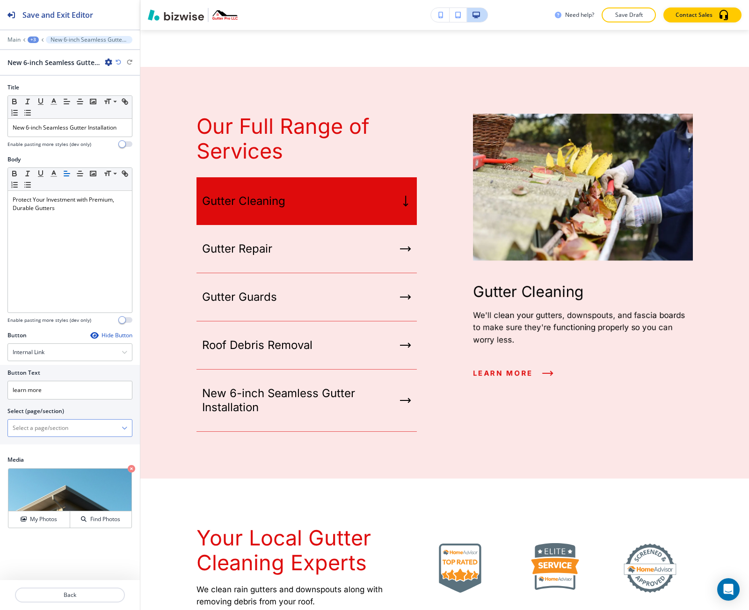
click at [47, 424] on \(page\/section\) "Manual Input" at bounding box center [65, 428] width 114 height 16
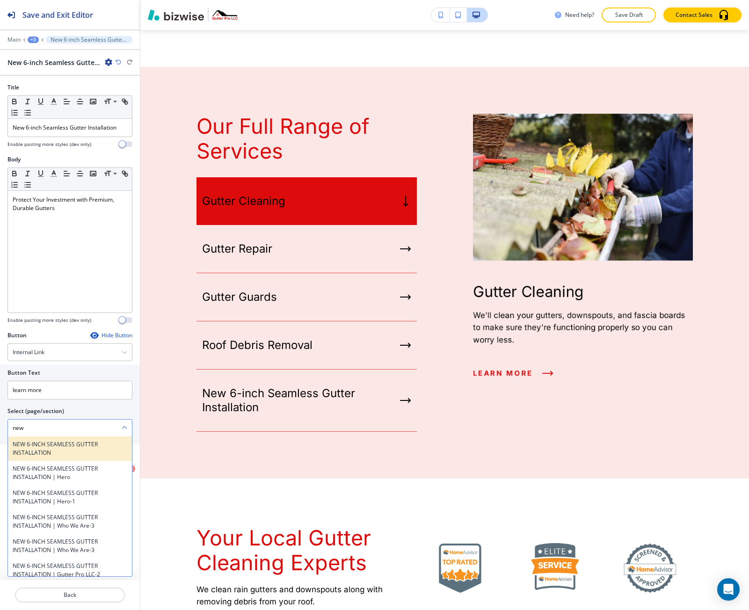
click at [47, 446] on h4 "﻿NEW 6-INCH SEAMLESS GUTTER INSTALLATION" at bounding box center [70, 448] width 115 height 17
type \(page\/section\) "﻿NEW 6-INCH SEAMLESS GUTTER INSTALLATION"
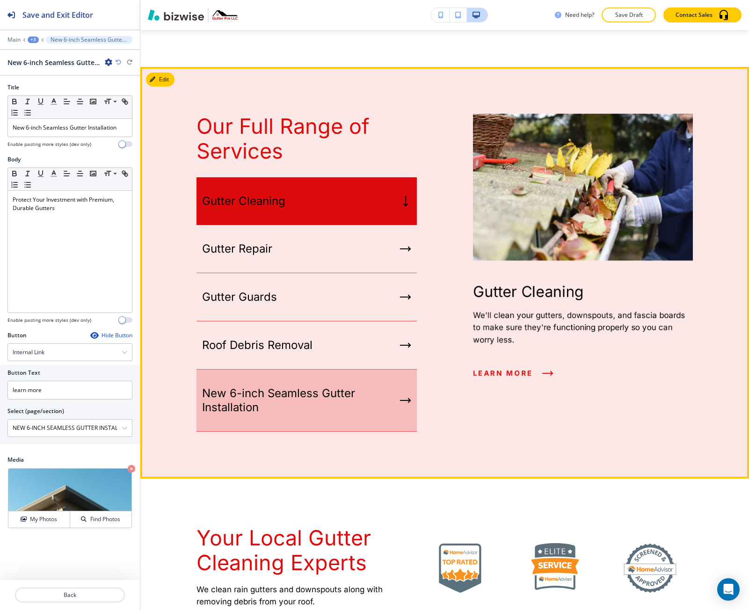
click at [389, 386] on p "New 6-inch Seamless Gutter Installation" at bounding box center [299, 400] width 194 height 28
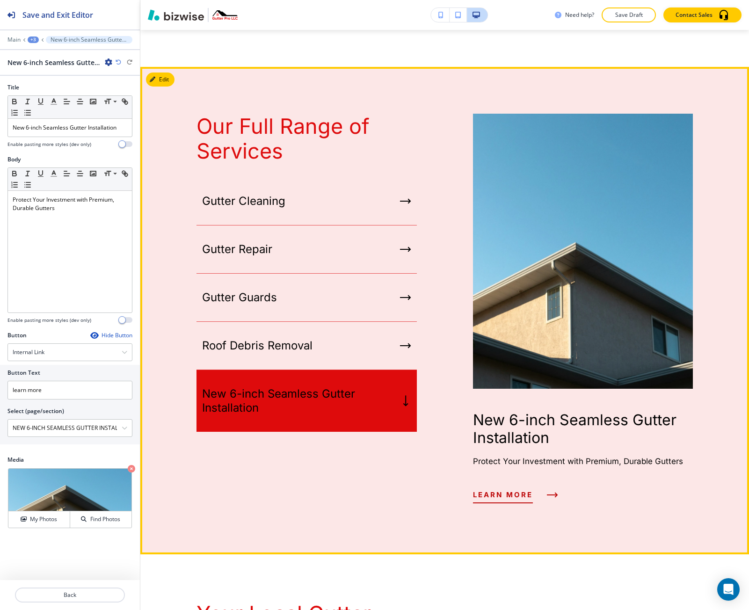
click at [508, 489] on span "learn more" at bounding box center [503, 494] width 60 height 11
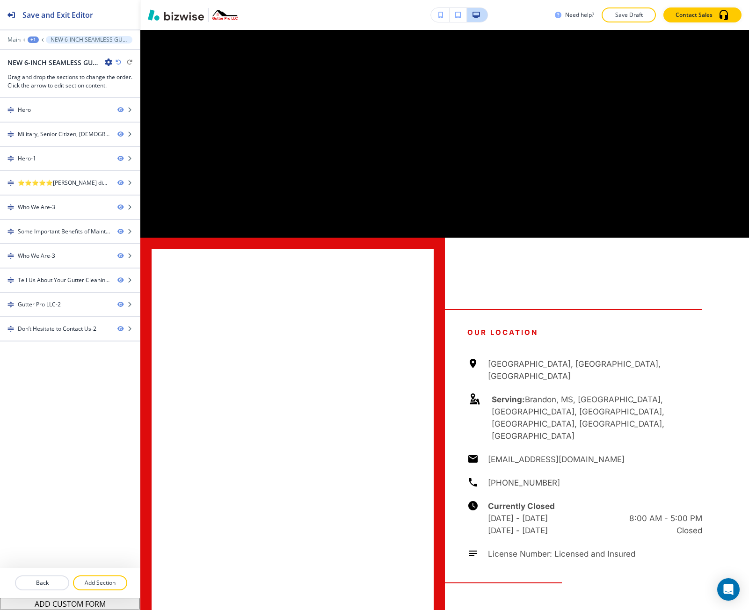
scroll to position [0, 0]
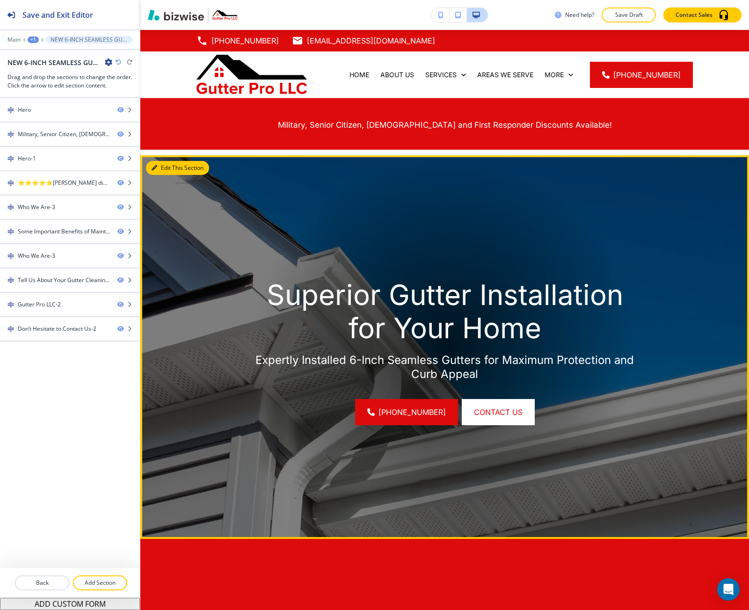
click at [152, 169] on icon "button" at bounding box center [154, 168] width 6 height 6
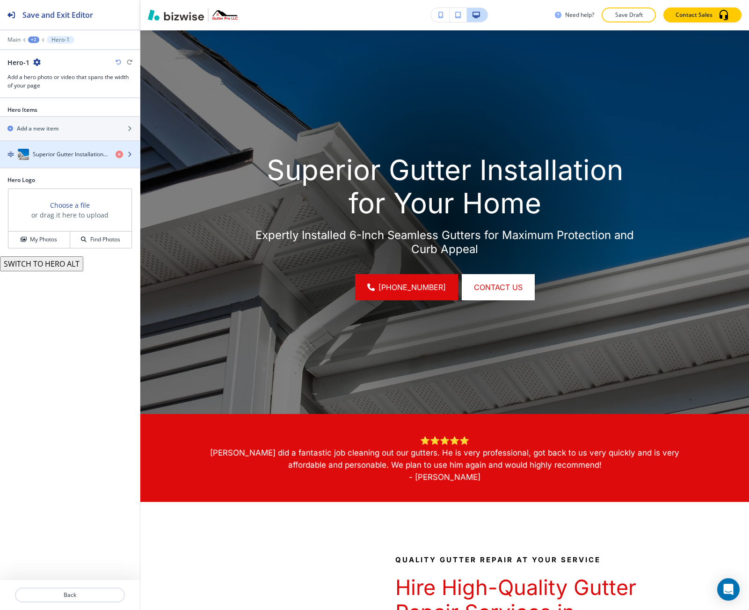
scroll to position [125, 0]
click at [85, 154] on h4 "Superior Gutter Installation for Your Home" at bounding box center [70, 154] width 75 height 8
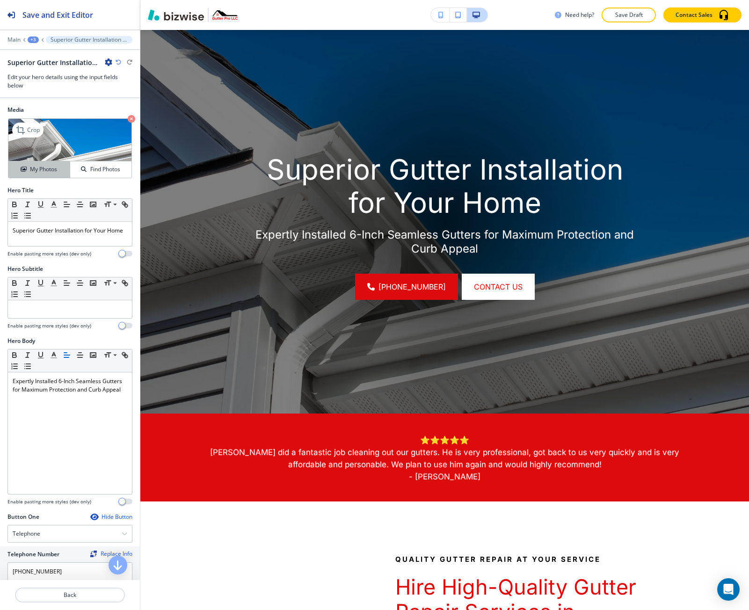
click at [42, 172] on h4 "My Photos" at bounding box center [43, 169] width 27 height 8
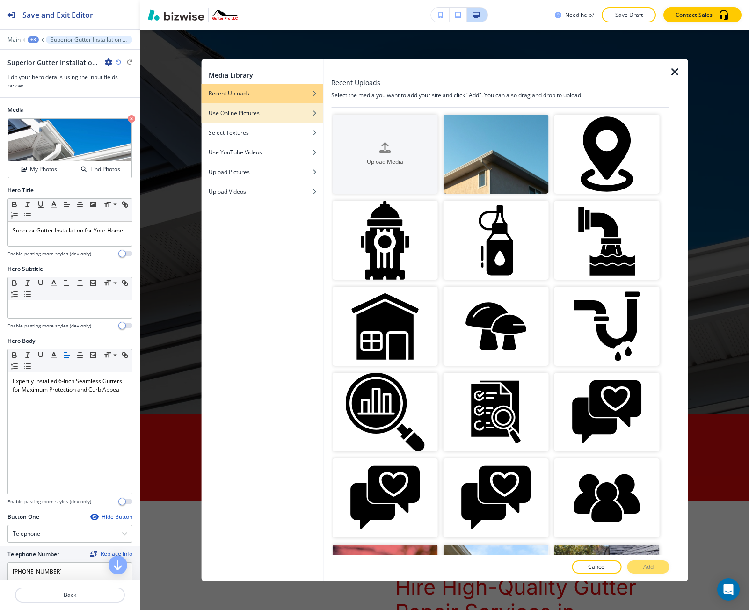
click at [245, 115] on h4 "Use Online Pictures" at bounding box center [234, 113] width 51 height 8
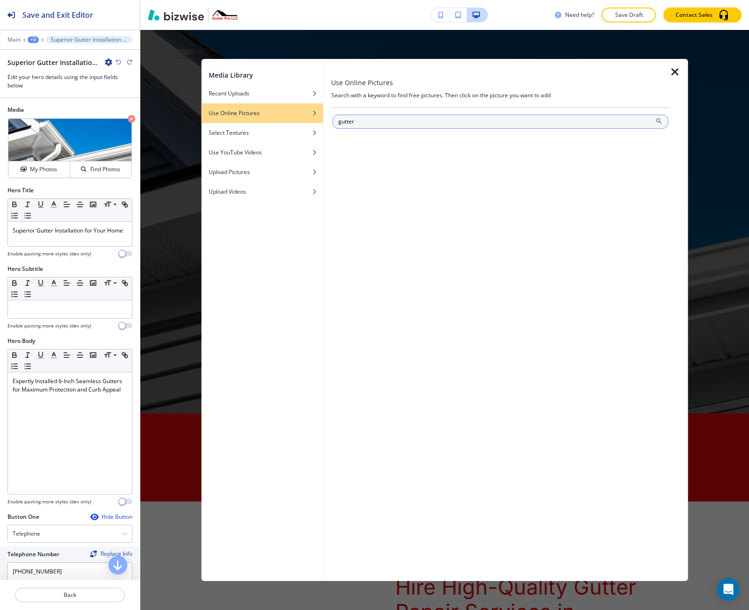
type input "gutter"
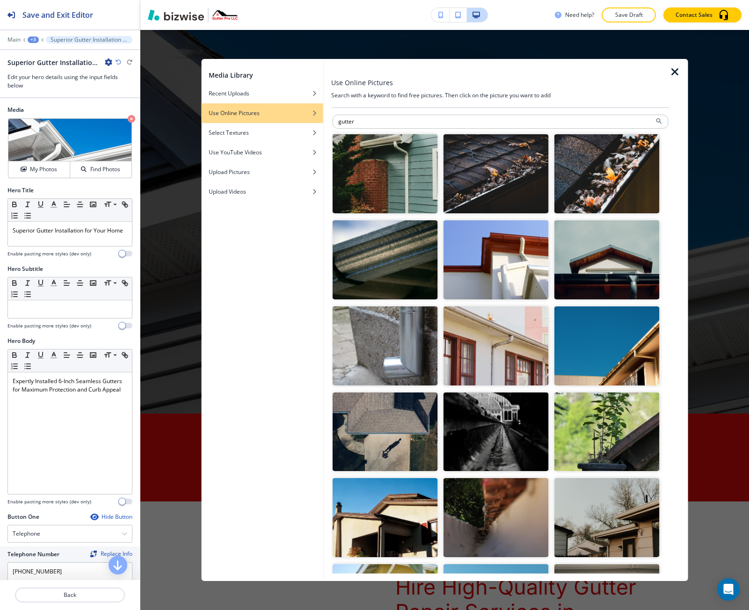
click at [416, 425] on img "button" at bounding box center [384, 431] width 105 height 79
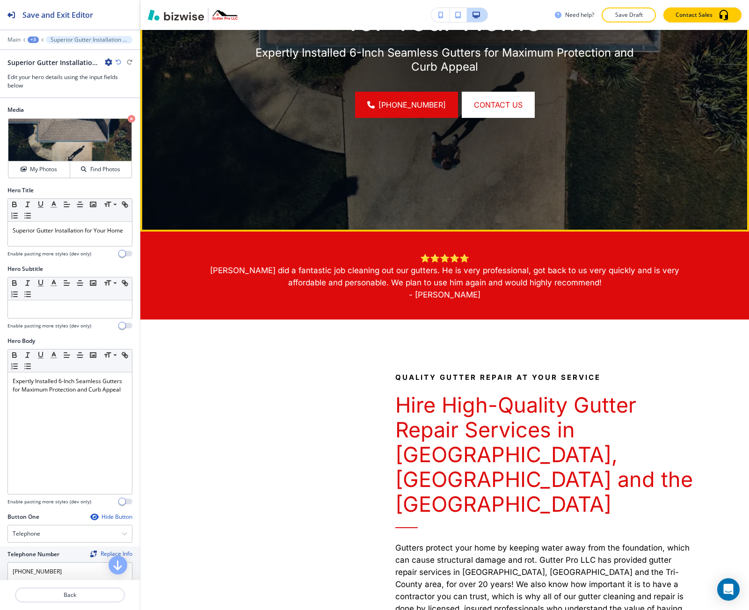
scroll to position [312, 0]
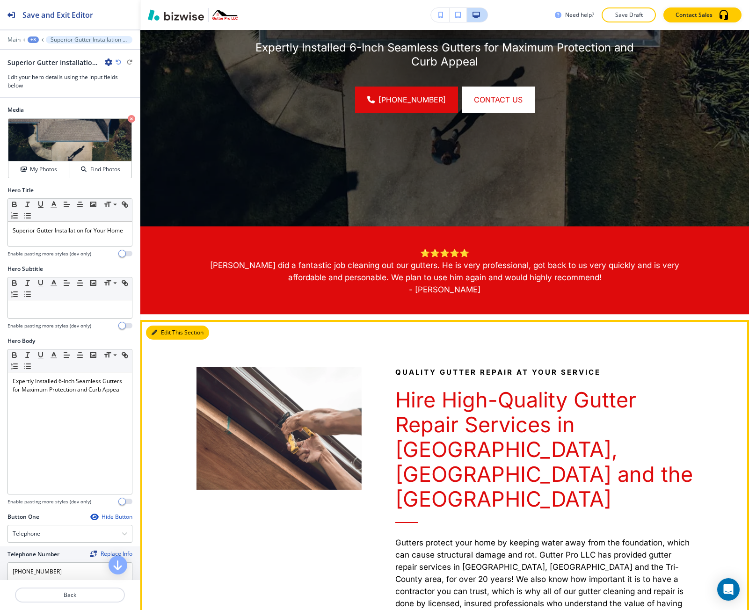
click at [157, 334] on button "Edit This Section" at bounding box center [177, 332] width 63 height 14
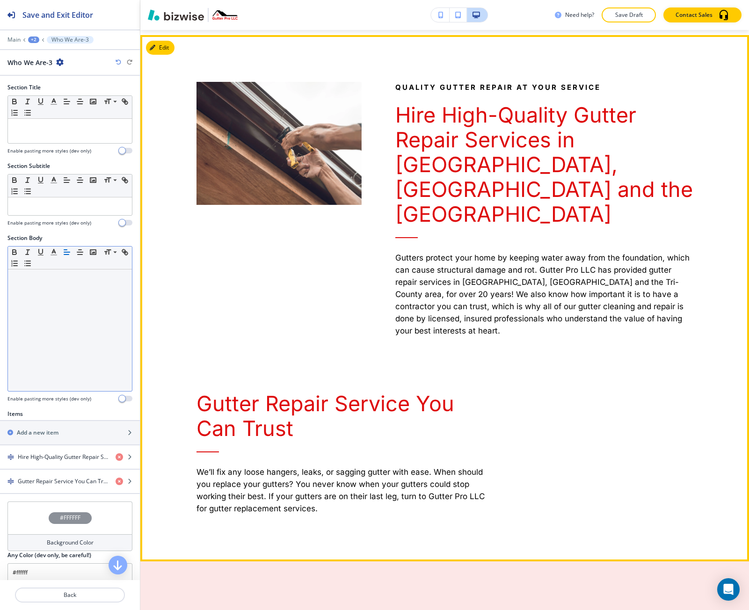
scroll to position [602, 0]
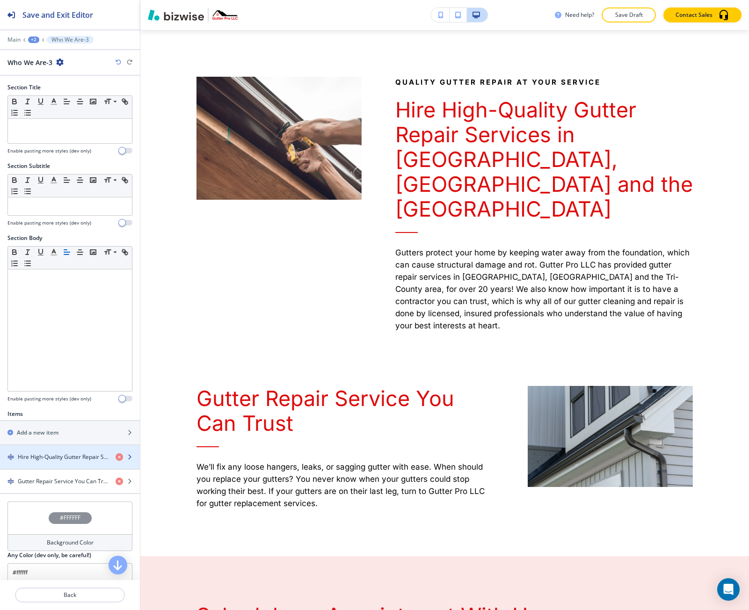
click at [58, 451] on div "button" at bounding box center [70, 448] width 140 height 7
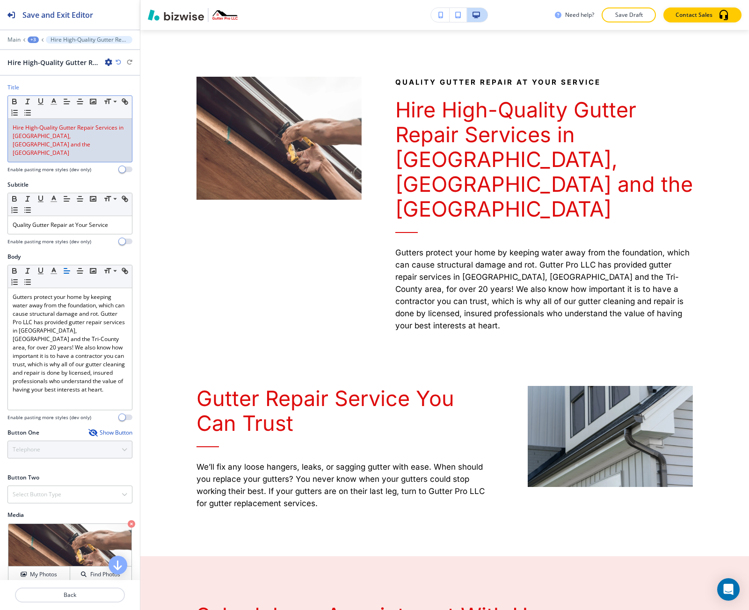
click at [71, 133] on span "Hire High-Quality Gutter Repair Services in Canton, MS and the Tri-County Area" at bounding box center [69, 139] width 112 height 33
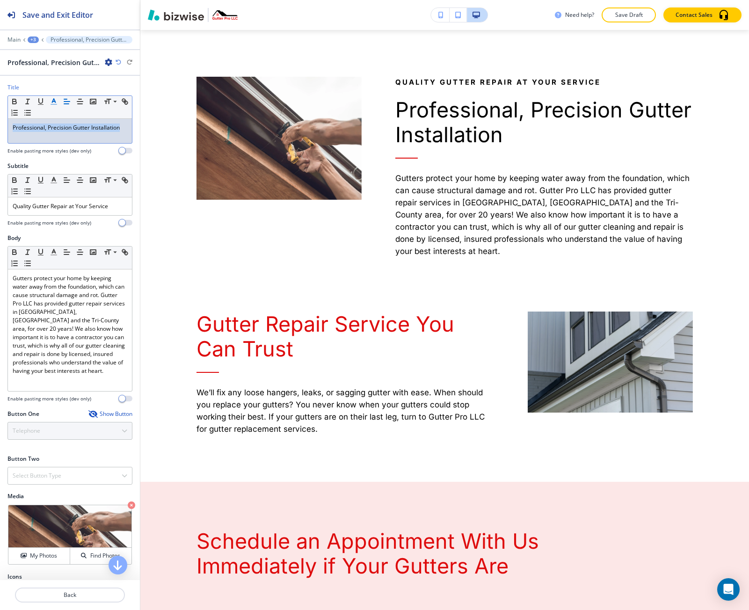
click at [55, 102] on icon "button" at bounding box center [54, 101] width 8 height 8
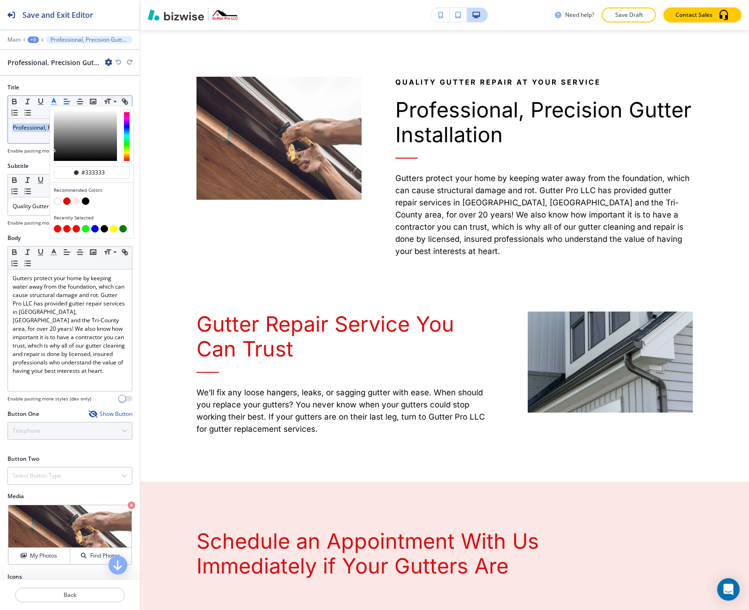
click at [66, 200] on button "button" at bounding box center [66, 200] width 7 height 7
type input "#de0b0c"
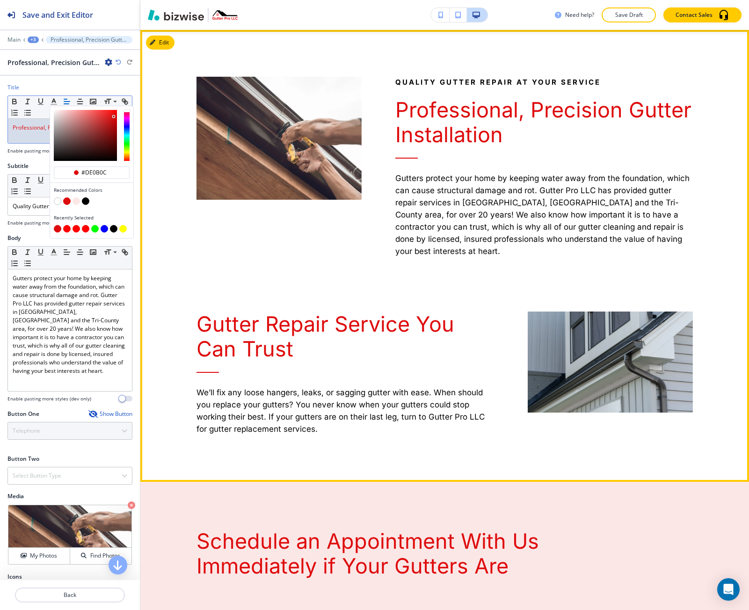
click at [181, 265] on div "Gutter Repair Service You Can Trust We’ll fix any loose hangers, leaks, or sagg…" at bounding box center [328, 350] width 331 height 170
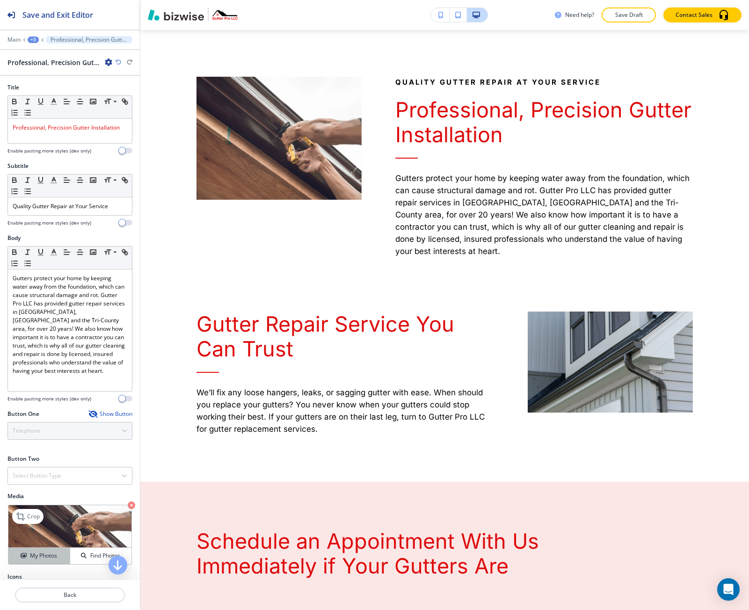
click at [51, 556] on h4 "My Photos" at bounding box center [43, 555] width 27 height 8
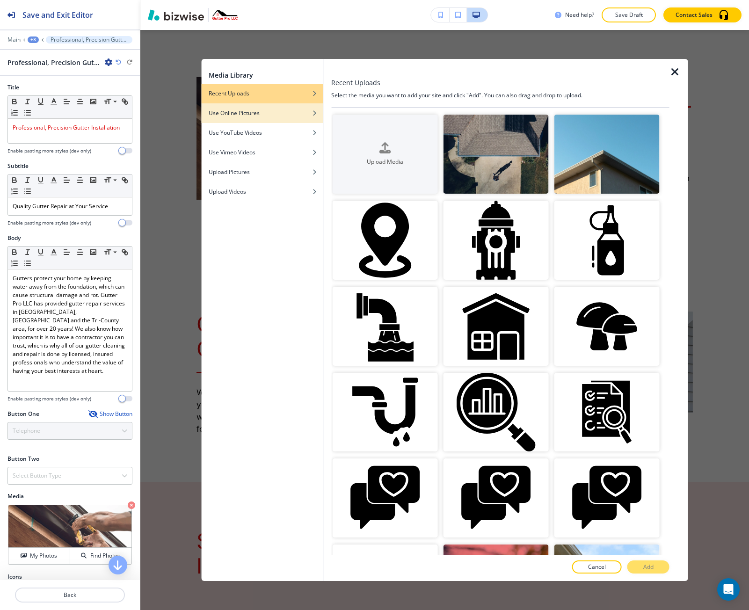
click at [283, 107] on div "button" at bounding box center [262, 106] width 122 height 6
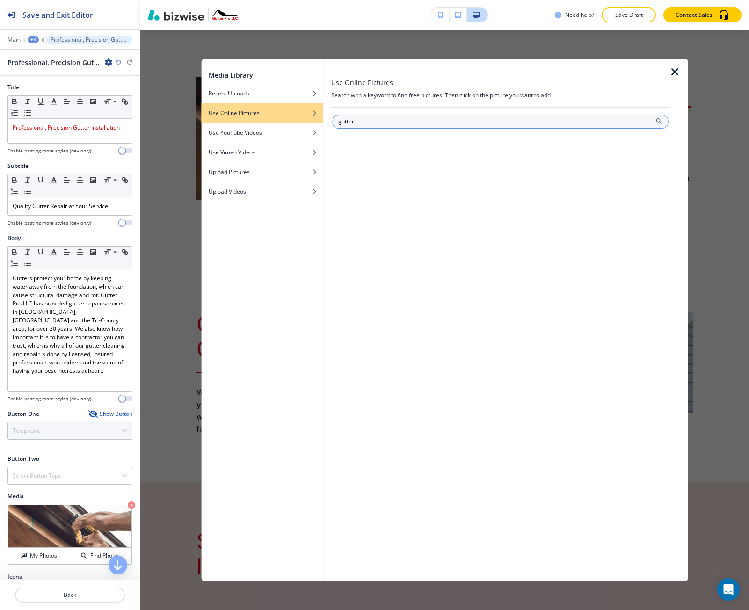
type input "gutter"
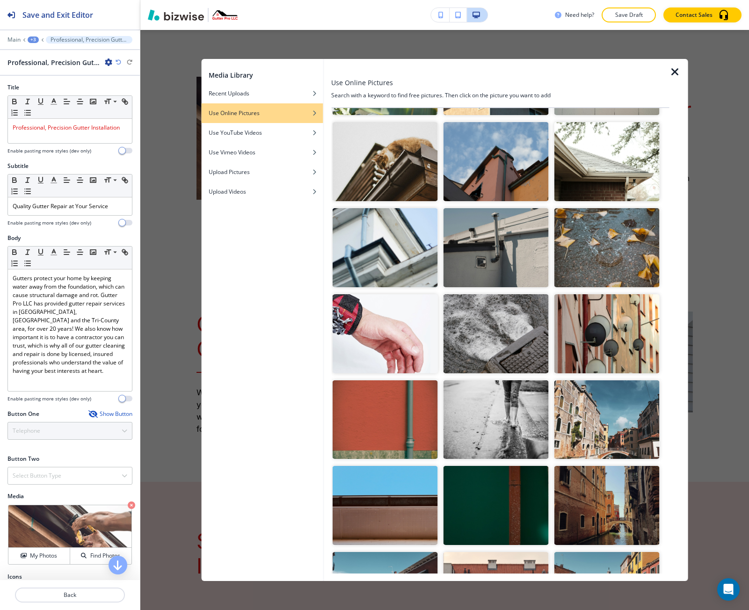
scroll to position [561, 0]
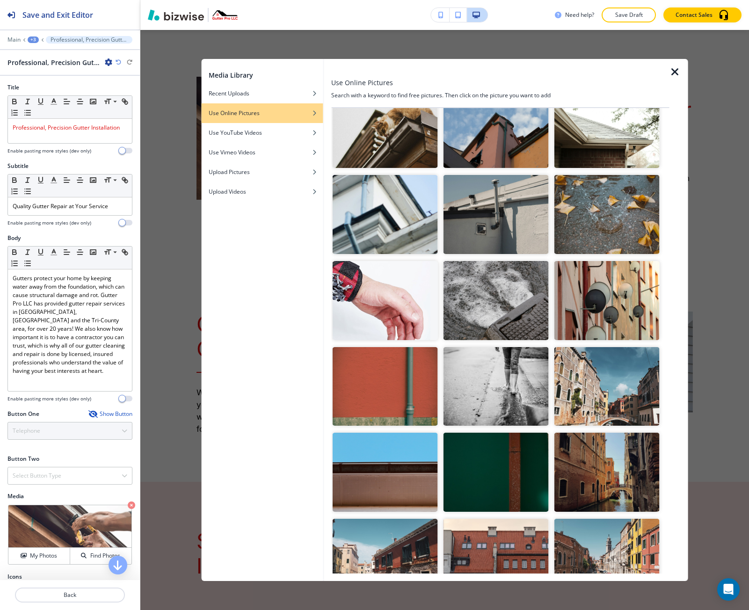
click at [382, 464] on img "button" at bounding box center [384, 472] width 105 height 79
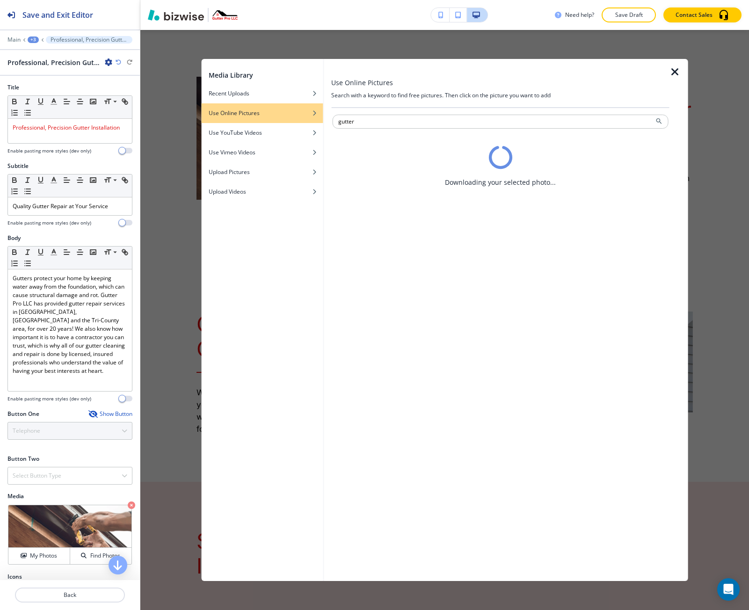
scroll to position [0, 0]
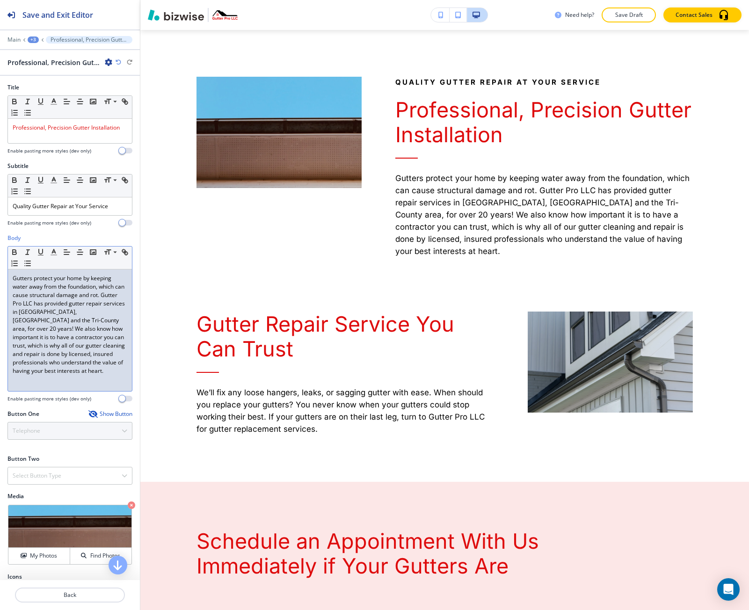
click at [39, 310] on p "Gutters protect your home by keeping water away from the foundation, which can …" at bounding box center [70, 324] width 115 height 101
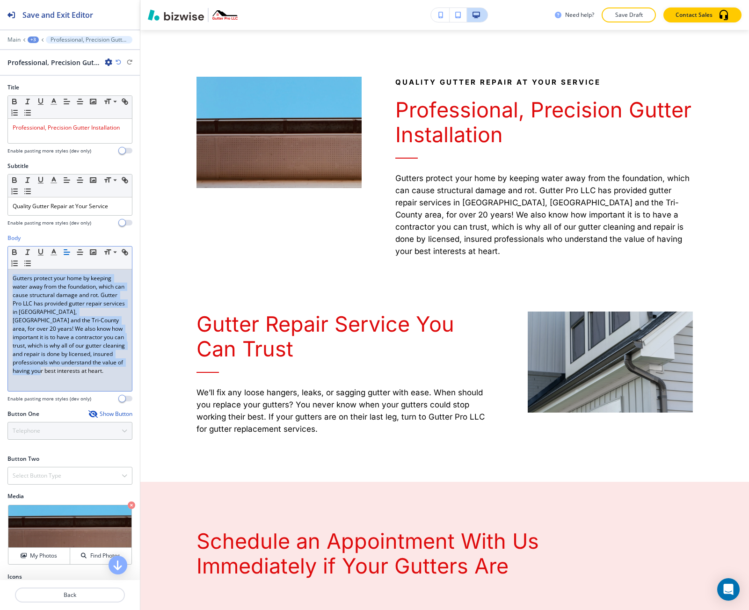
click at [39, 310] on p "Gutters protect your home by keeping water away from the foundation, which can …" at bounding box center [70, 324] width 115 height 101
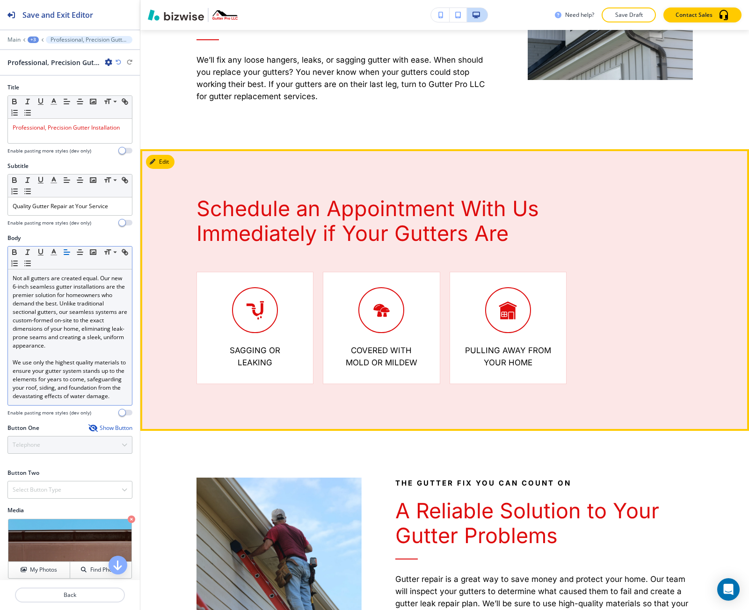
scroll to position [930, 0]
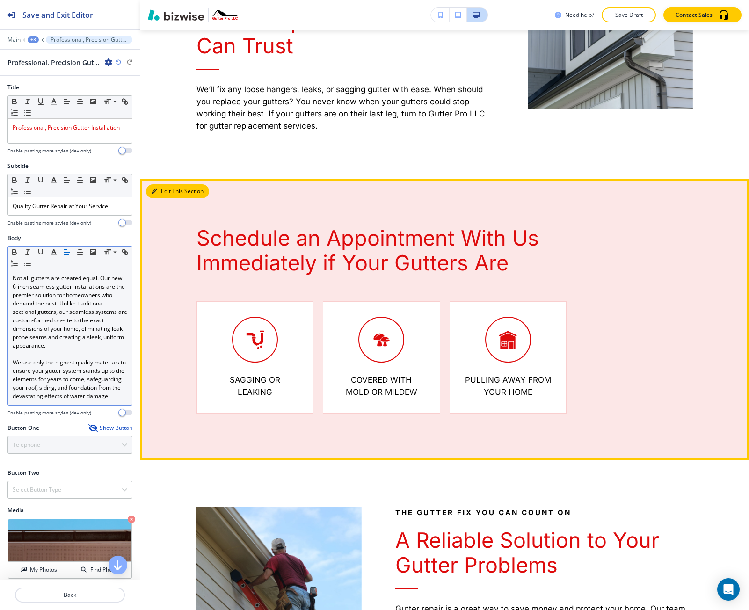
click at [167, 196] on button "Edit This Section" at bounding box center [177, 191] width 63 height 14
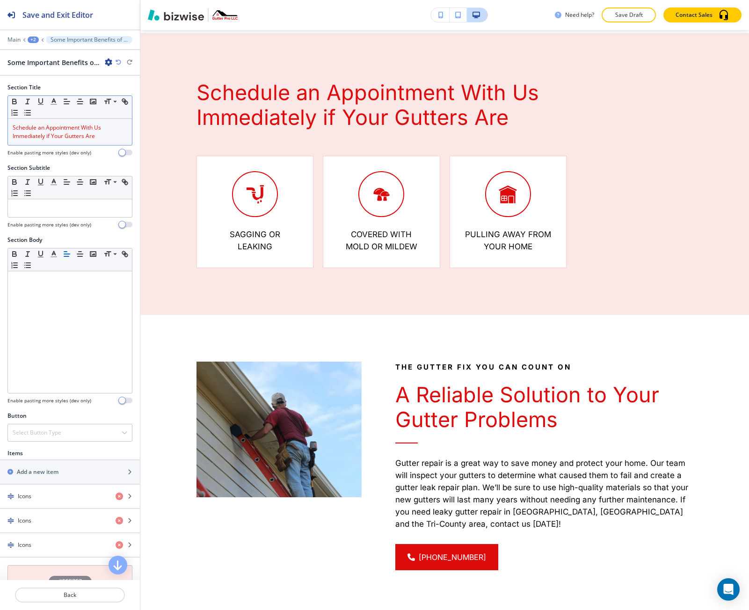
scroll to position [1078, 0]
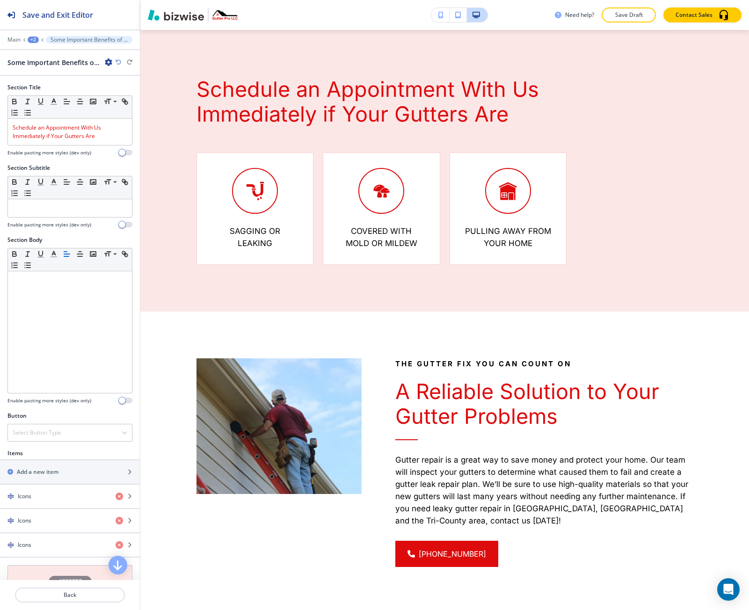
click at [106, 63] on icon "button" at bounding box center [108, 61] width 7 height 7
click at [119, 108] on p "Delete Section" at bounding box center [135, 111] width 48 height 8
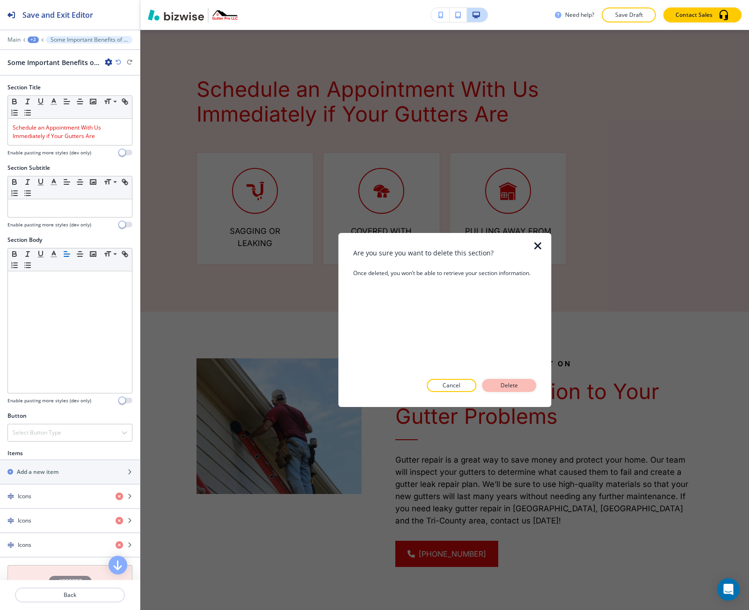
click at [503, 381] on button "Delete" at bounding box center [509, 385] width 54 height 13
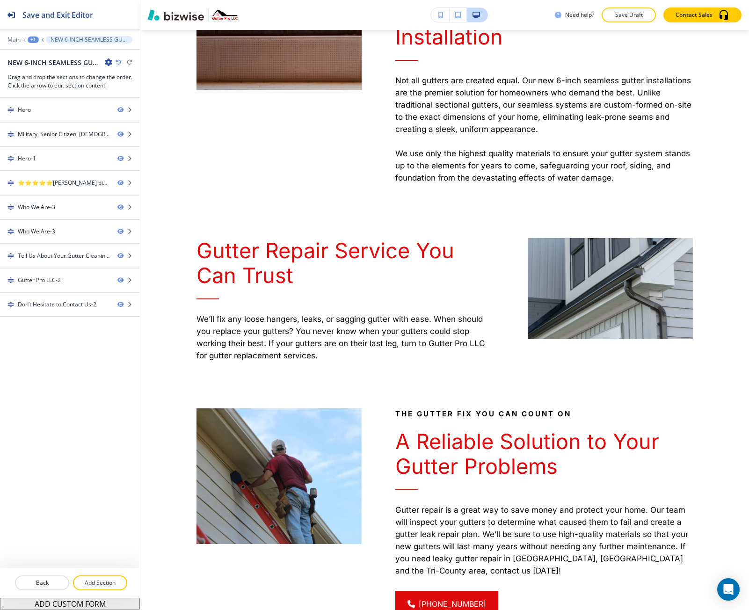
scroll to position [680, 0]
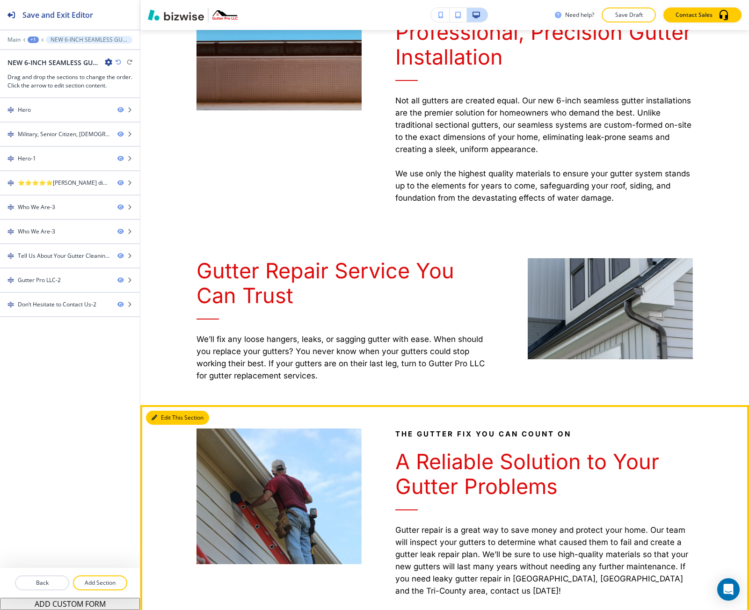
click at [167, 418] on button "Edit This Section" at bounding box center [177, 418] width 63 height 14
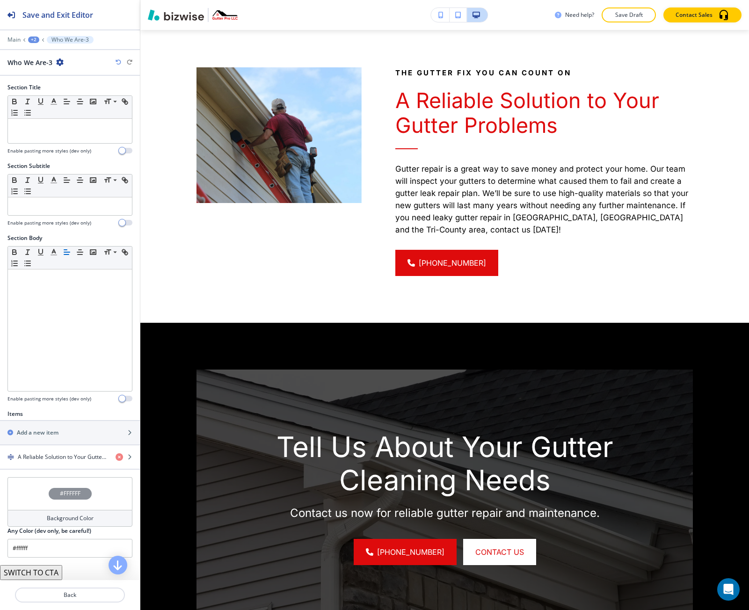
scroll to position [1055, 0]
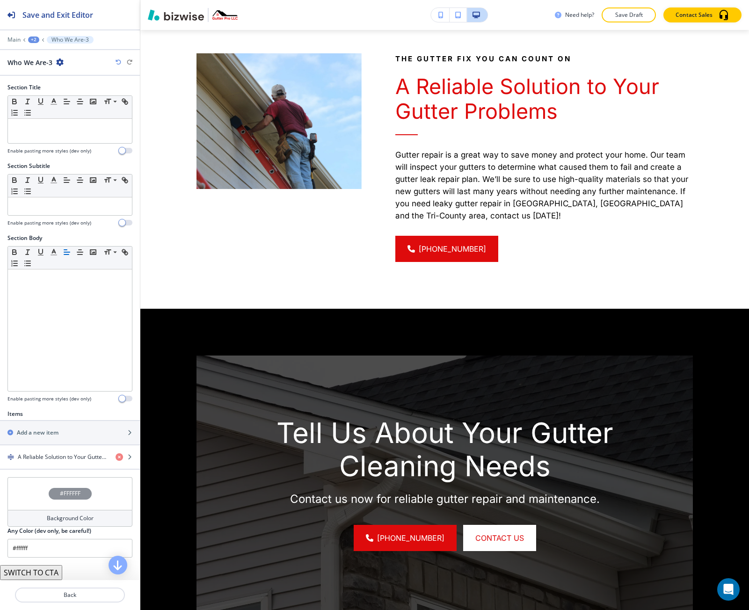
click at [58, 61] on icon "button" at bounding box center [59, 61] width 7 height 7
click at [83, 109] on p "Delete Section" at bounding box center [86, 111] width 48 height 8
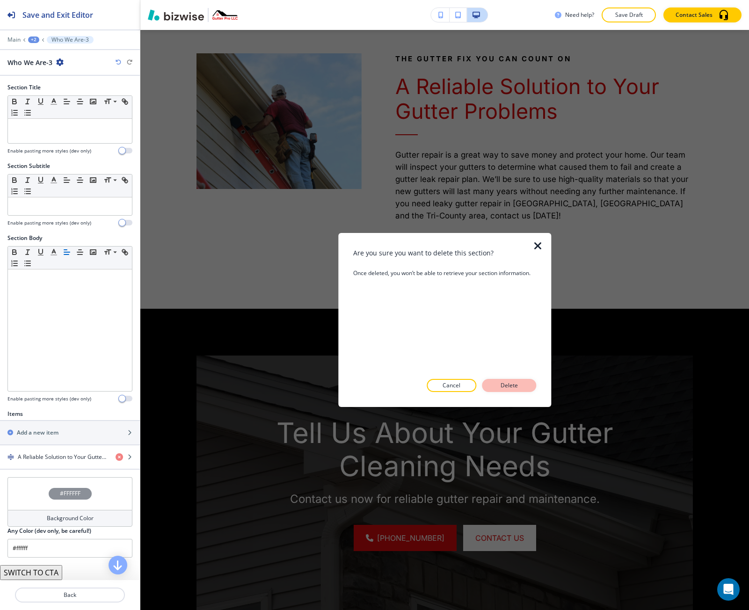
click at [515, 382] on p "Delete" at bounding box center [508, 385] width 22 height 8
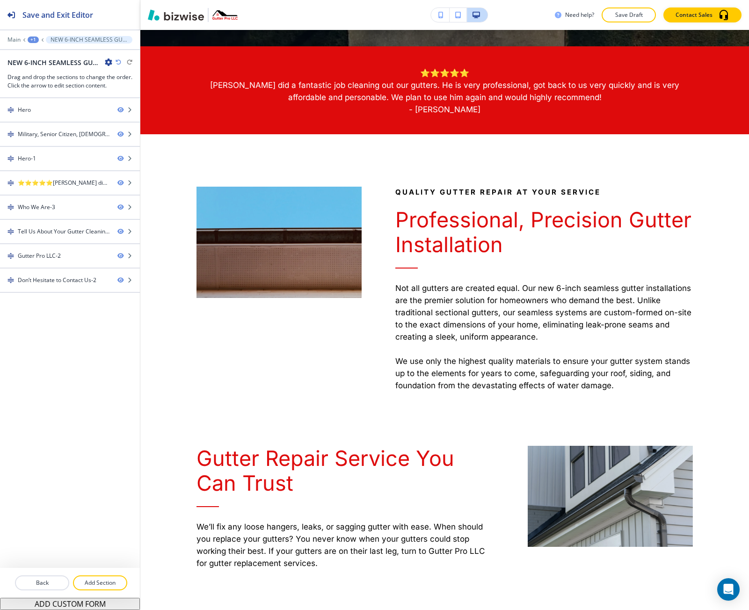
scroll to position [472, 0]
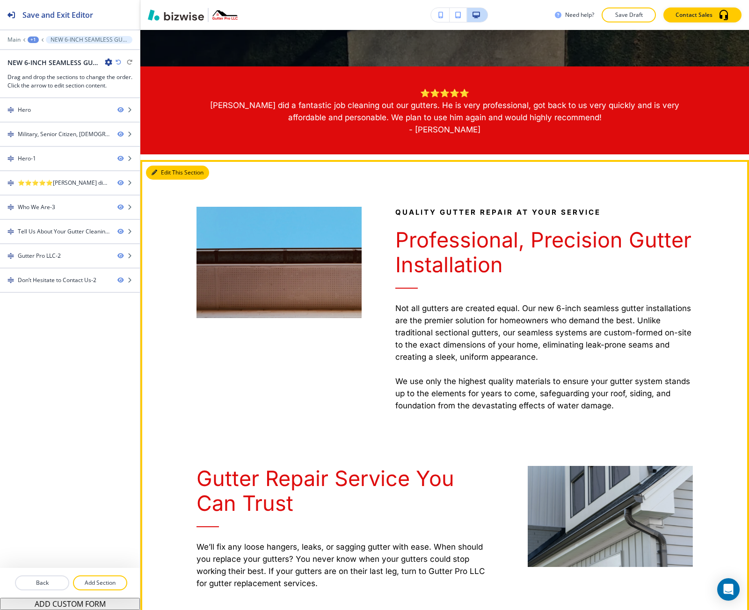
click at [167, 177] on button "Edit This Section" at bounding box center [177, 173] width 63 height 14
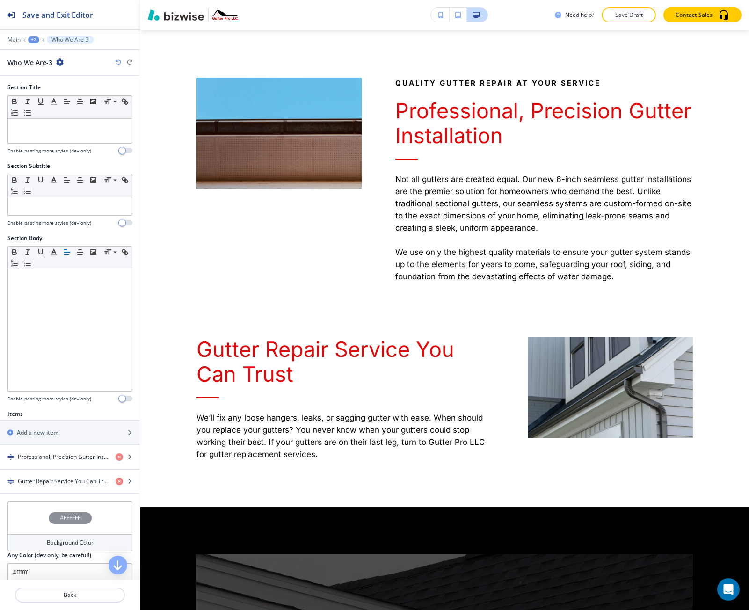
scroll to position [602, 0]
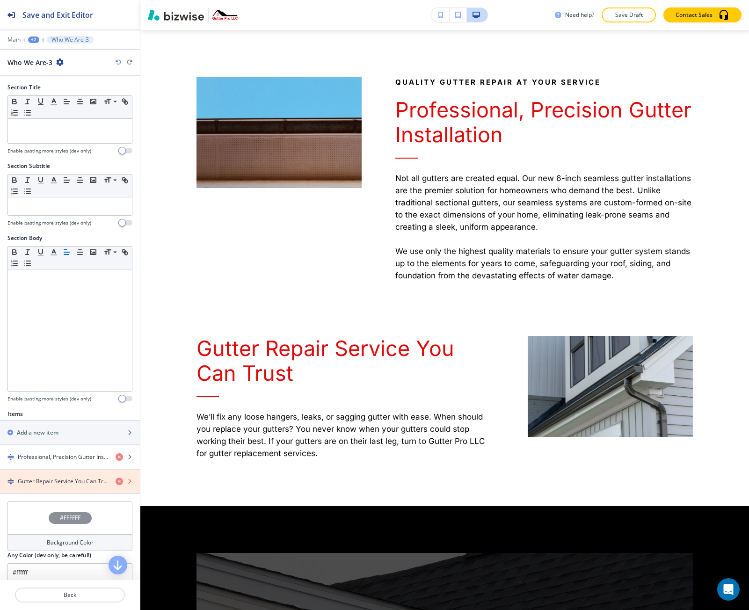
click at [115, 480] on icon "button" at bounding box center [118, 480] width 7 height 7
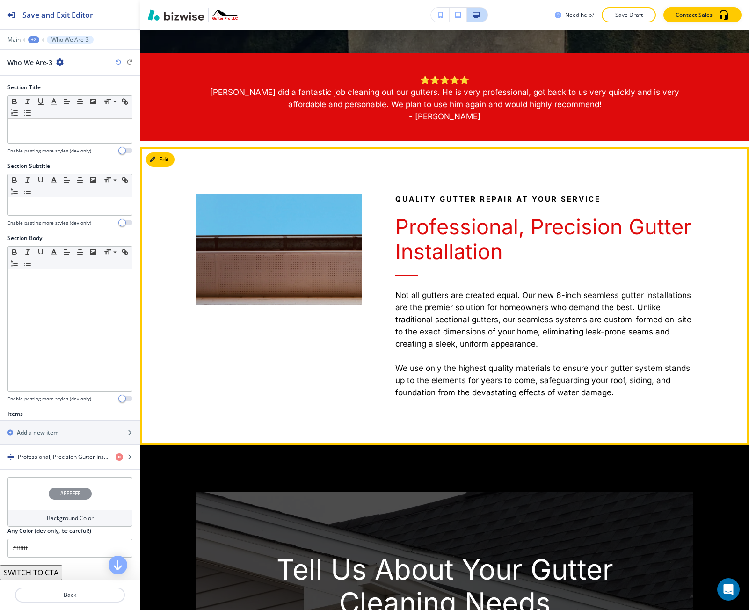
scroll to position [462, 0]
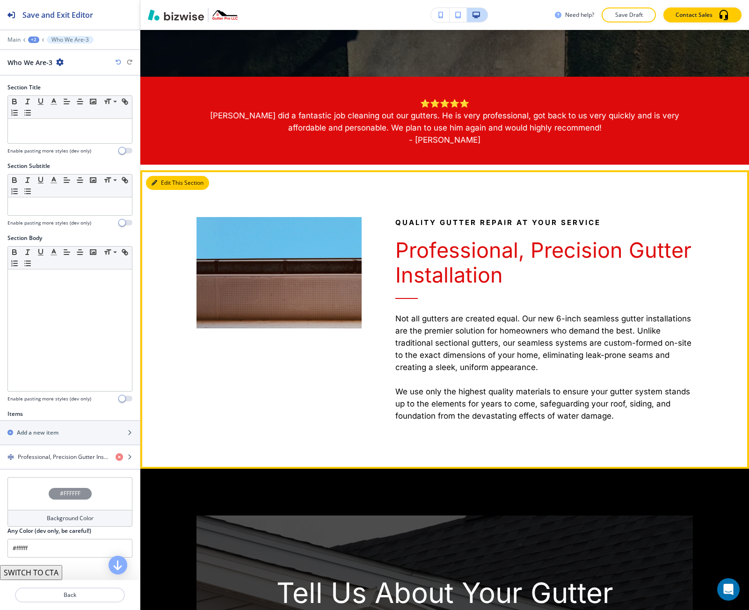
click at [158, 181] on button "Edit This Section" at bounding box center [177, 183] width 63 height 14
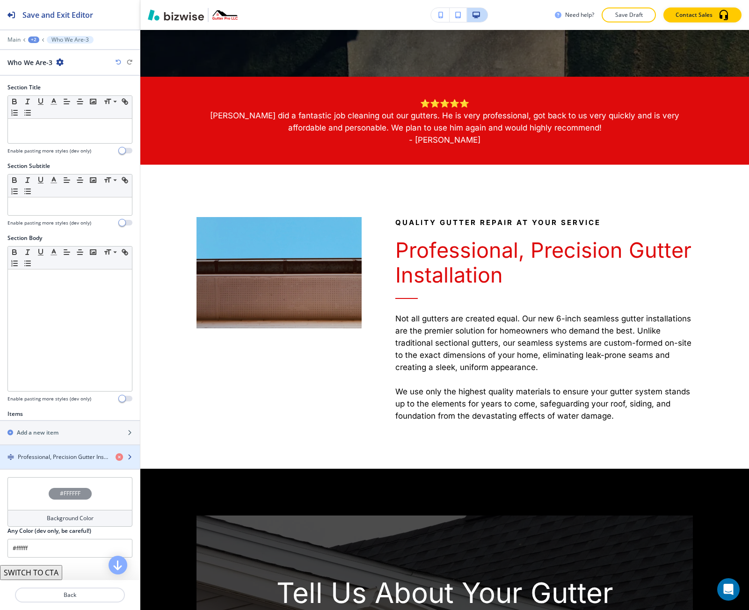
click at [58, 453] on h4 "Professional, Precision Gutter Installation" at bounding box center [63, 457] width 90 height 8
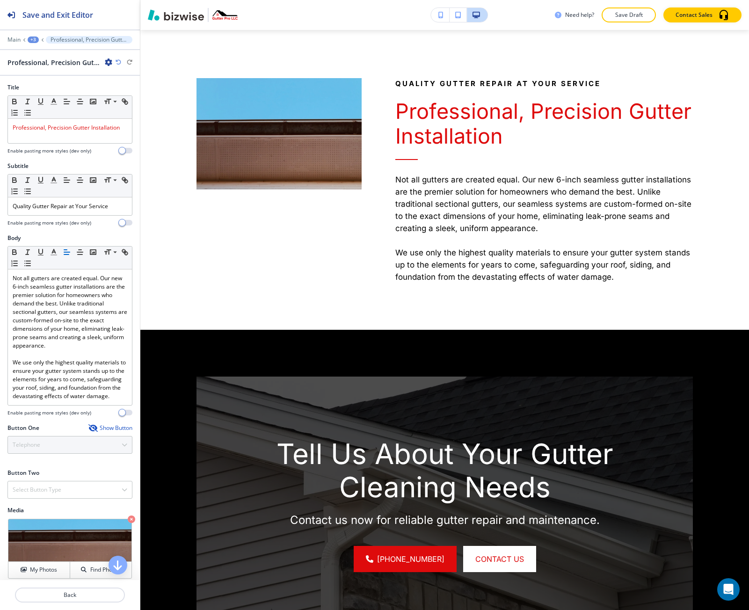
scroll to position [602, 0]
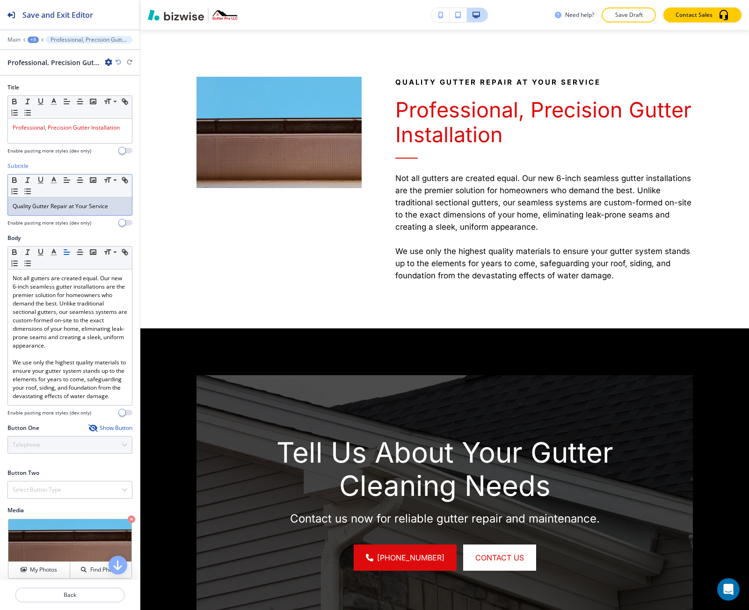
click at [52, 209] on span "Quality Gutter Repair at Your Service" at bounding box center [60, 206] width 95 height 8
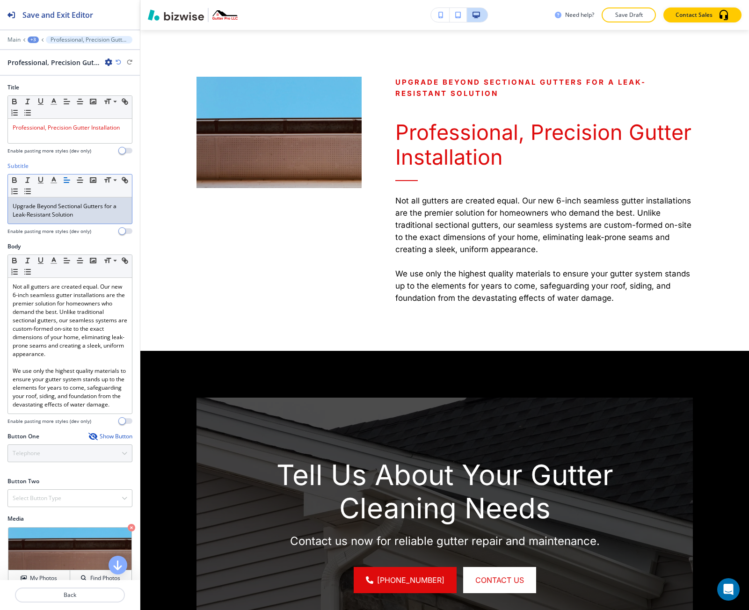
scroll to position [0, 0]
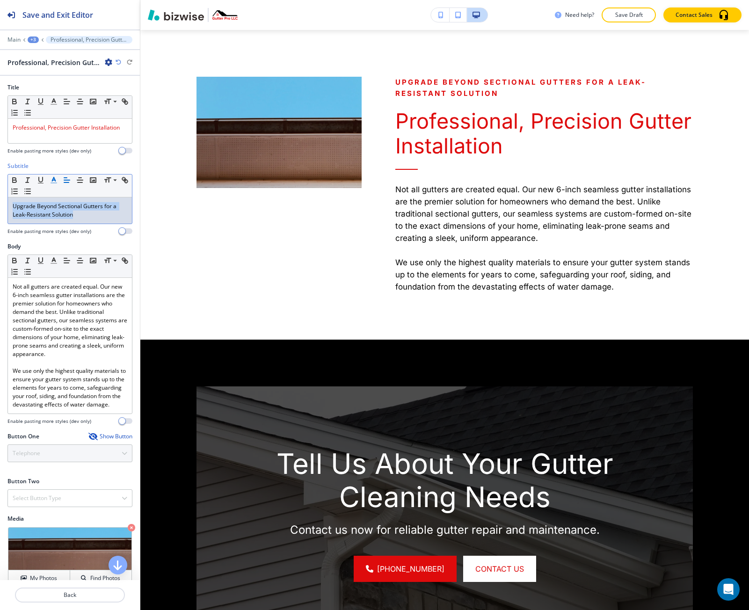
click at [53, 180] on polyline "button" at bounding box center [53, 179] width 3 height 4
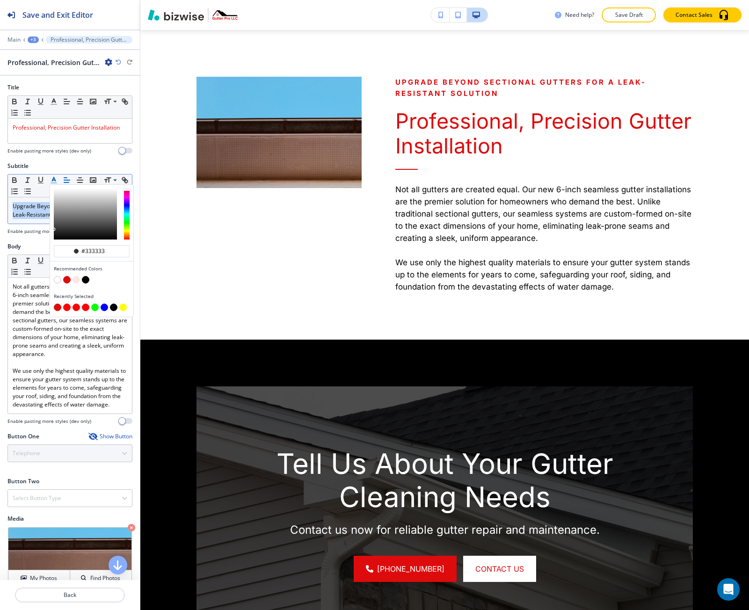
click at [85, 279] on button "button" at bounding box center [85, 279] width 7 height 7
type input "#000000"
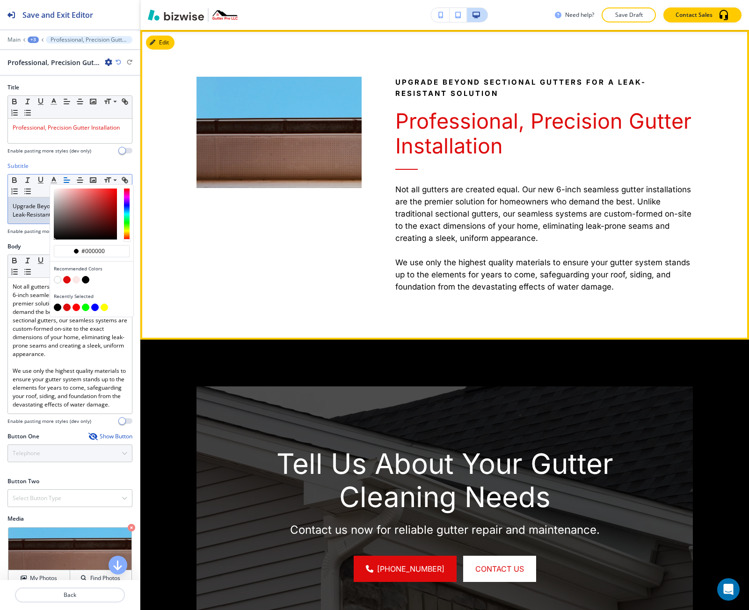
click at [196, 279] on div at bounding box center [262, 161] width 199 height 263
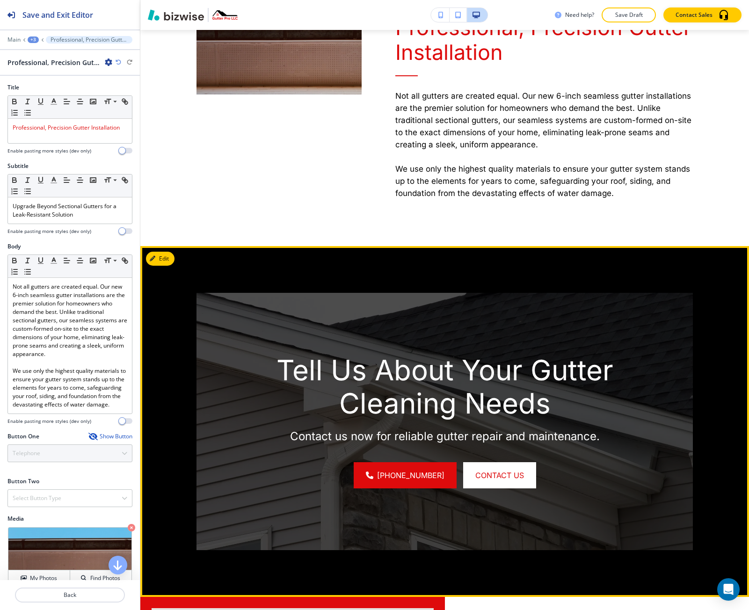
scroll to position [743, 0]
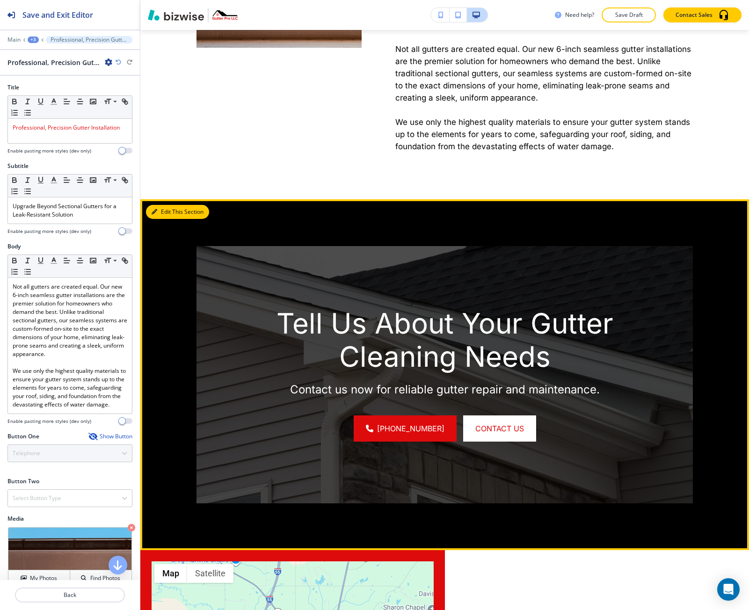
click at [176, 207] on button "Edit This Section" at bounding box center [177, 212] width 63 height 14
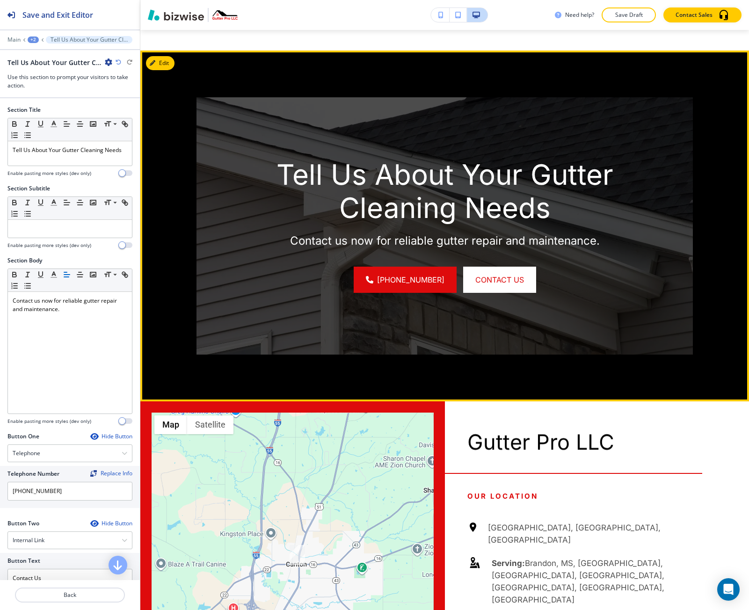
scroll to position [912, 0]
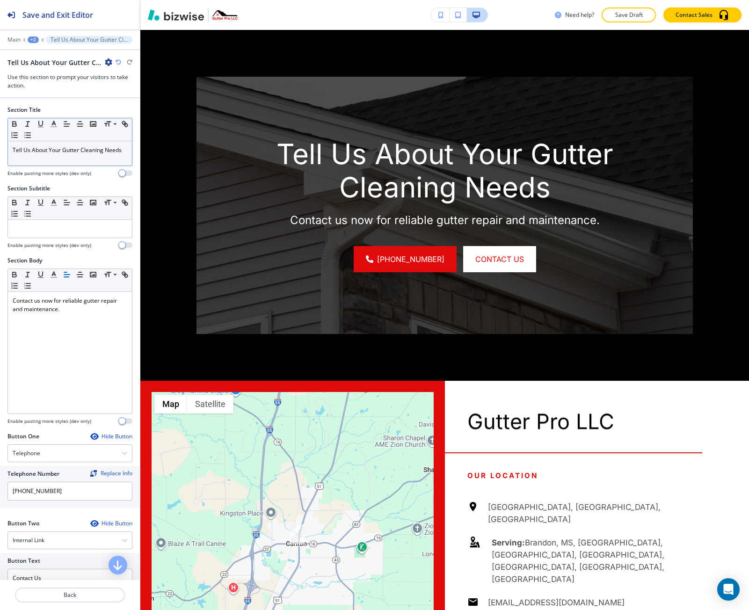
click at [50, 154] on p "Tell Us About Your Gutter Cleaning Needs" at bounding box center [70, 150] width 115 height 8
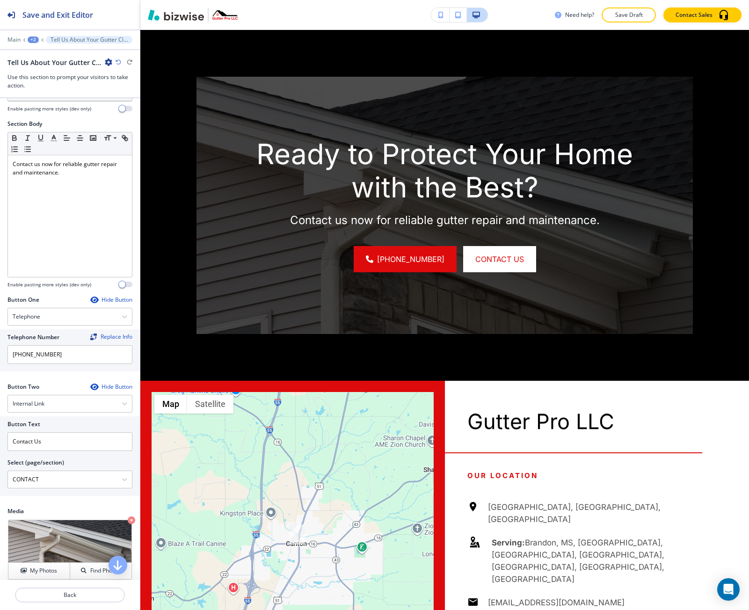
scroll to position [187, 0]
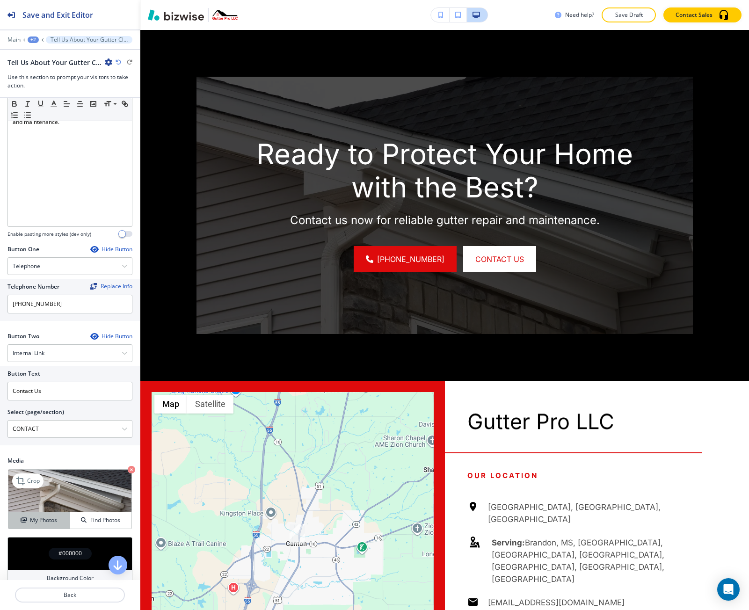
click at [54, 517] on button "My Photos" at bounding box center [39, 520] width 62 height 16
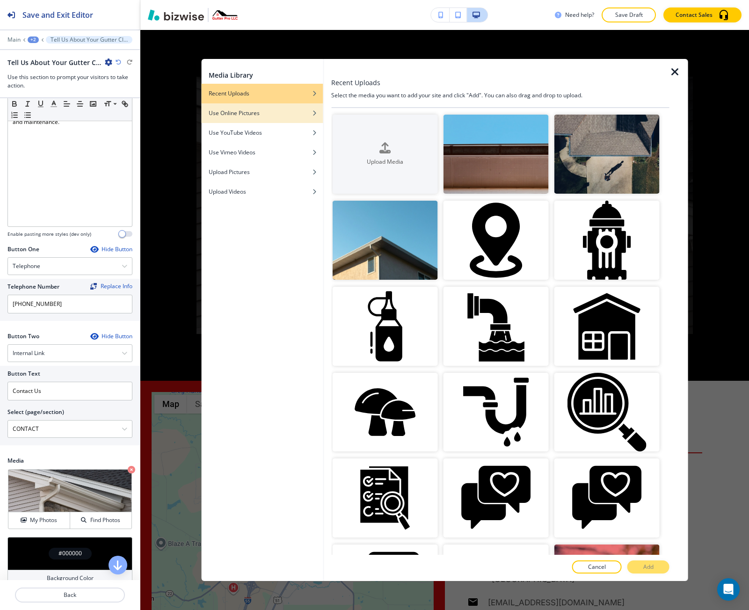
click at [285, 114] on div "Use Online Pictures" at bounding box center [262, 113] width 122 height 8
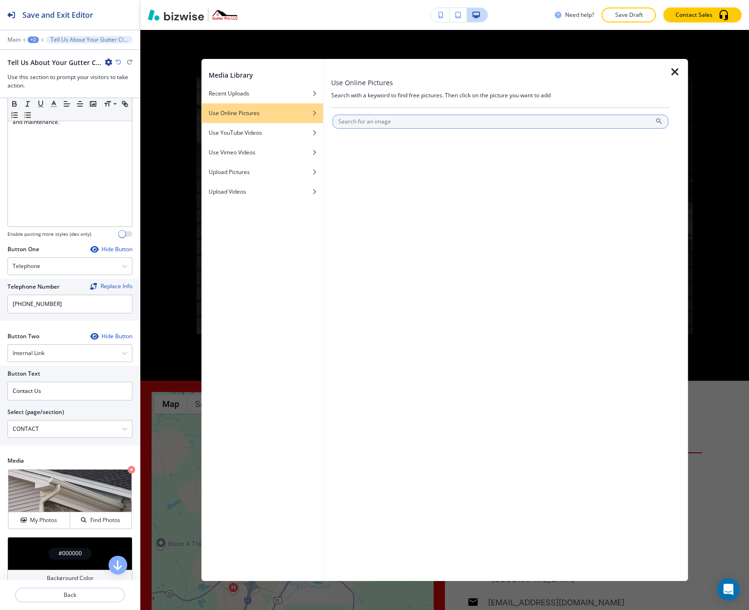
click at [360, 120] on input "text" at bounding box center [500, 122] width 336 height 14
type input "gutter"
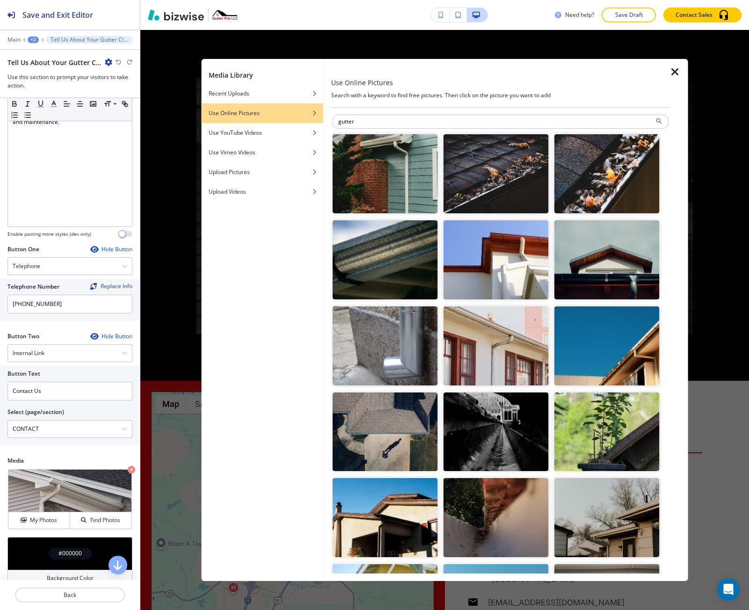
click at [377, 275] on img "button" at bounding box center [384, 259] width 105 height 79
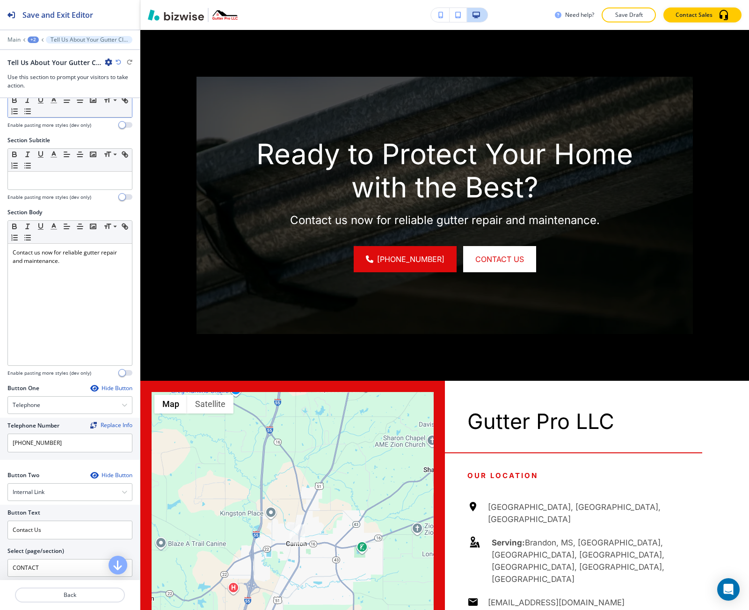
scroll to position [0, 0]
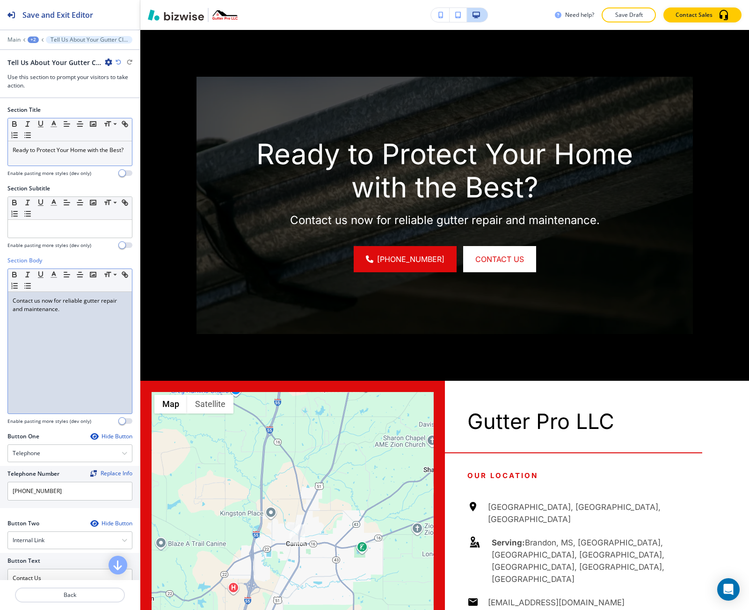
click at [72, 303] on p "Contact us now for reliable gutter repair and maintenance." at bounding box center [70, 304] width 115 height 17
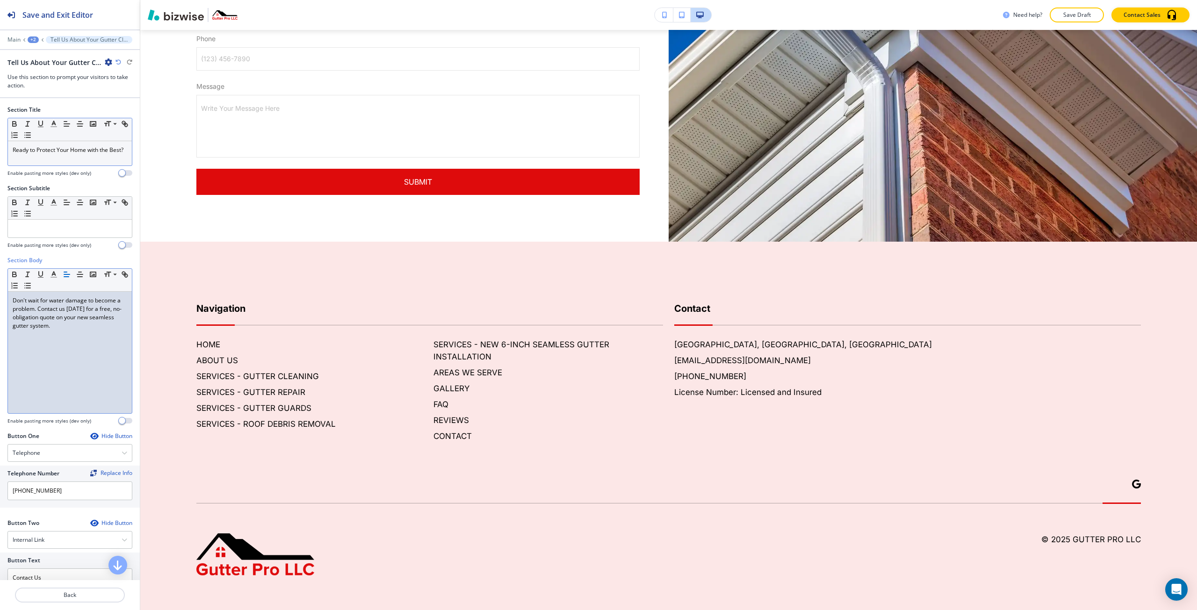
scroll to position [1771, 0]
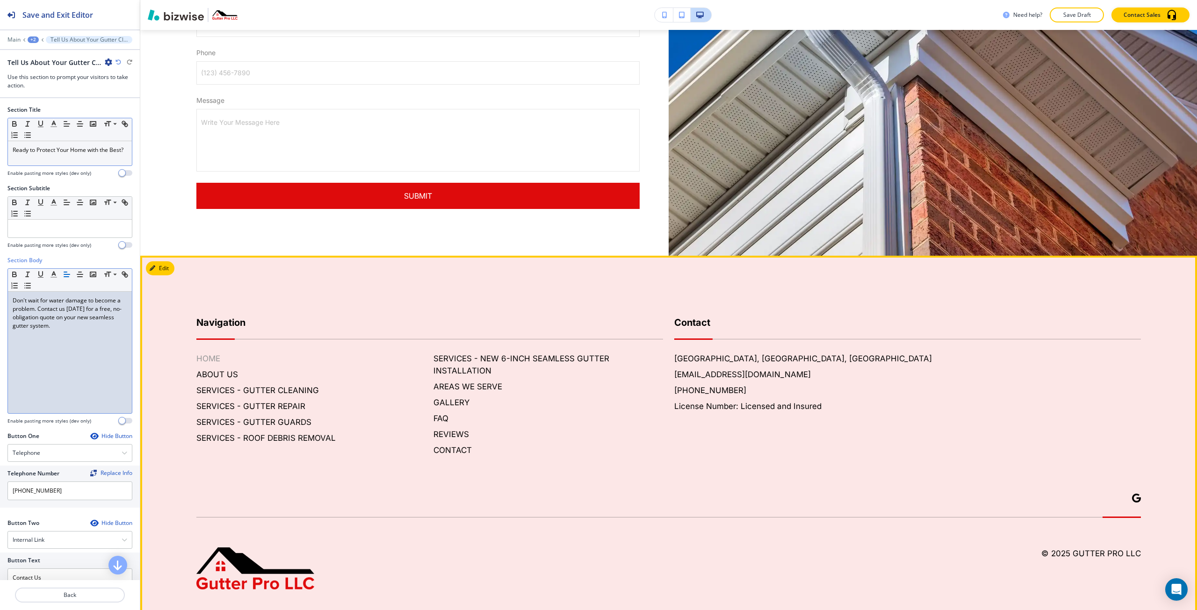
click at [205, 353] on h6 "HOME" at bounding box center [311, 359] width 230 height 12
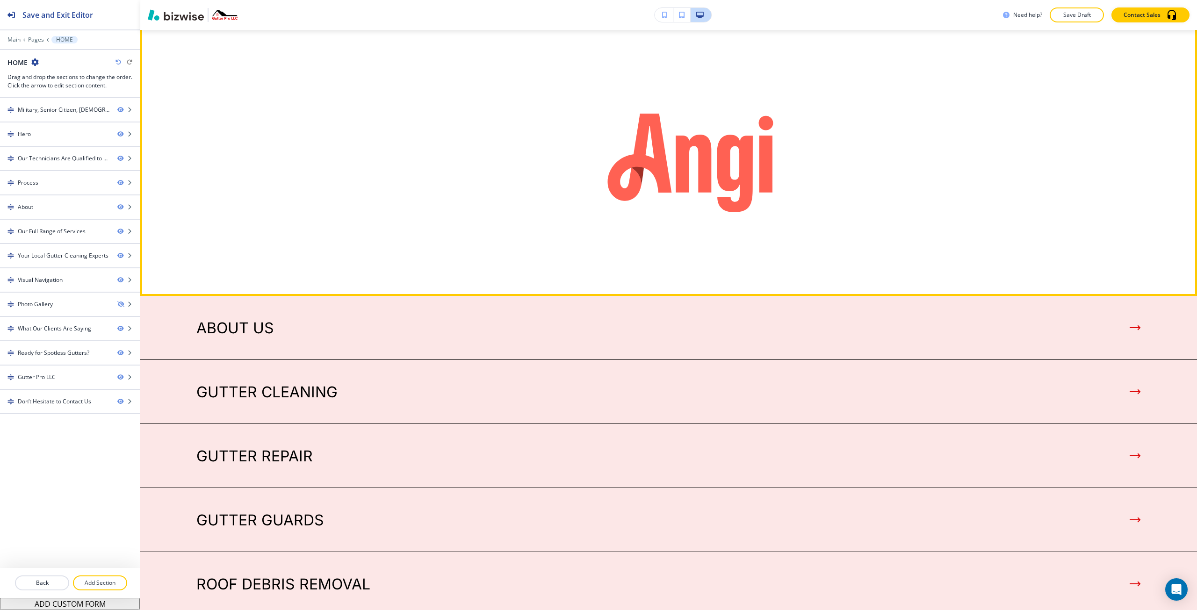
scroll to position [2665, 0]
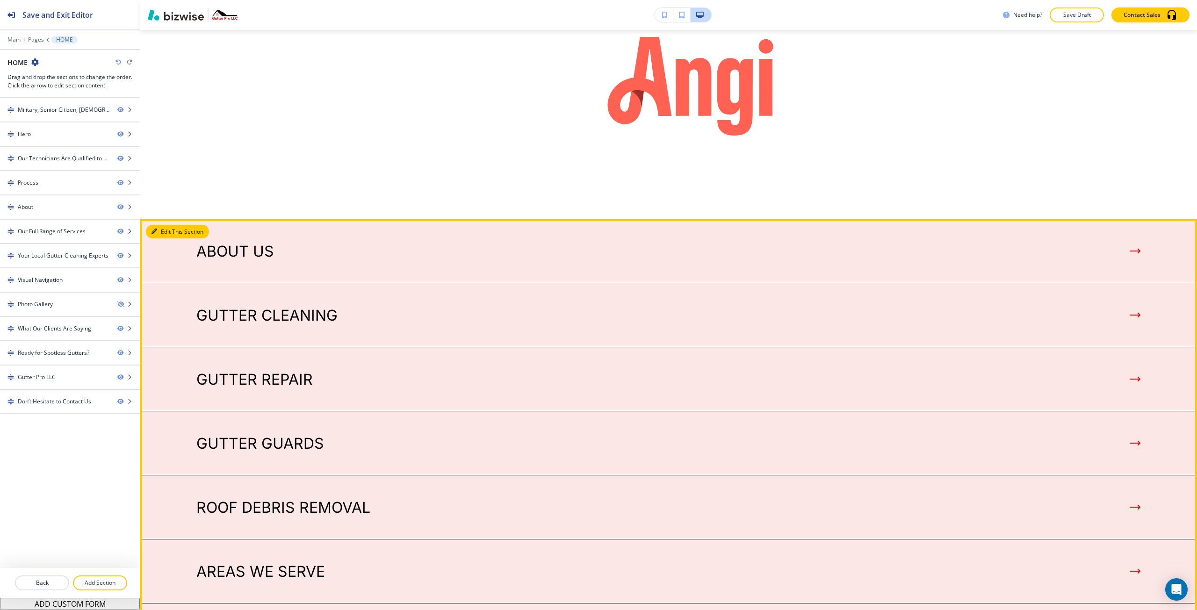
click at [162, 225] on button "Edit This Section" at bounding box center [177, 232] width 63 height 14
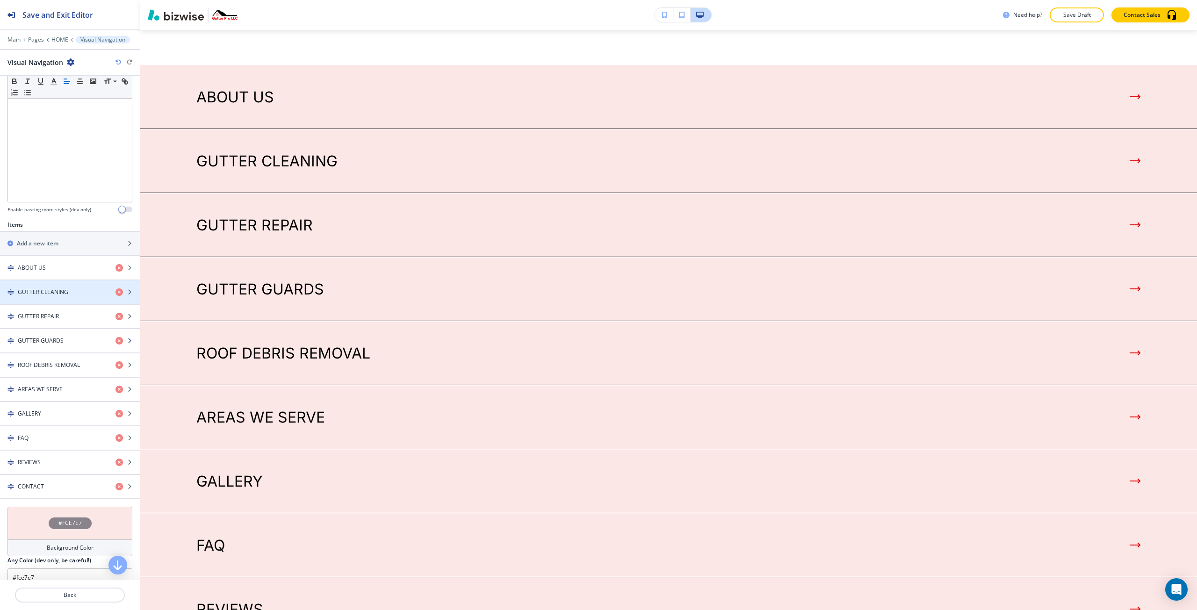
scroll to position [230, 0]
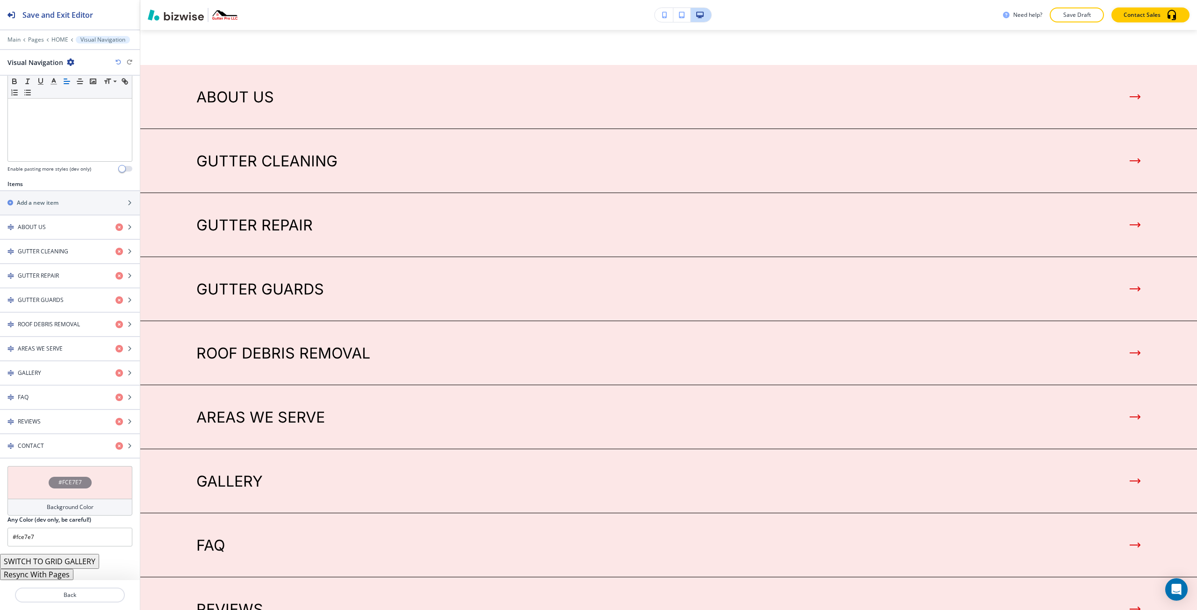
click at [57, 576] on button "Resync With Pages" at bounding box center [36, 574] width 73 height 11
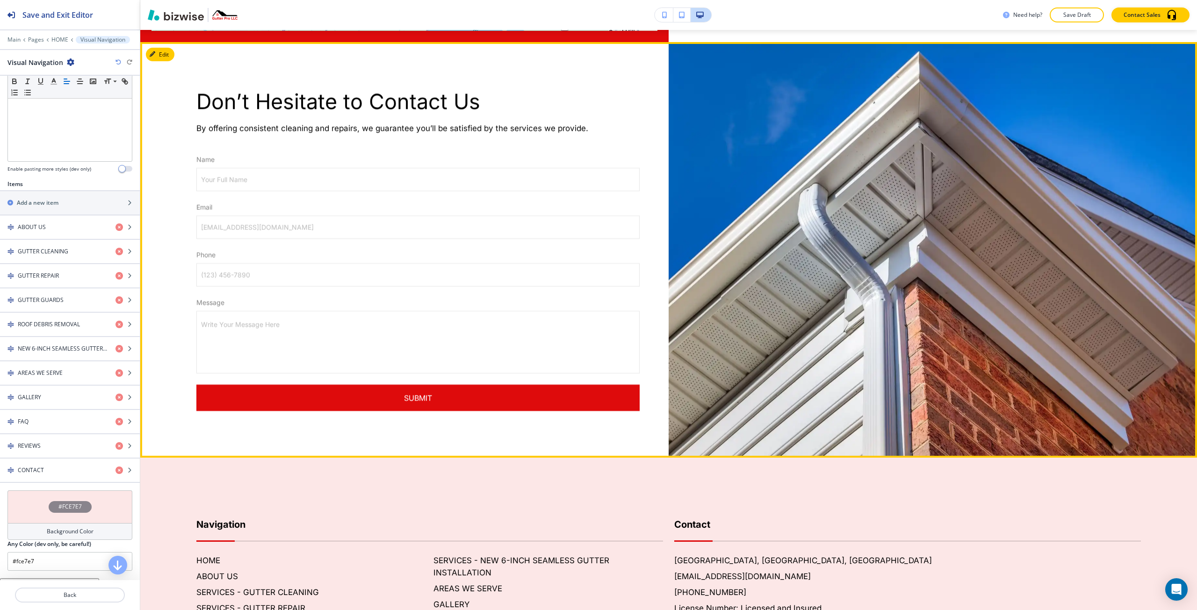
scroll to position [4643, 0]
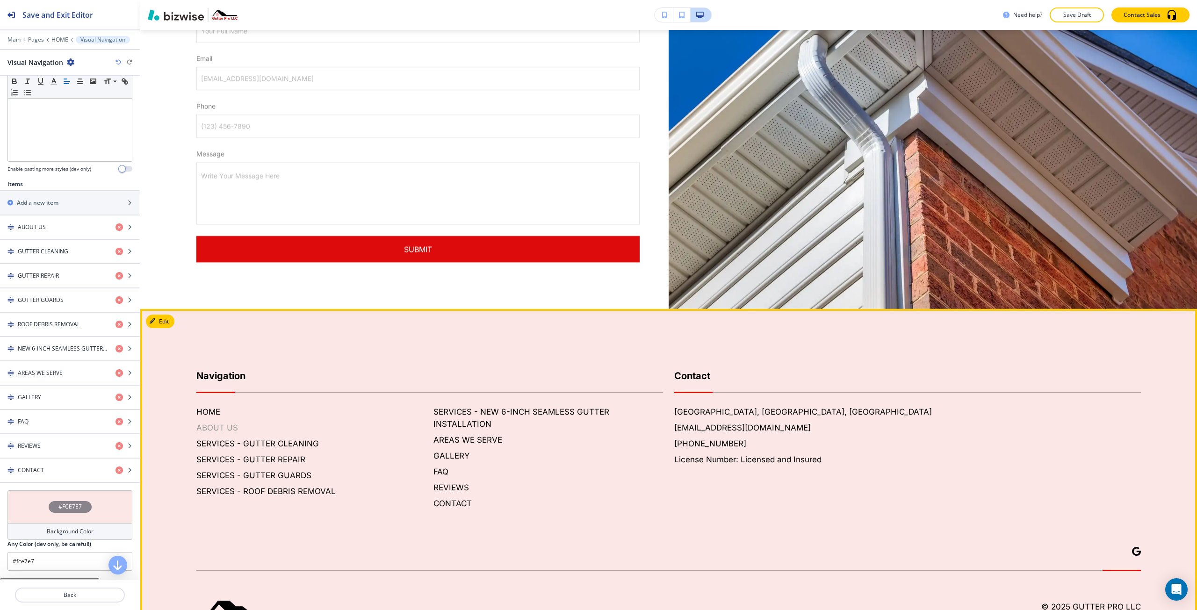
click at [207, 422] on h6 "ABOUT US" at bounding box center [311, 428] width 230 height 12
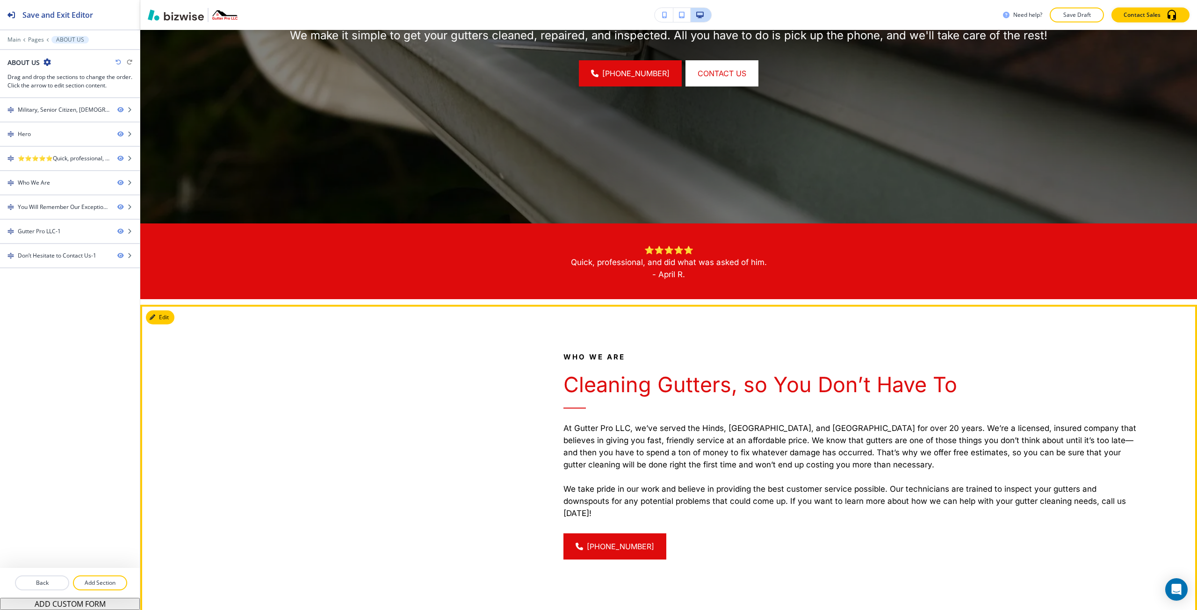
scroll to position [468, 0]
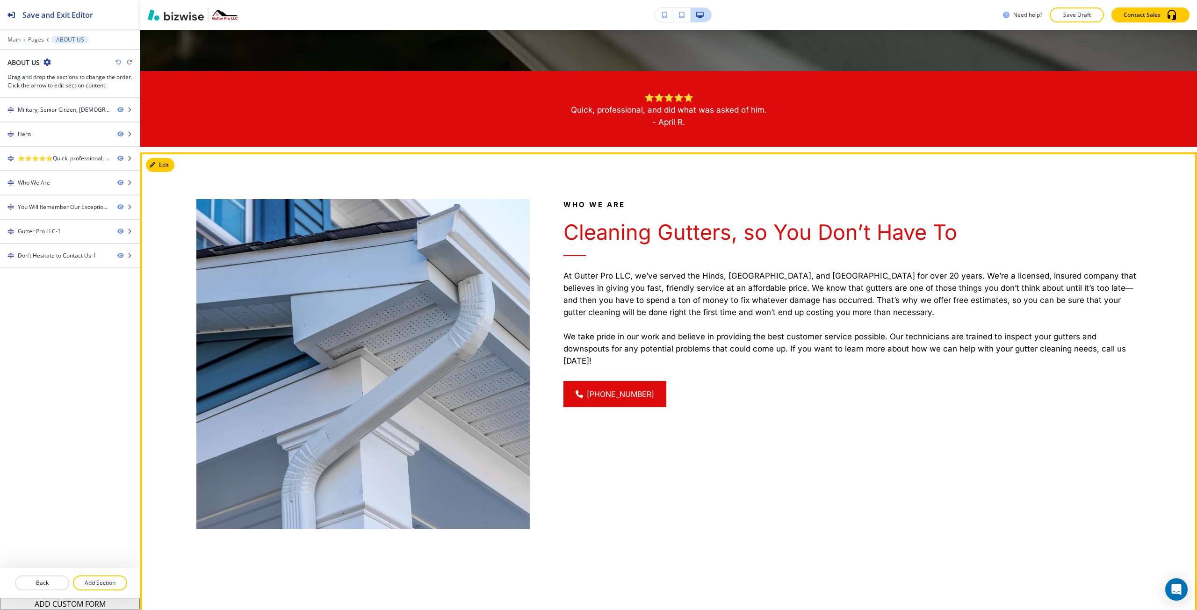
click at [166, 172] on div at bounding box center [346, 340] width 367 height 377
click at [159, 169] on button "Edit This Section" at bounding box center [177, 165] width 63 height 14
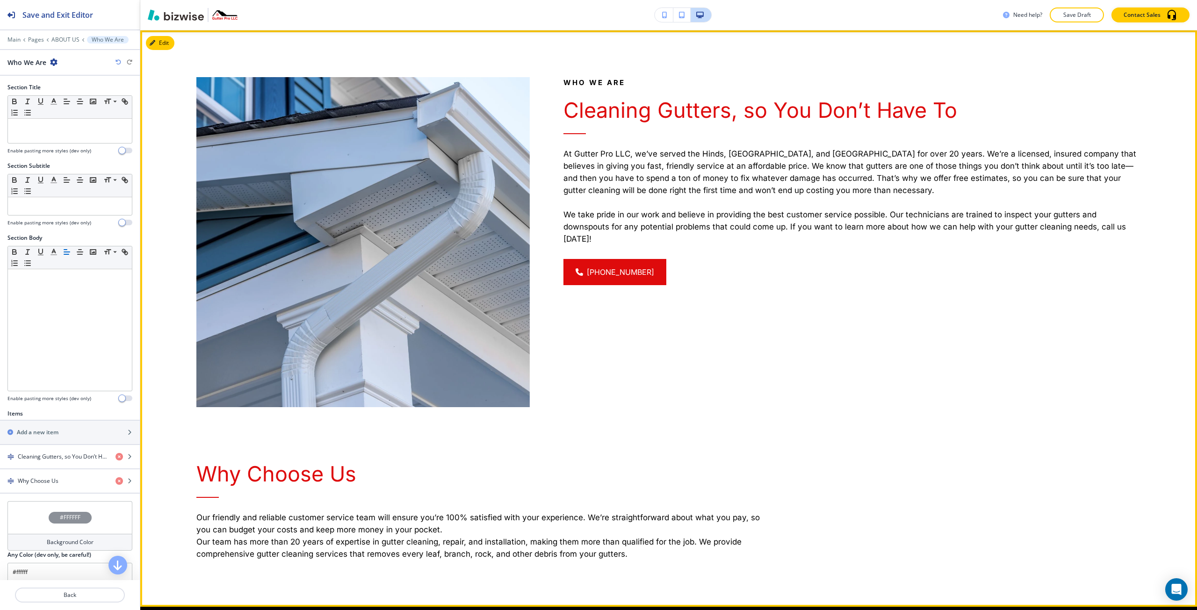
scroll to position [590, 0]
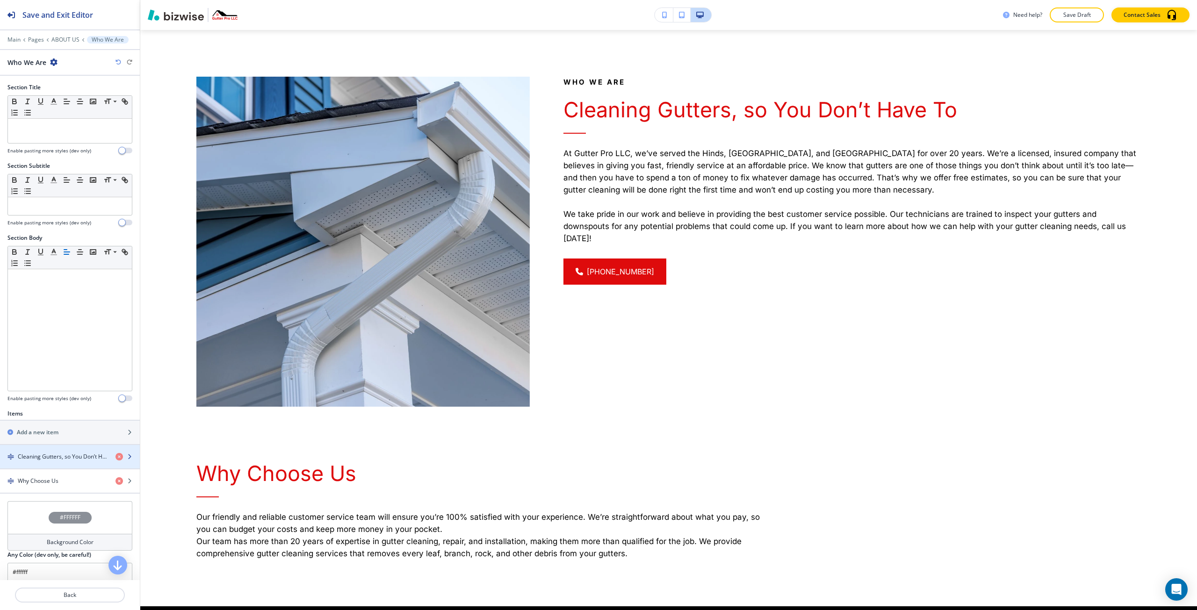
click at [46, 446] on div "button" at bounding box center [70, 448] width 140 height 7
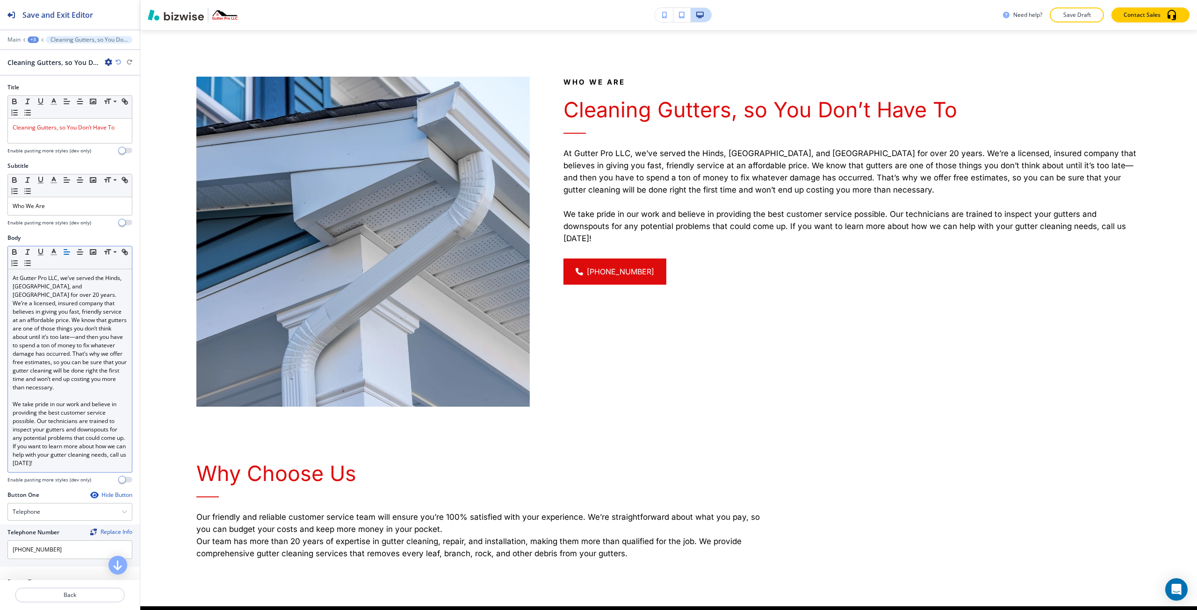
click at [29, 278] on p "At Gutter Pro LLC, we’ve served the Hinds, Rankin, and Madison Counties for ove…" at bounding box center [70, 333] width 115 height 118
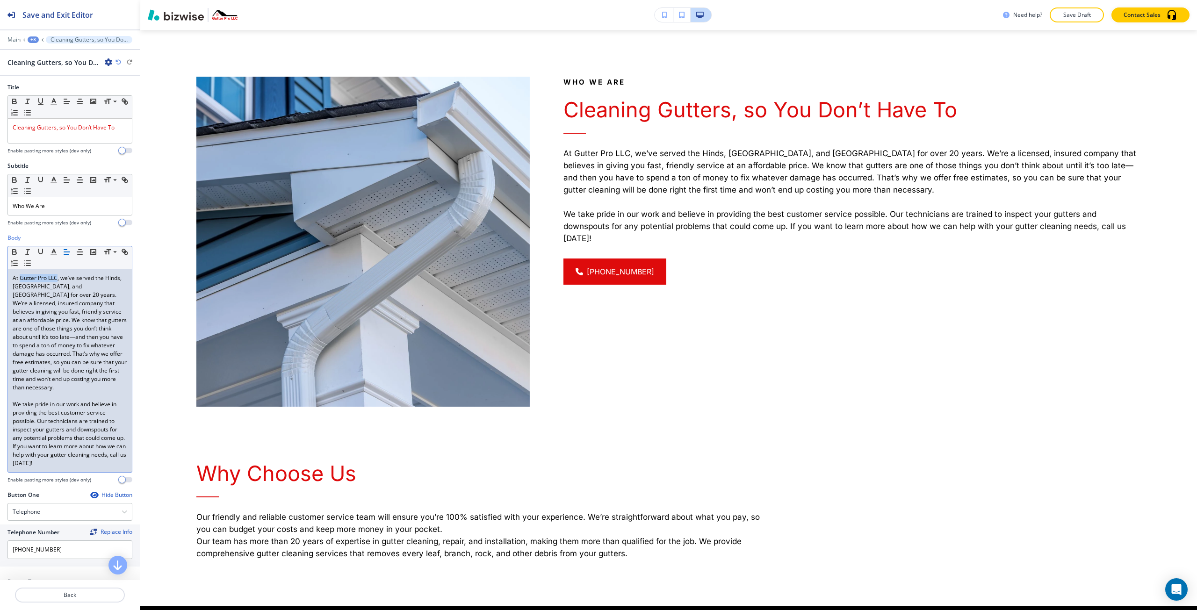
drag, startPoint x: 29, startPoint y: 278, endPoint x: 53, endPoint y: 278, distance: 23.9
click at [53, 278] on p "At Gutter Pro LLC, we’ve served the Hinds, Rankin, and Madison Counties for ove…" at bounding box center [70, 333] width 115 height 118
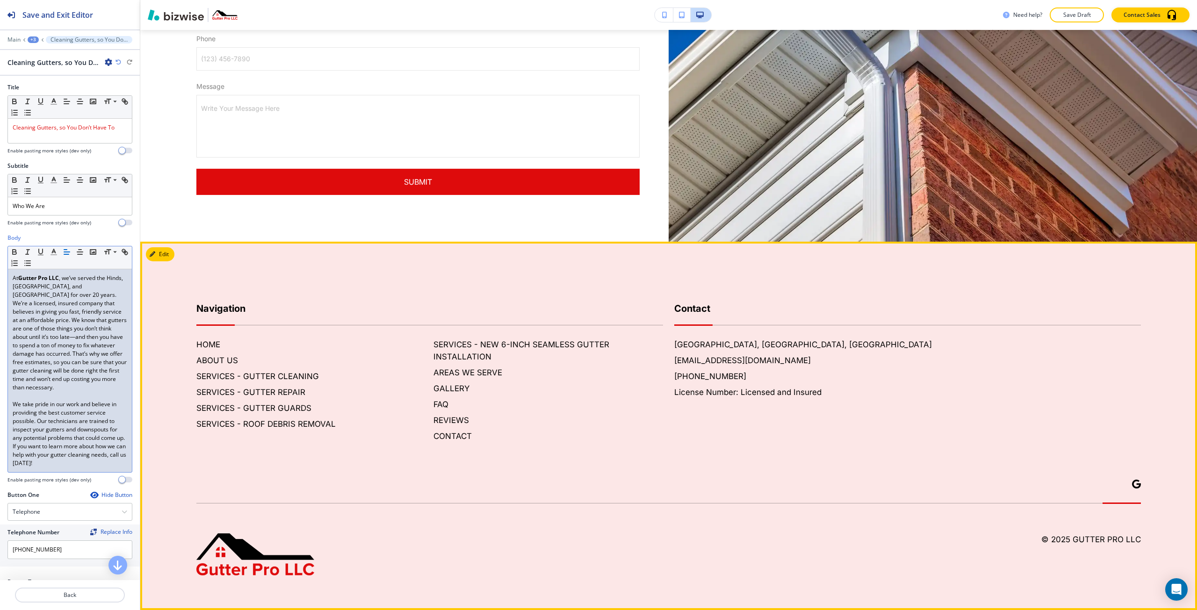
scroll to position [2134, 0]
click at [224, 373] on h6 "SERVICES - GUTTER CLEANING" at bounding box center [311, 376] width 230 height 12
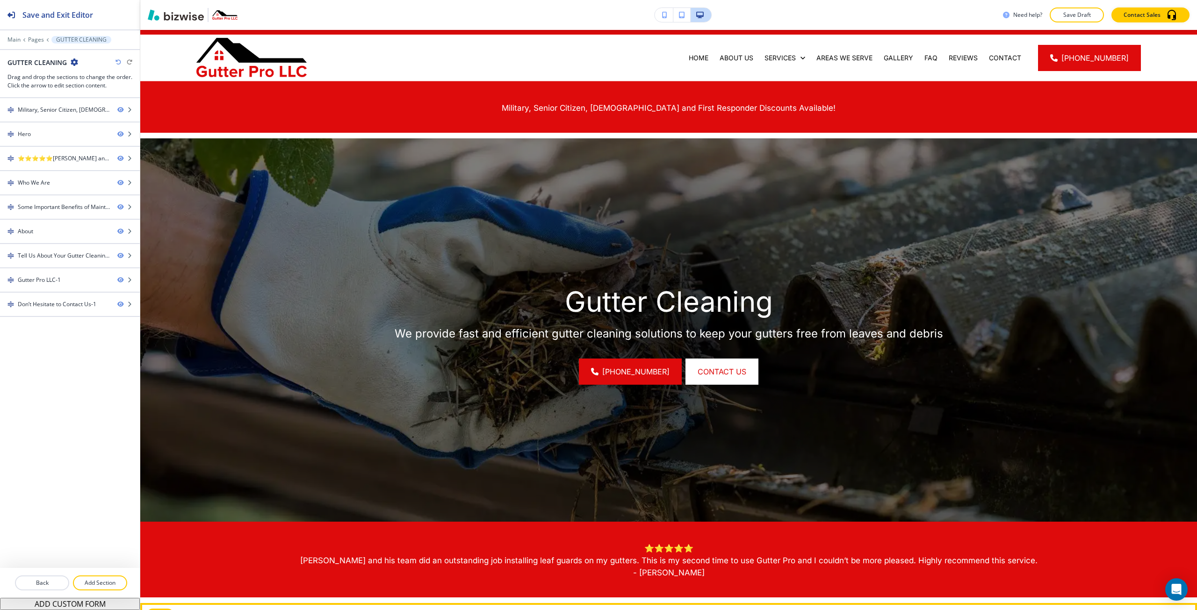
scroll to position [0, 0]
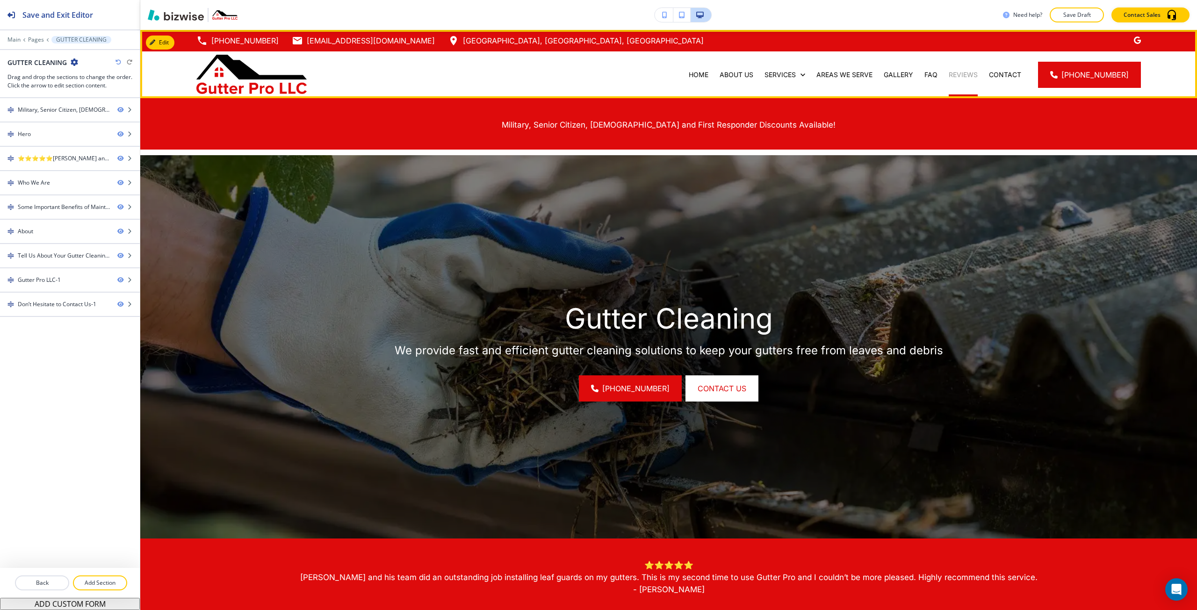
click at [978, 75] on p "REVIEWS" at bounding box center [963, 74] width 29 height 9
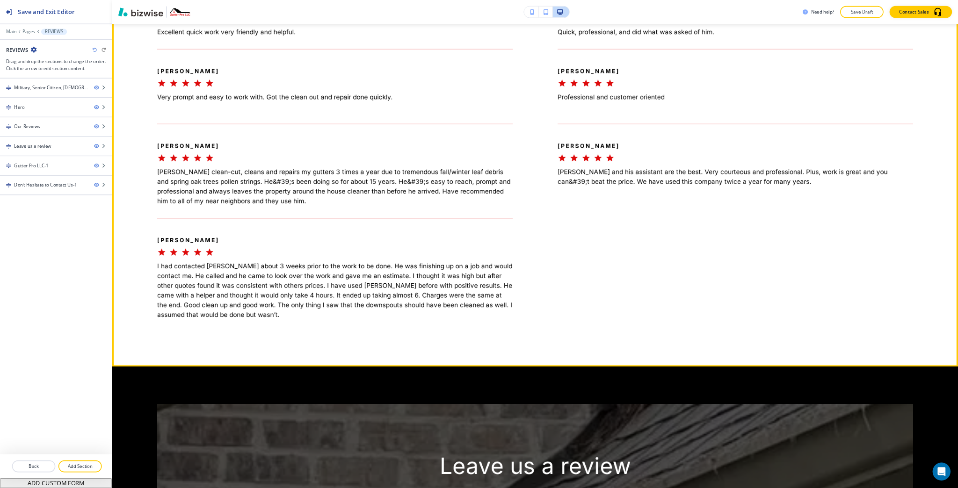
scroll to position [842, 0]
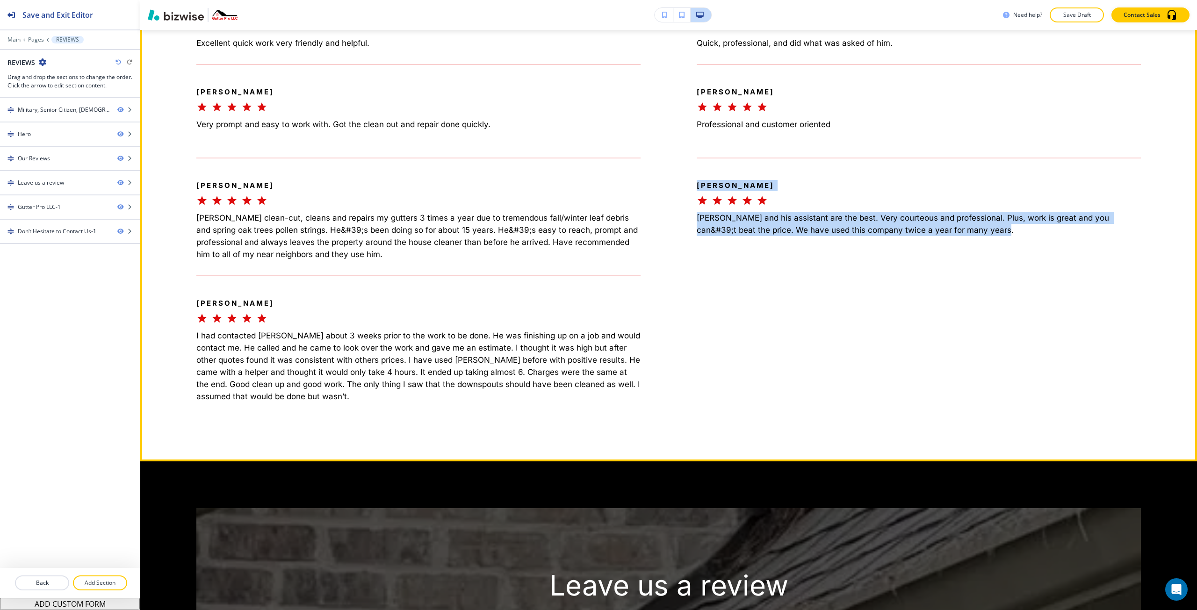
drag, startPoint x: 977, startPoint y: 224, endPoint x: 683, endPoint y: 187, distance: 296.4
click at [683, 187] on div "Maary S. Glenn Street and his assistant are the best. Very courteous and profes…" at bounding box center [891, 209] width 500 height 103
copy div "Maary S. Glenn Street and his assistant are the best. Very courteous and profes…"
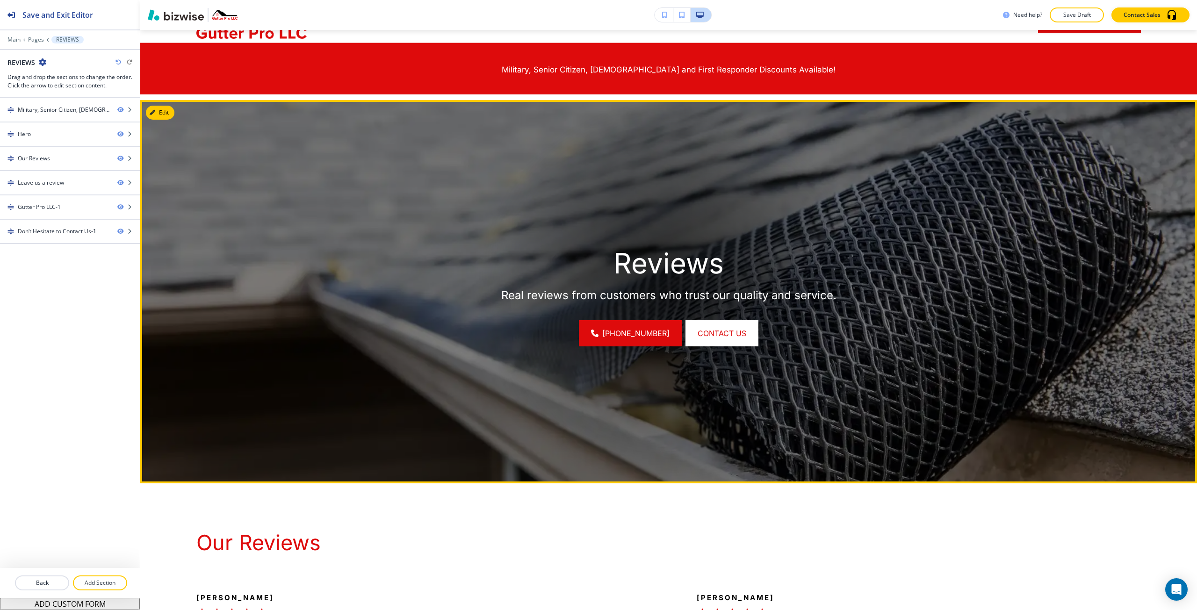
scroll to position [0, 0]
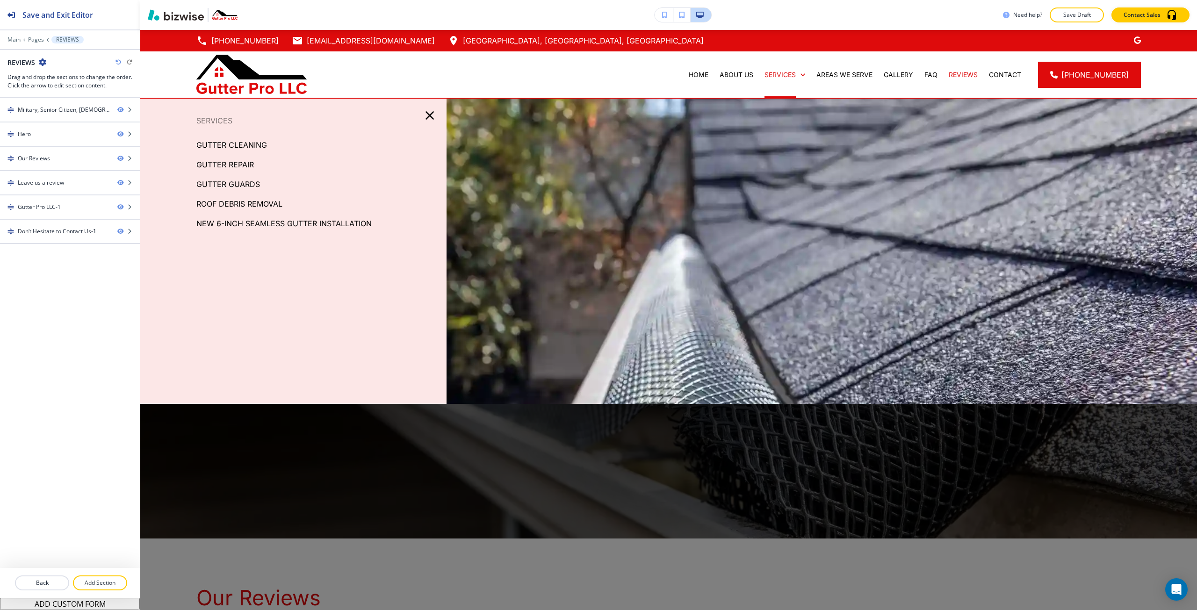
click at [241, 229] on p "﻿NEW 6-INCH SEAMLESS GUTTER INSTALLATION" at bounding box center [283, 223] width 175 height 14
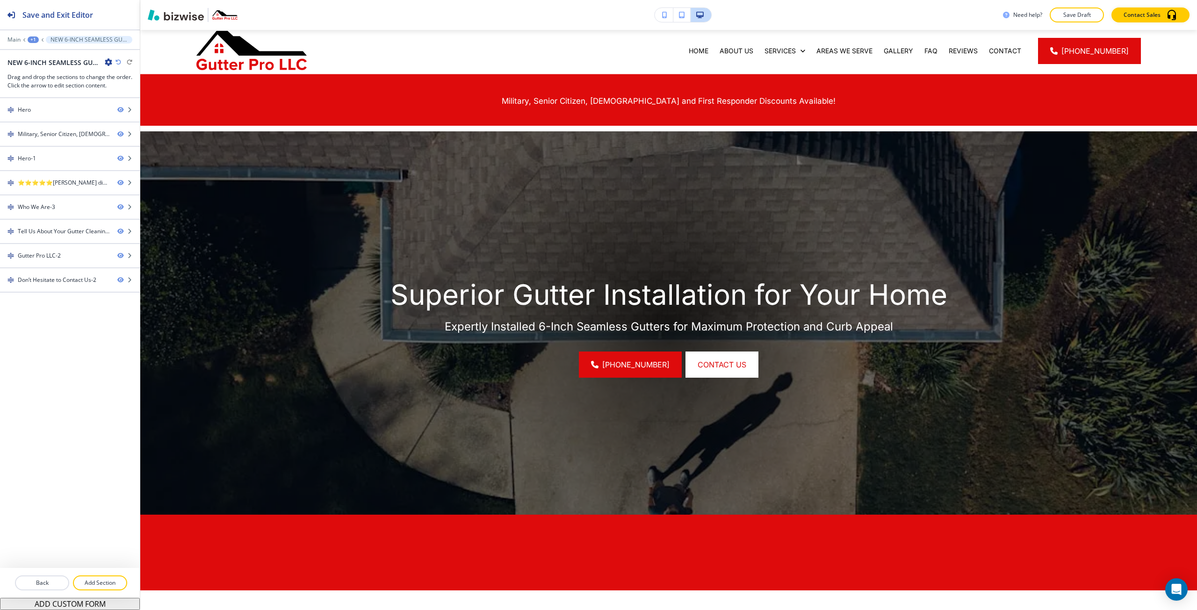
scroll to position [187, 0]
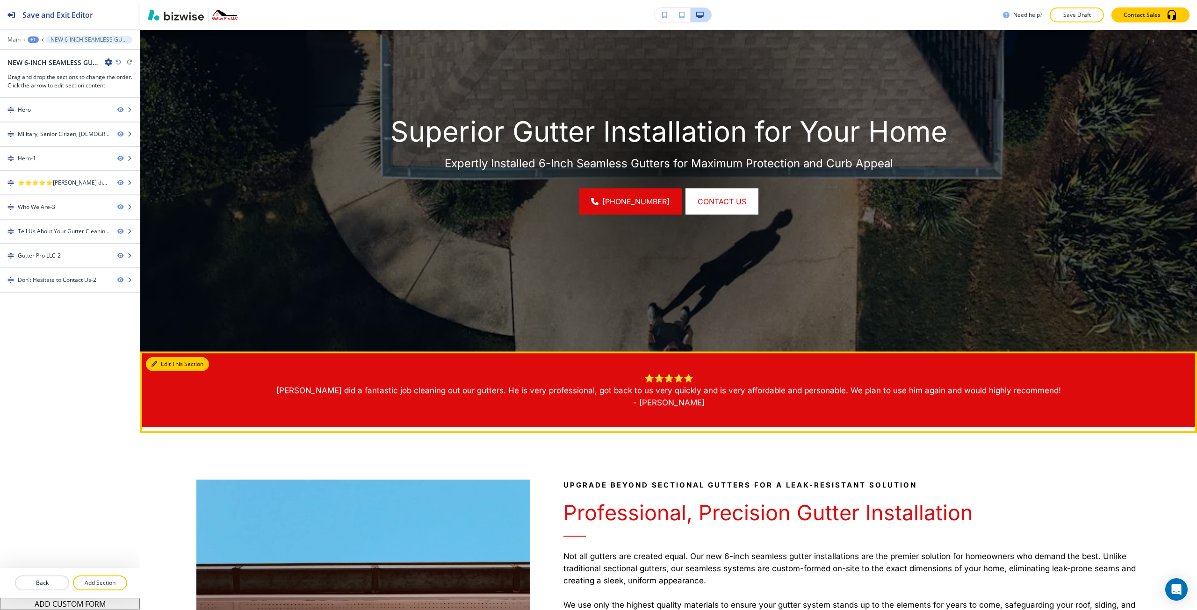
click at [158, 365] on button "Edit This Section" at bounding box center [177, 364] width 63 height 14
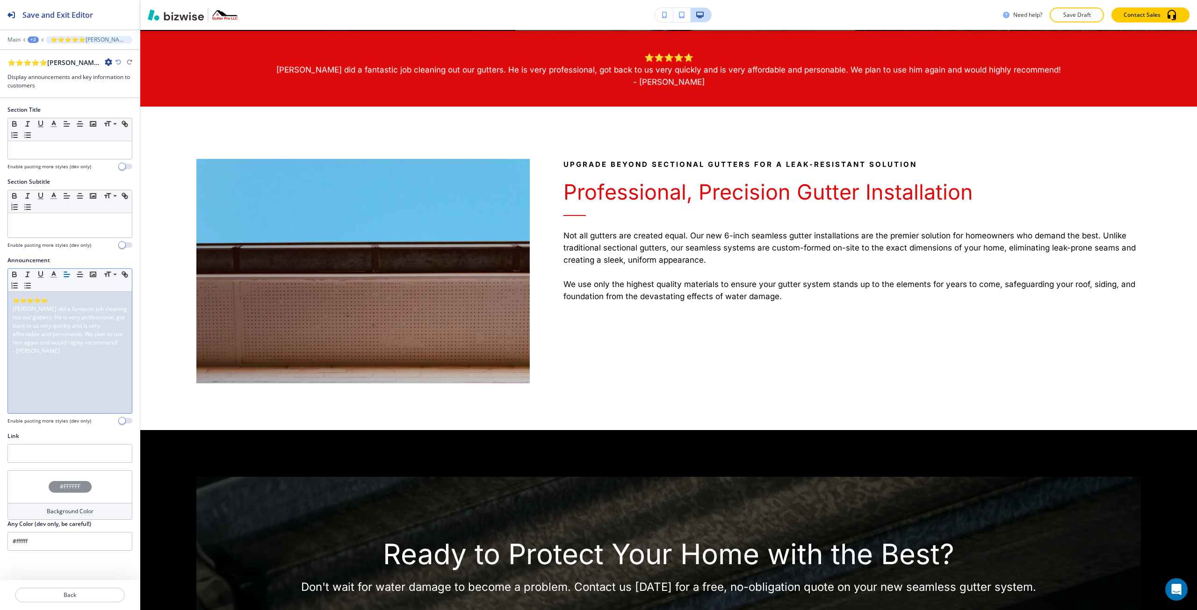
scroll to position [509, 0]
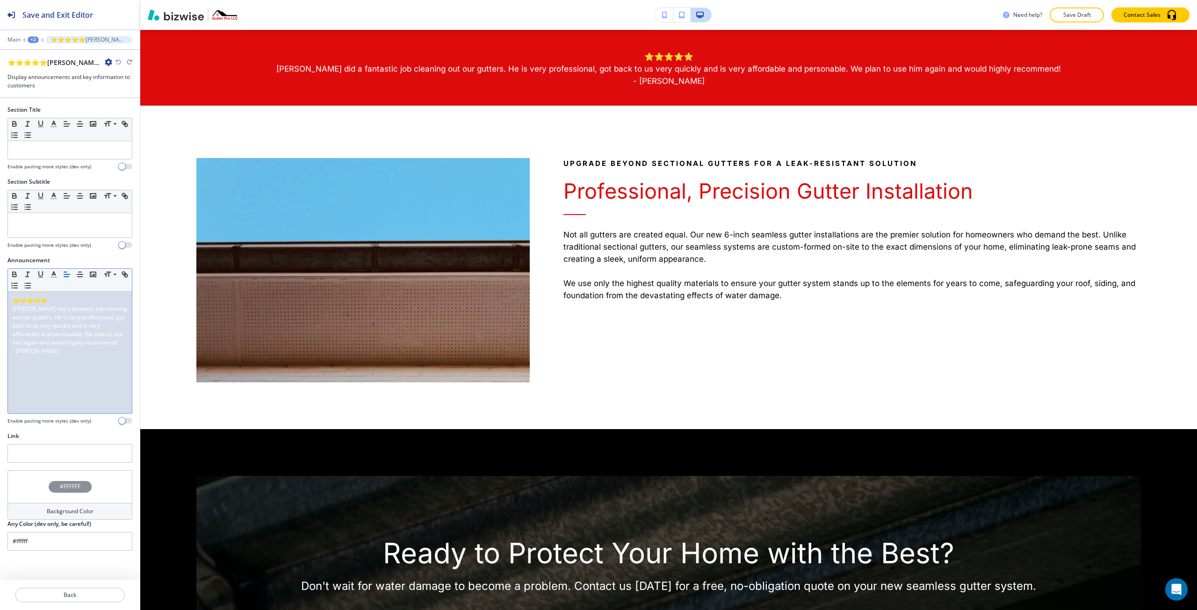
click at [16, 311] on span "Glen did a fantastic job cleaning out our gutters. He is very professional, got…" at bounding box center [71, 326] width 116 height 42
drag, startPoint x: 16, startPoint y: 311, endPoint x: 70, endPoint y: 353, distance: 67.6
click at [70, 353] on div "⭐⭐⭐⭐⭐ Glen did a fantastic job cleaning out our gutters. He is very professiona…" at bounding box center [70, 353] width 124 height 122
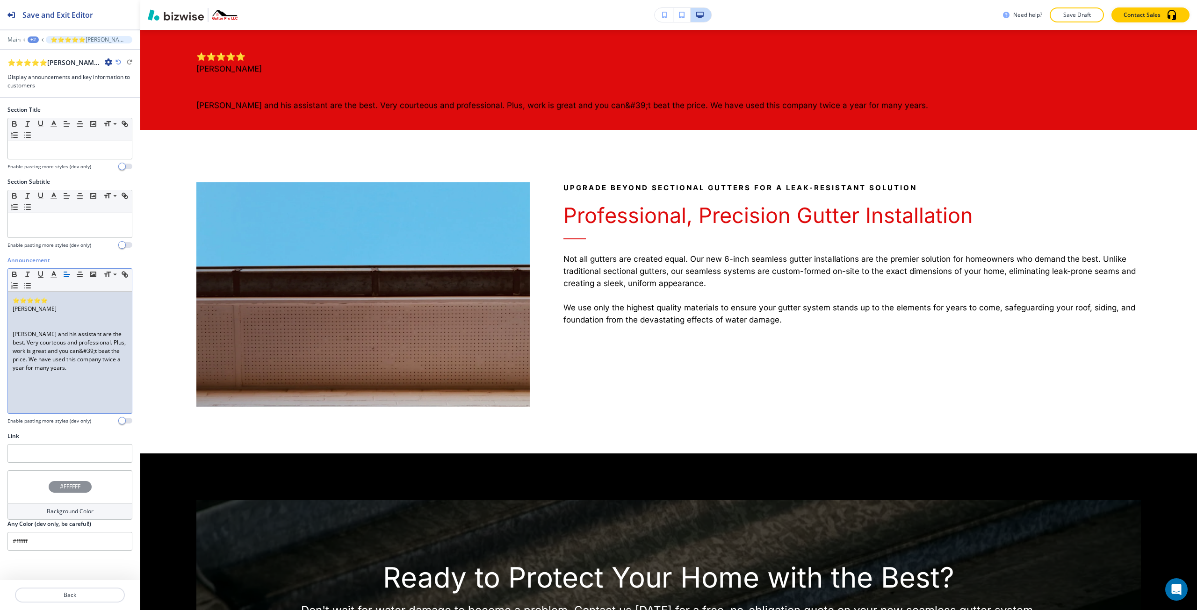
click at [23, 310] on p "Maary S." at bounding box center [70, 309] width 115 height 8
drag, startPoint x: 23, startPoint y: 310, endPoint x: 36, endPoint y: 310, distance: 12.6
click at [36, 310] on p "Maary S." at bounding box center [70, 309] width 115 height 8
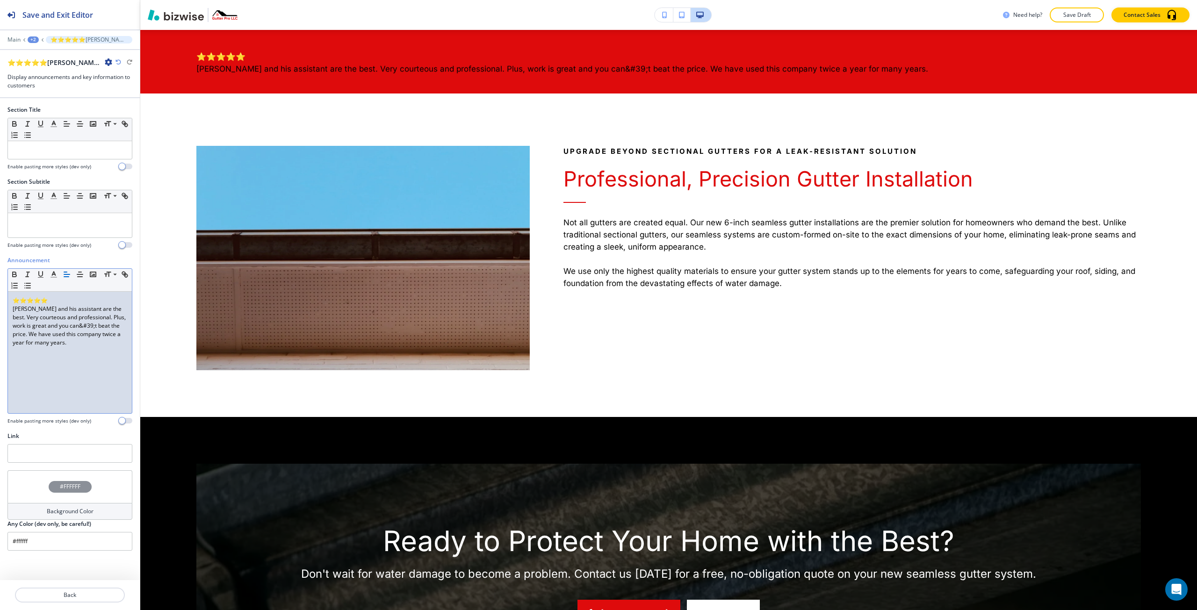
click at [70, 353] on div "⭐⭐⭐⭐⭐ Glenn Street and his assistant are the best. Very courteous and professio…" at bounding box center [70, 353] width 124 height 122
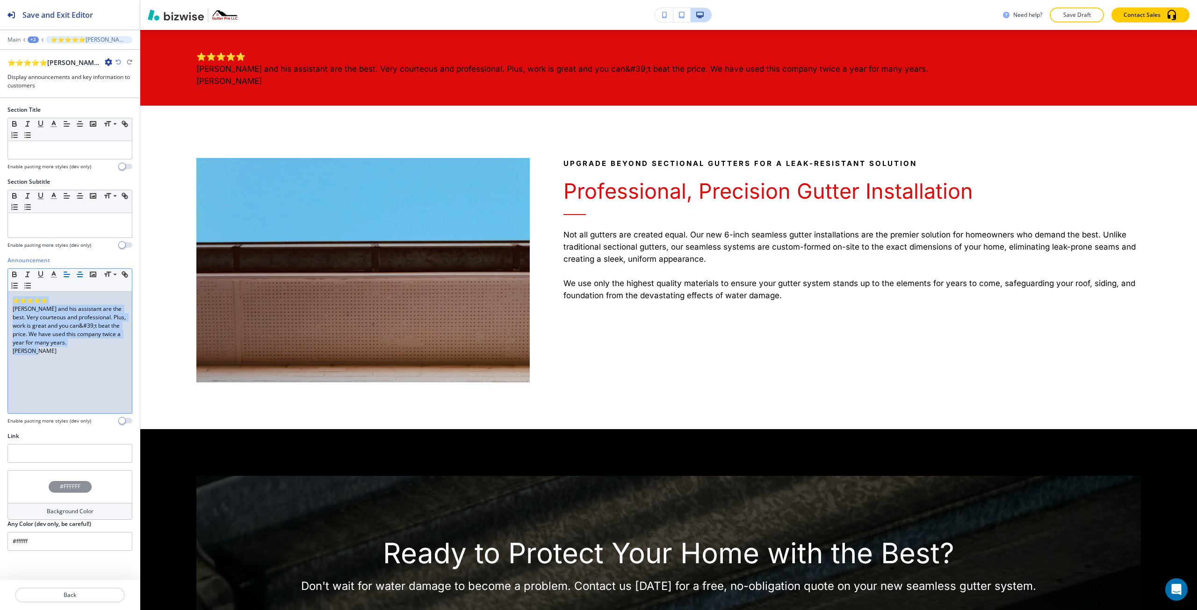
click at [78, 277] on line "button" at bounding box center [80, 277] width 5 height 0
click at [55, 273] on polyline "button" at bounding box center [53, 274] width 3 height 4
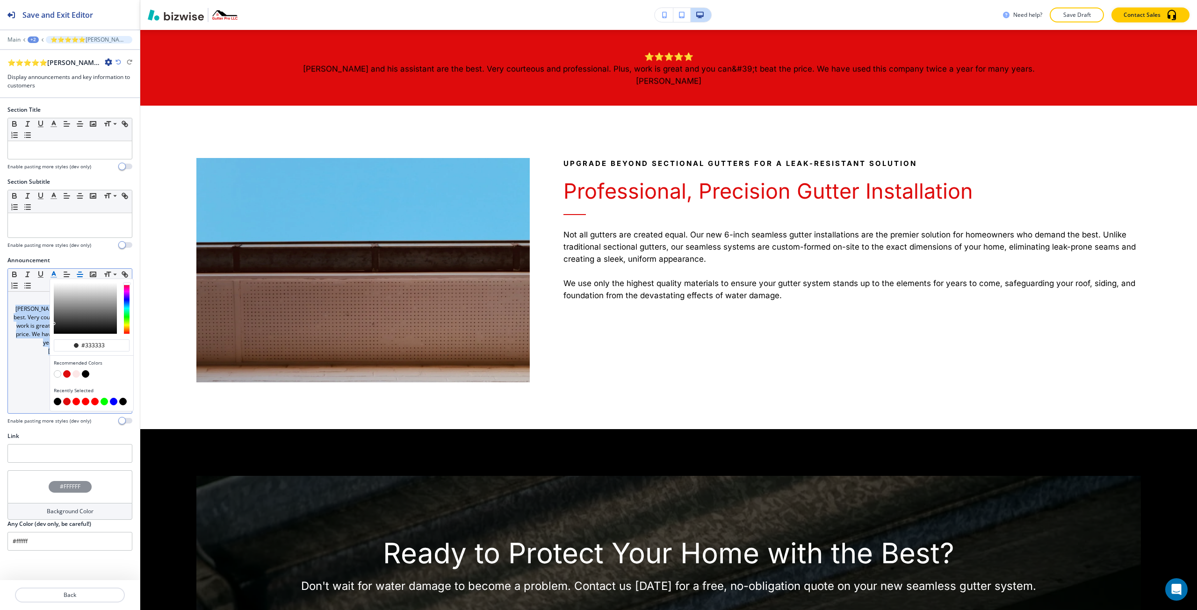
click at [57, 373] on button "button" at bounding box center [57, 373] width 7 height 7
type input "#ffffff"
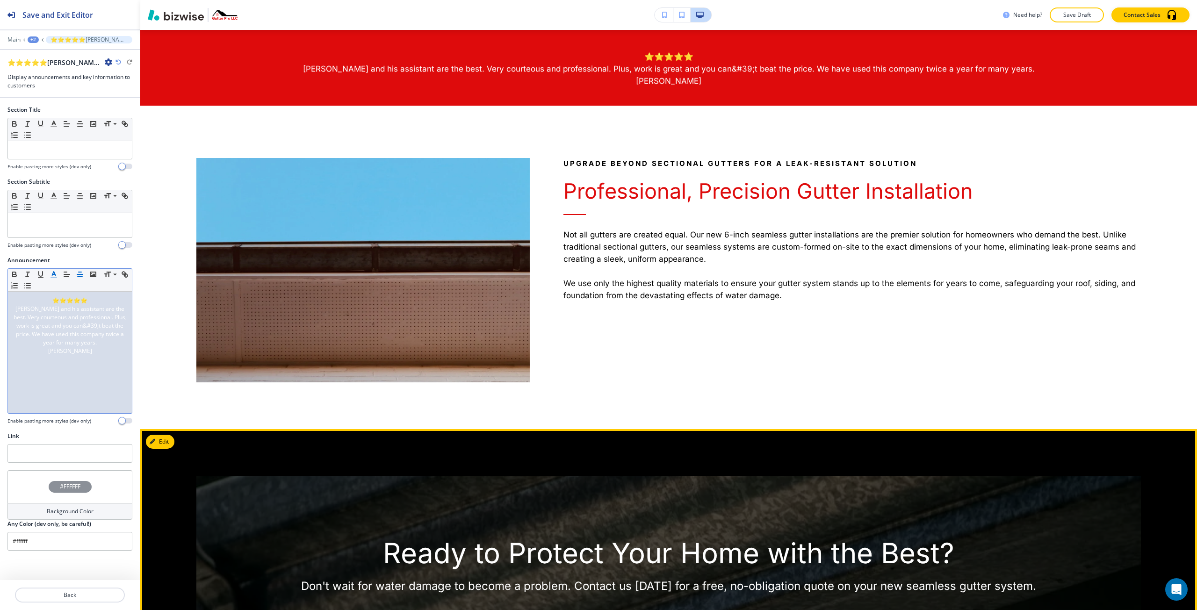
click at [636, 437] on div "Ready to Protect Your Home with the Best? Don't wait for water damage to become…" at bounding box center [668, 587] width 1057 height 317
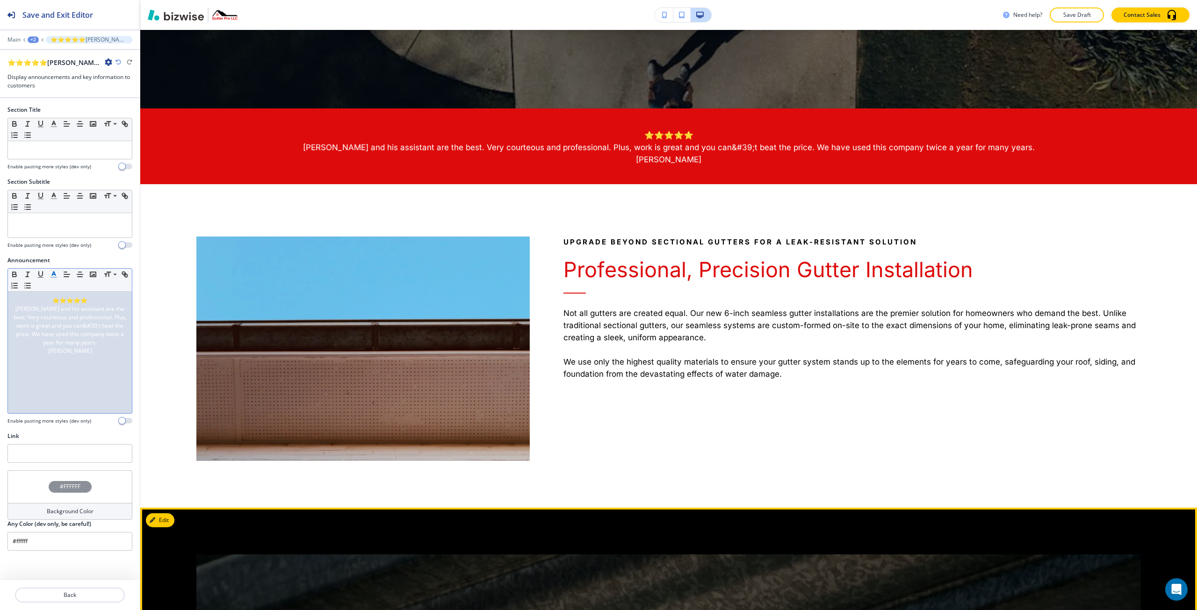
scroll to position [275, 0]
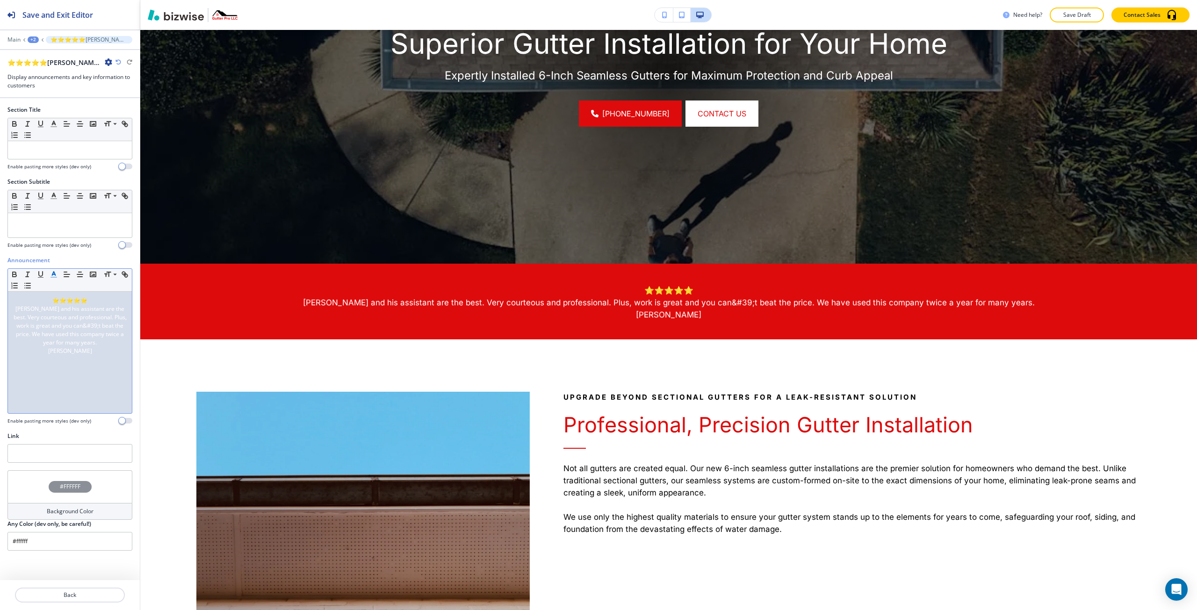
click at [77, 329] on span "Glenn Street and his assistant are the best. Very courteous and professional. P…" at bounding box center [71, 326] width 115 height 42
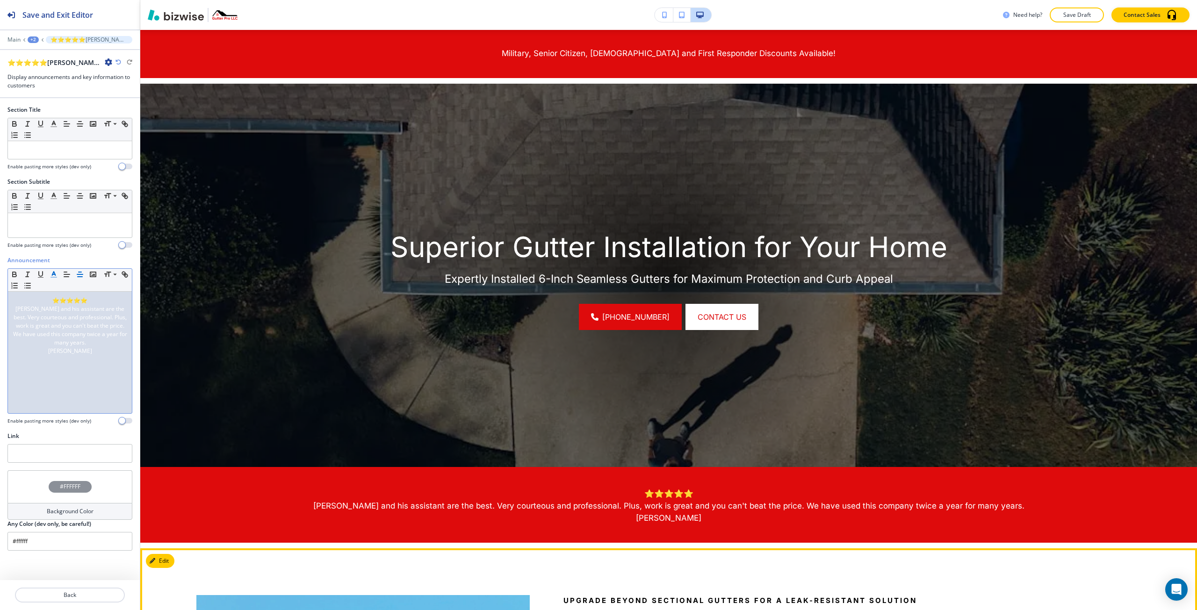
scroll to position [0, 0]
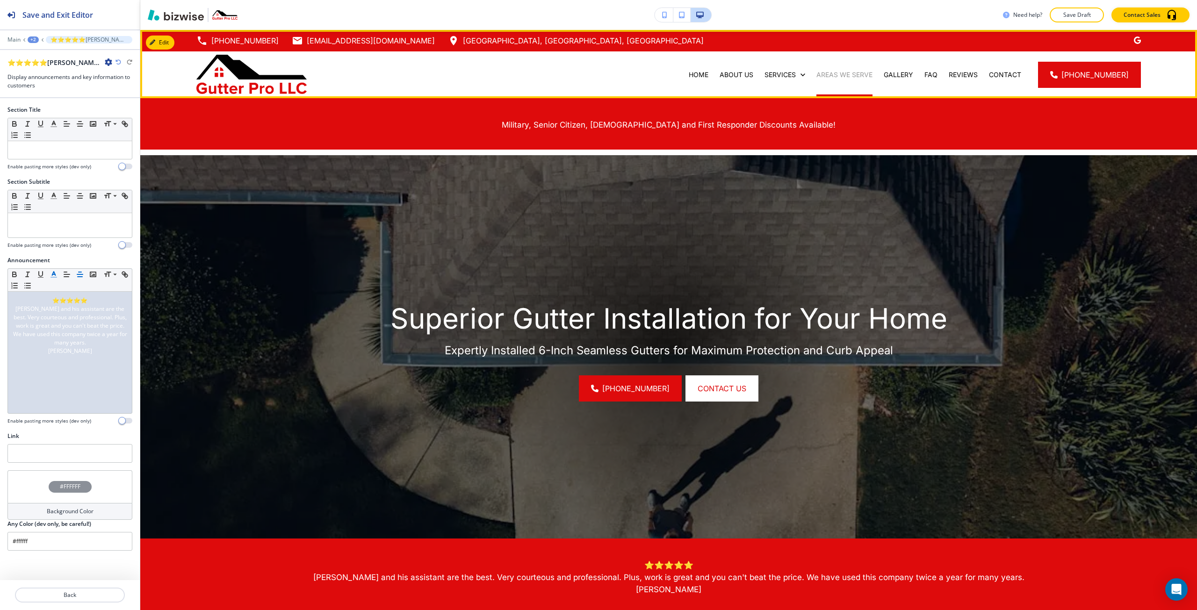
click at [849, 77] on p "AREAS WE SERVE" at bounding box center [844, 74] width 56 height 9
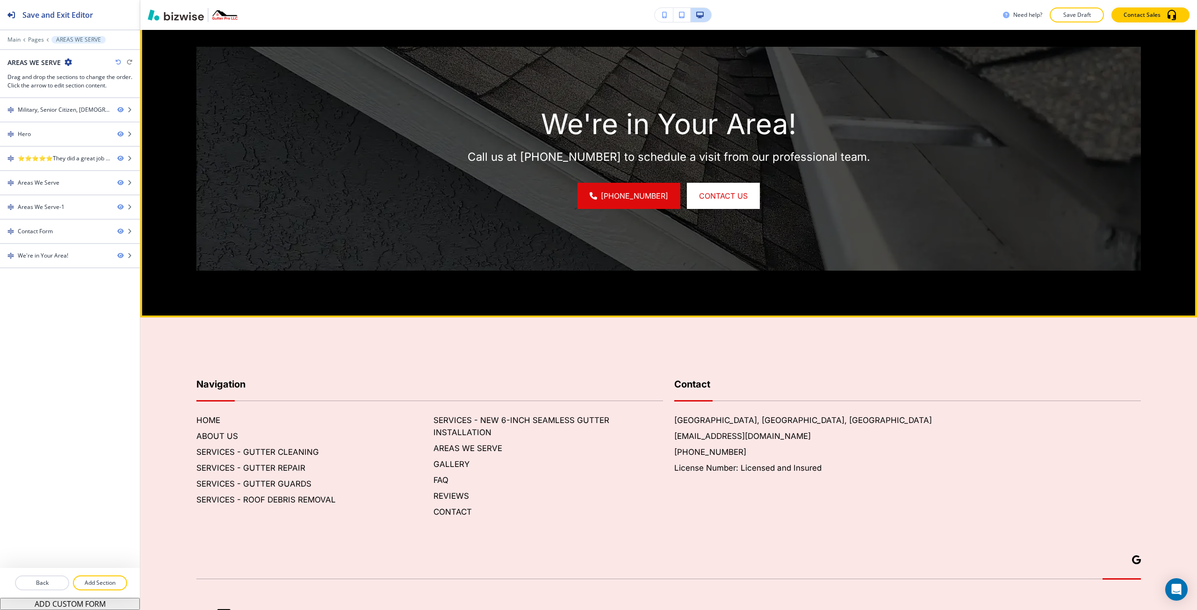
scroll to position [1870, 0]
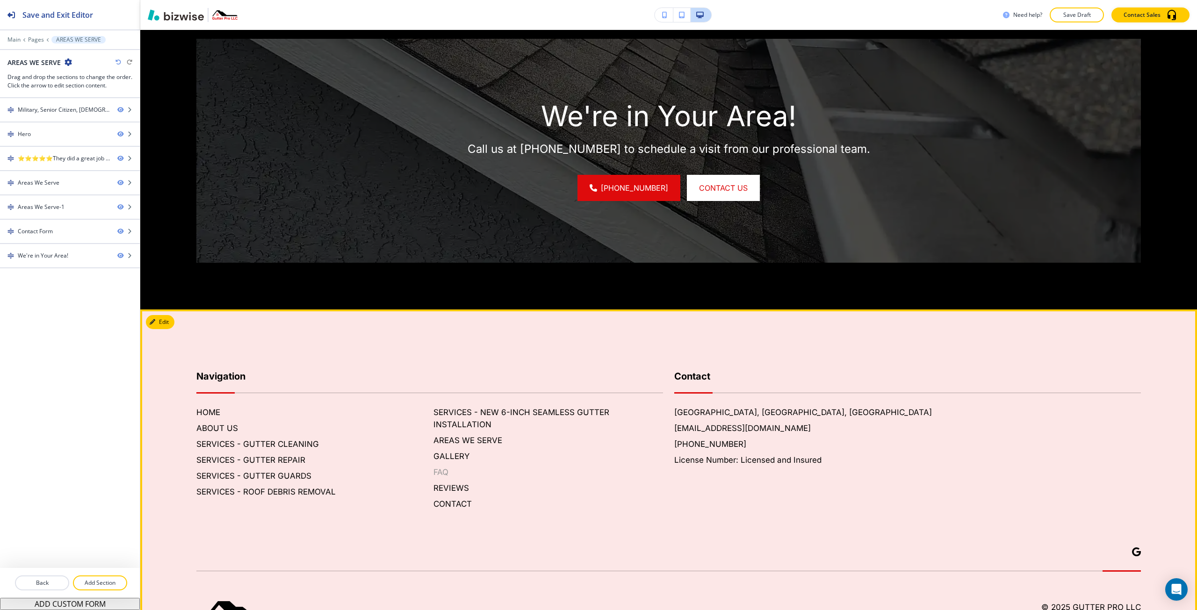
click at [433, 466] on h6 "FAQ" at bounding box center [548, 472] width 230 height 12
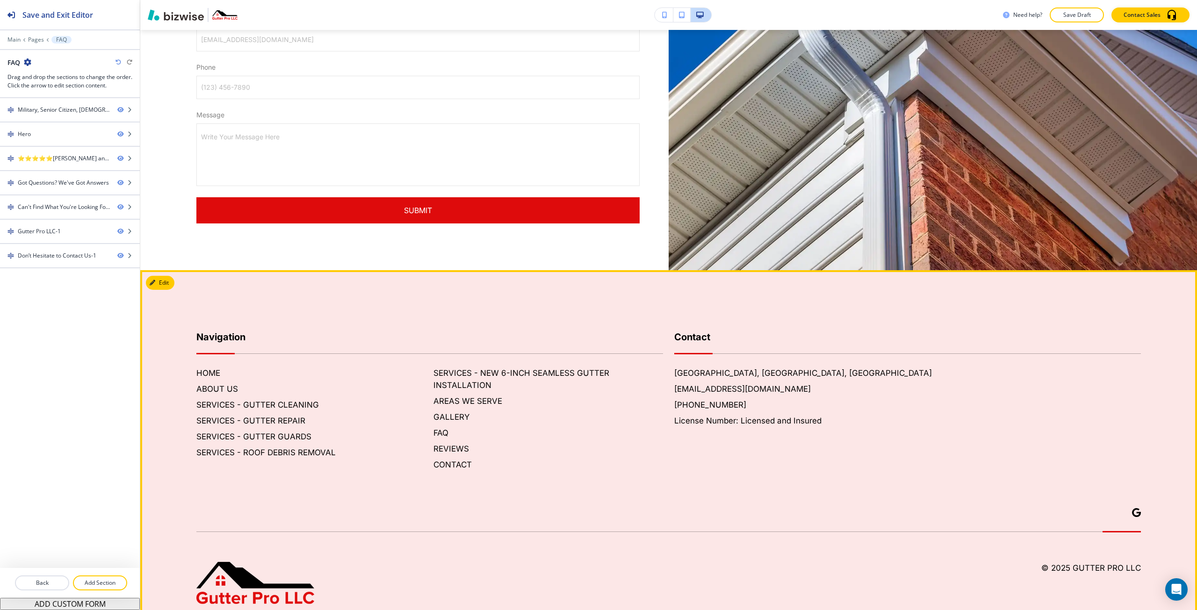
scroll to position [2320, 0]
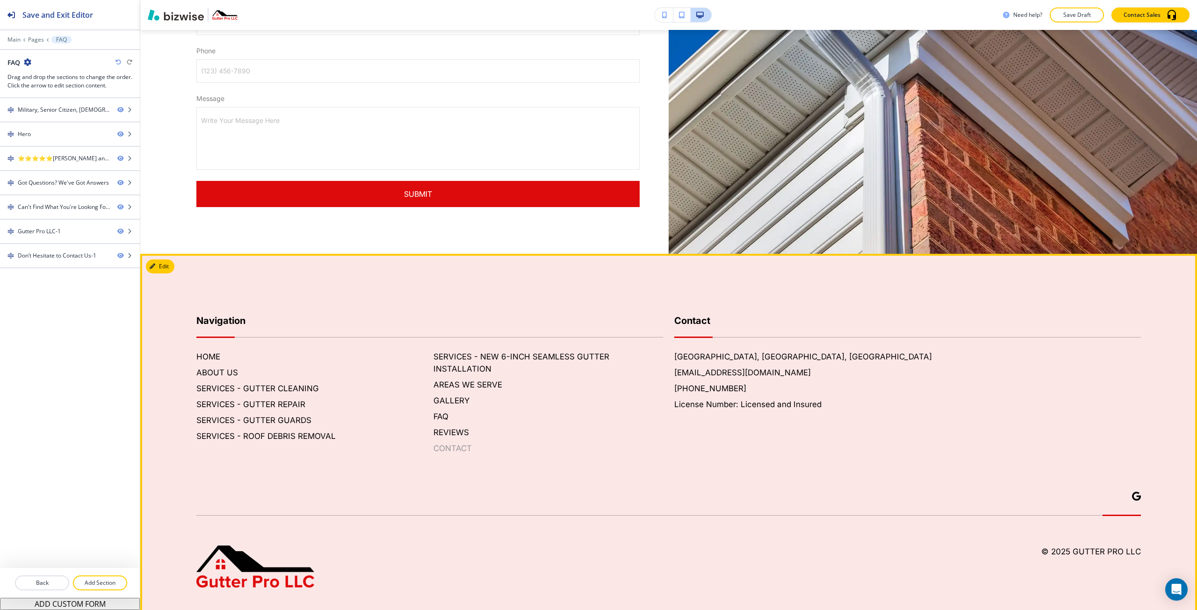
click at [440, 442] on h6 "CONTACT" at bounding box center [548, 448] width 230 height 12
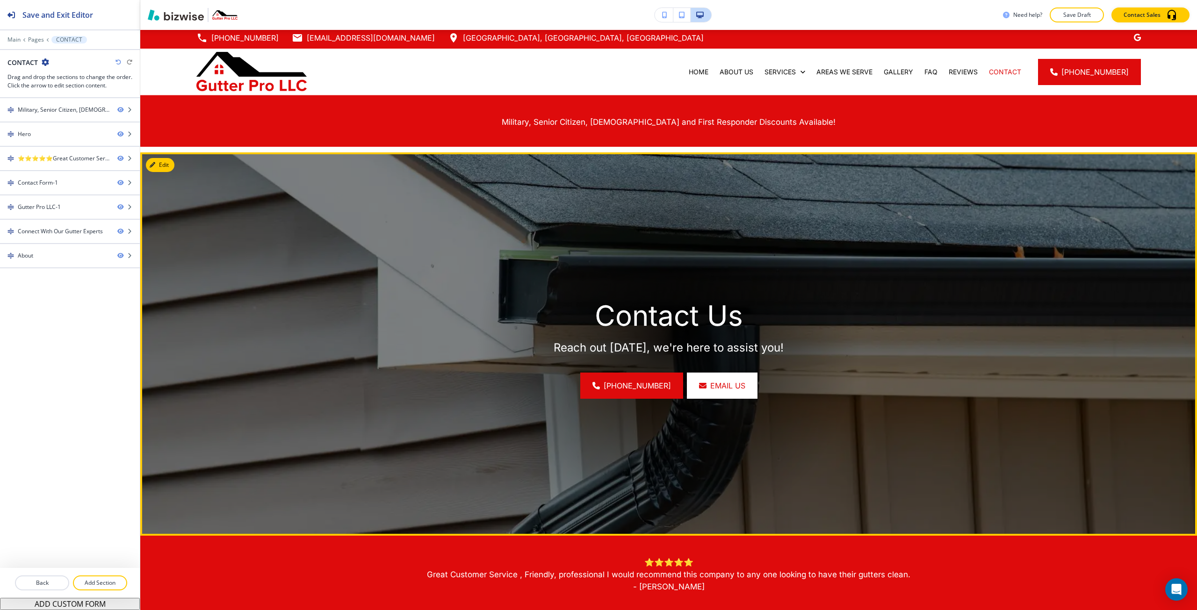
scroll to position [0, 0]
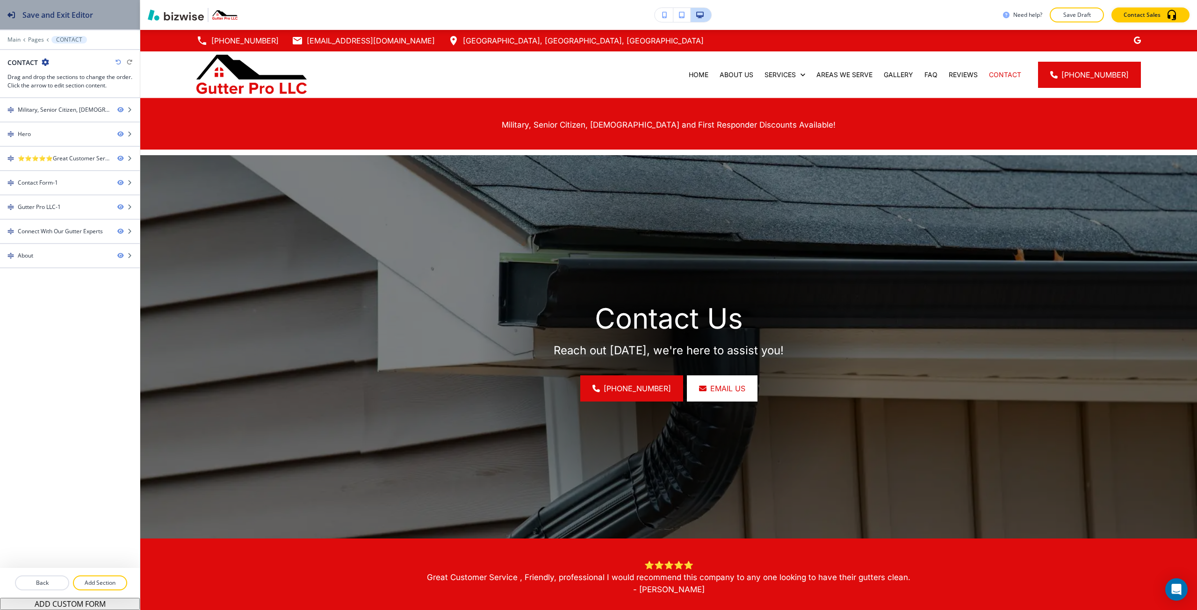
click at [39, 6] on div "Save and Exit Editor" at bounding box center [46, 14] width 93 height 29
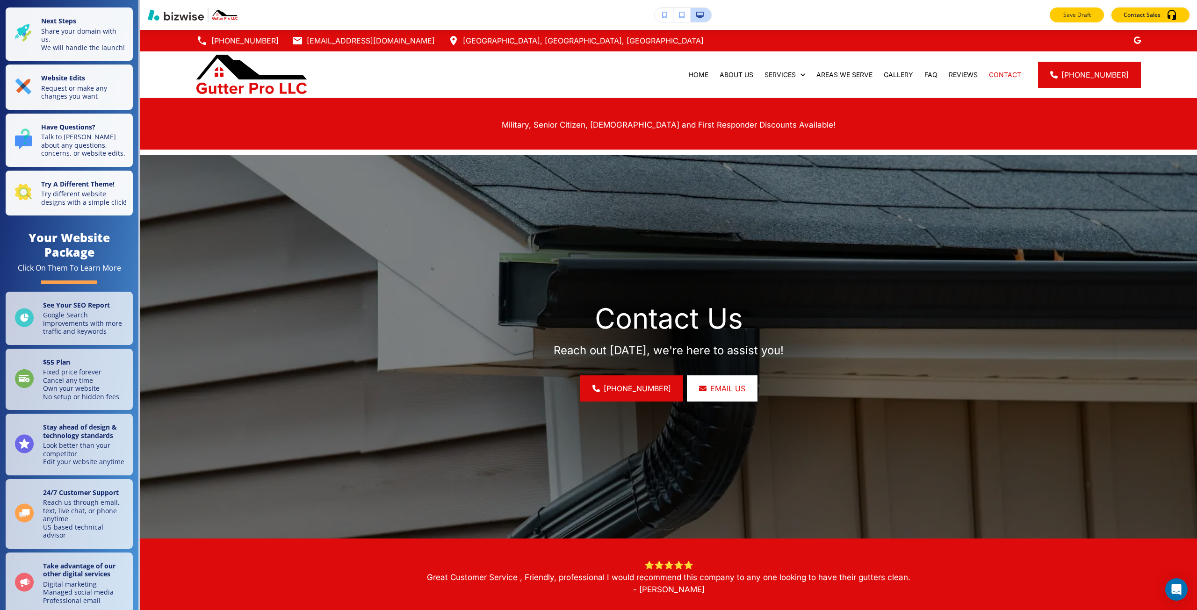
click at [1097, 13] on button "Save Draft" at bounding box center [1077, 14] width 54 height 15
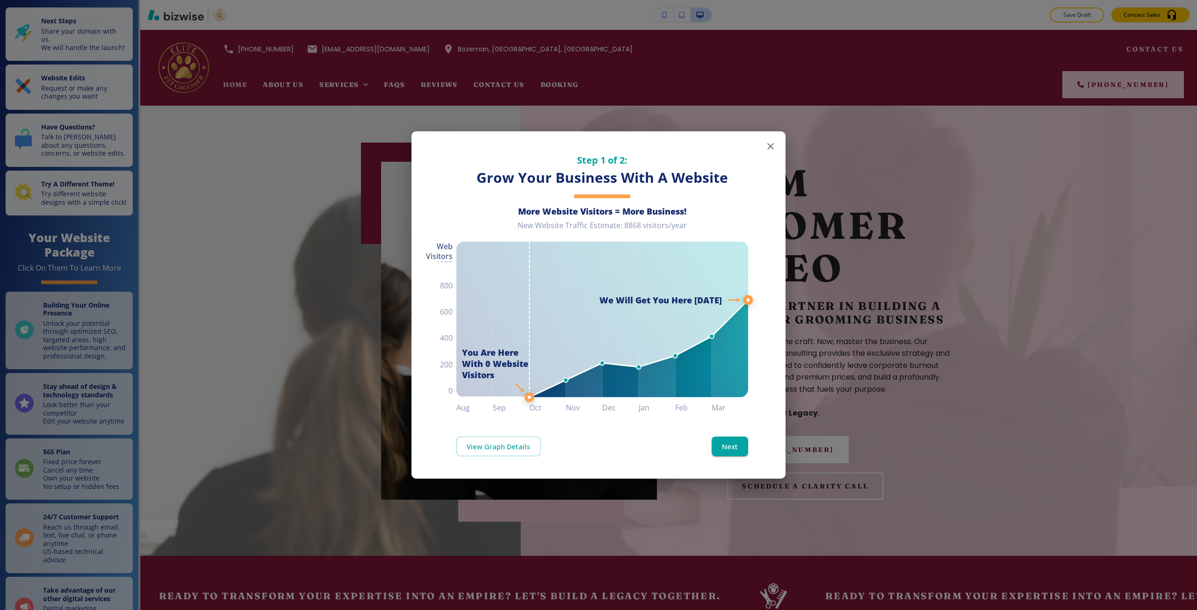
click at [916, 149] on div "Step 1 of 2: Grow Your Business With A Website More Website Visitors = More Bus…" at bounding box center [598, 305] width 1197 height 610
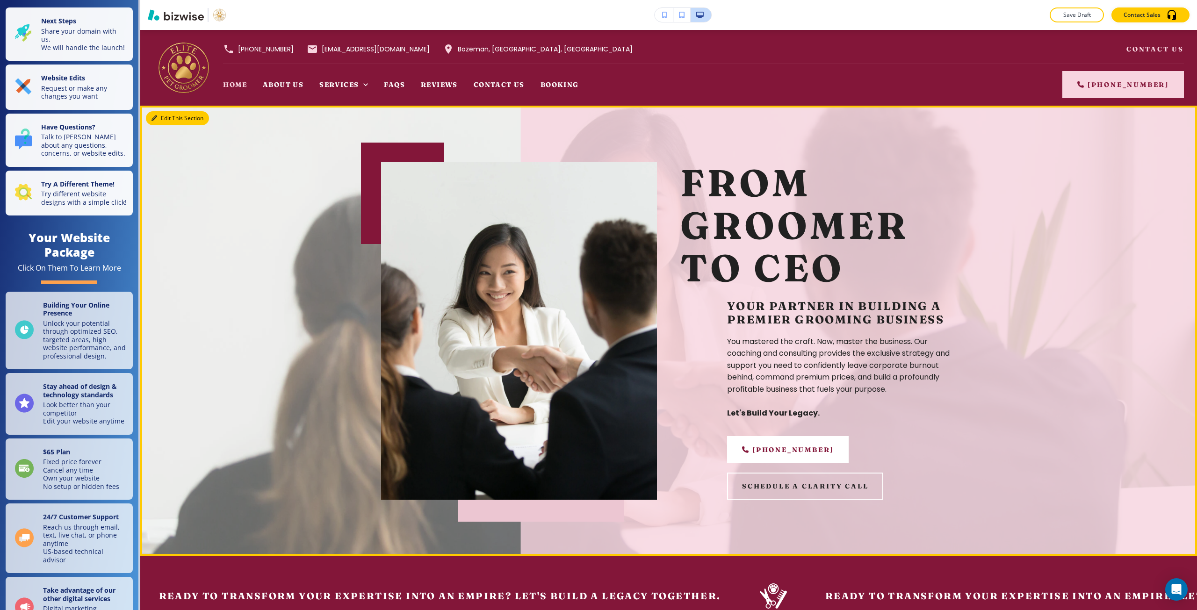
click at [167, 116] on button "Edit This Section" at bounding box center [177, 118] width 63 height 14
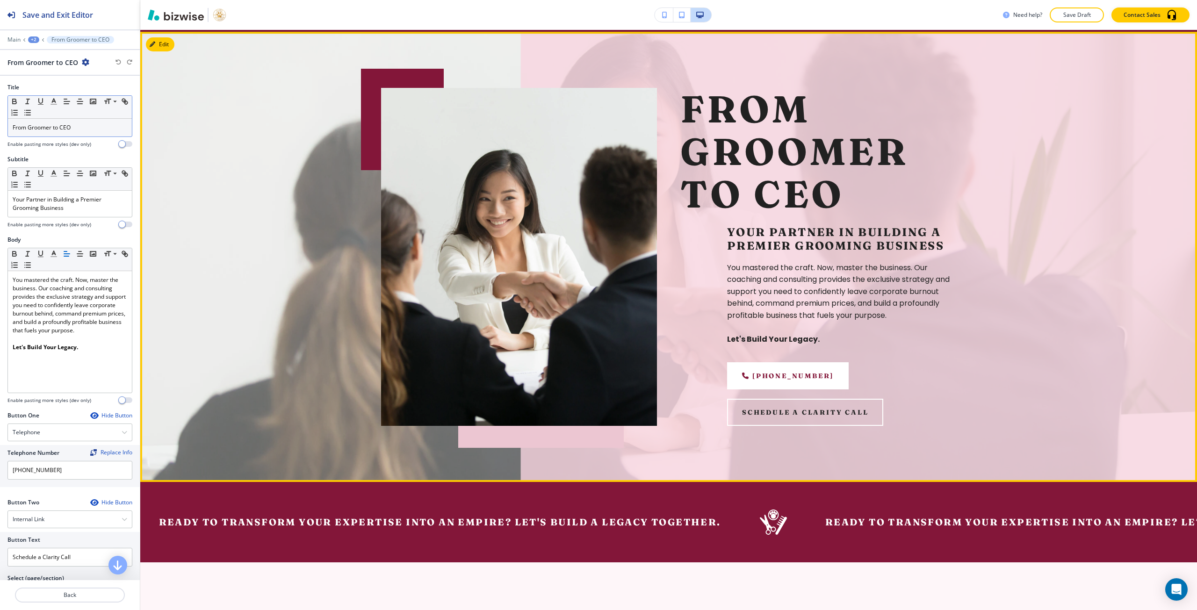
scroll to position [76, 0]
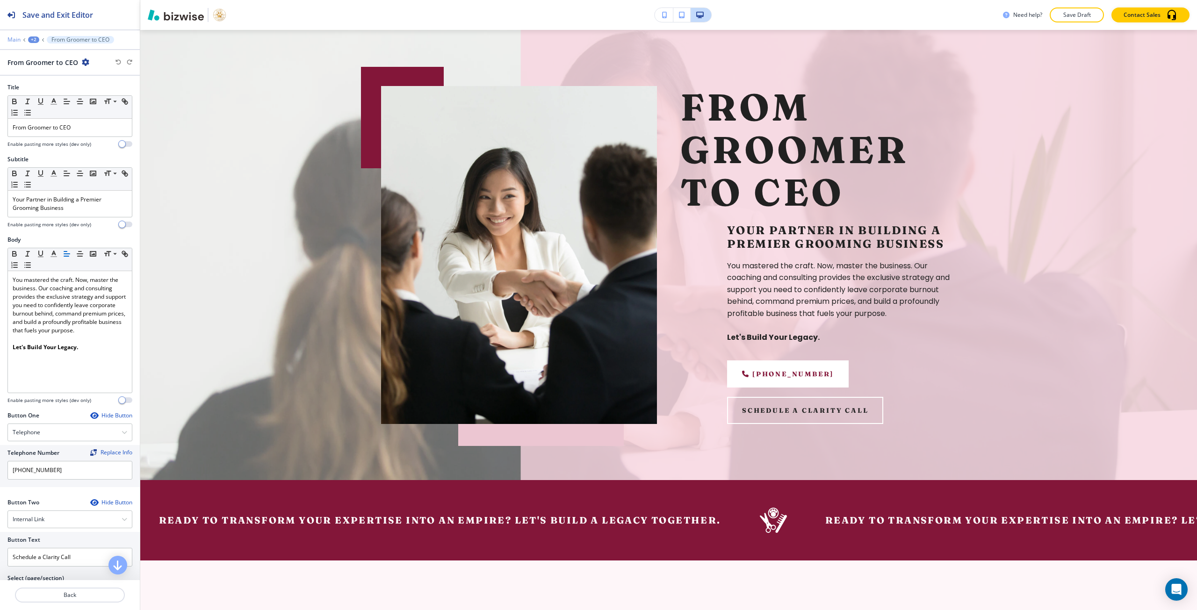
click at [13, 41] on p "Main" at bounding box center [13, 39] width 13 height 7
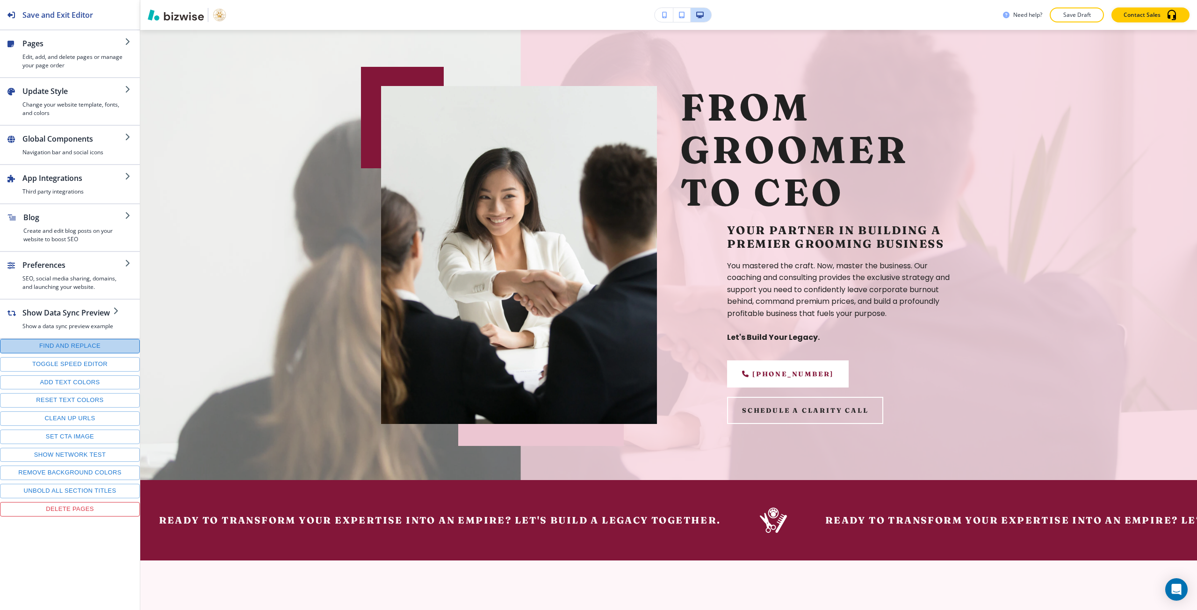
click at [75, 344] on button "Find and replace" at bounding box center [70, 346] width 140 height 14
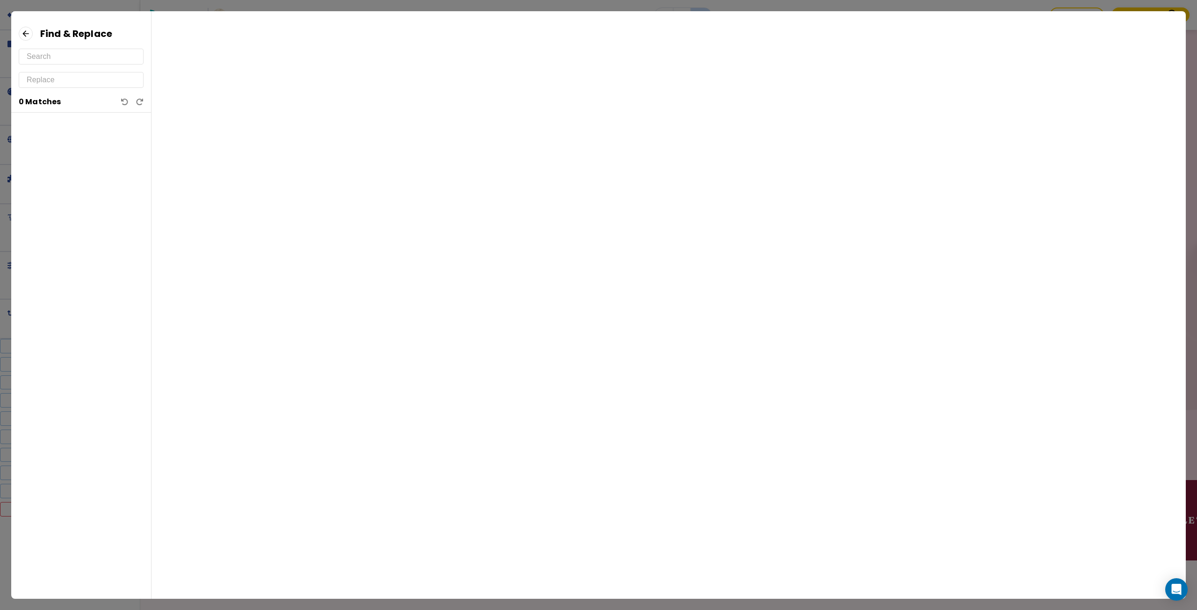
click at [60, 58] on input "text" at bounding box center [81, 56] width 109 height 15
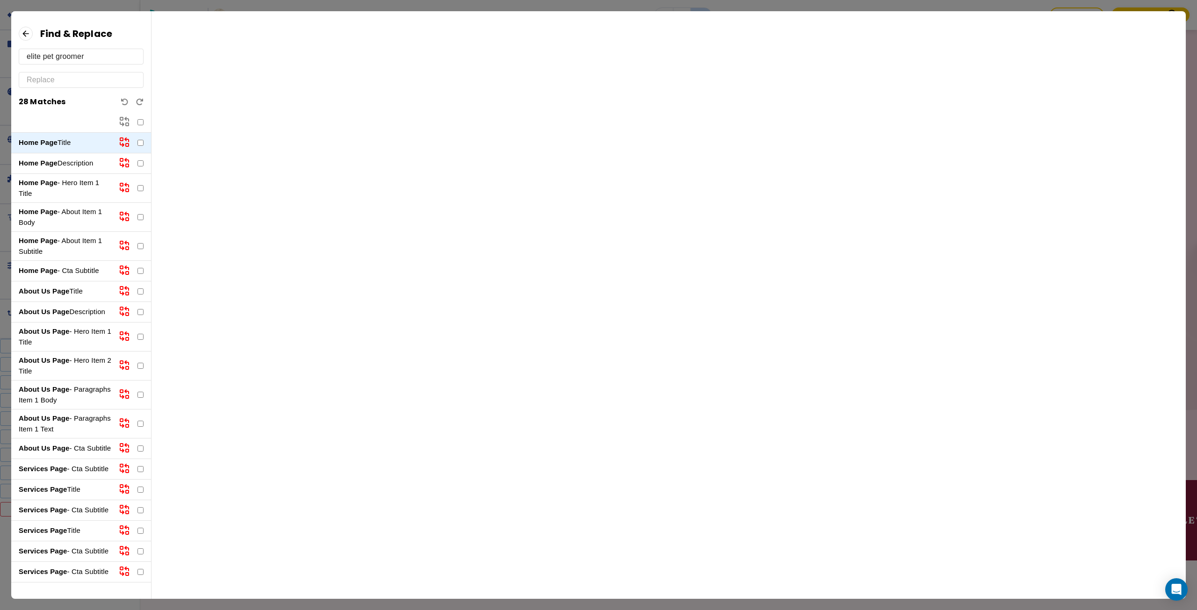
type input "elite pet groomer"
click at [85, 78] on input "text" at bounding box center [81, 79] width 109 height 15
paste input "Small Business Financial Expert"
type input "Small Business Financial Expert"
click at [61, 317] on p "About Us Page Description" at bounding box center [65, 312] width 93 height 11
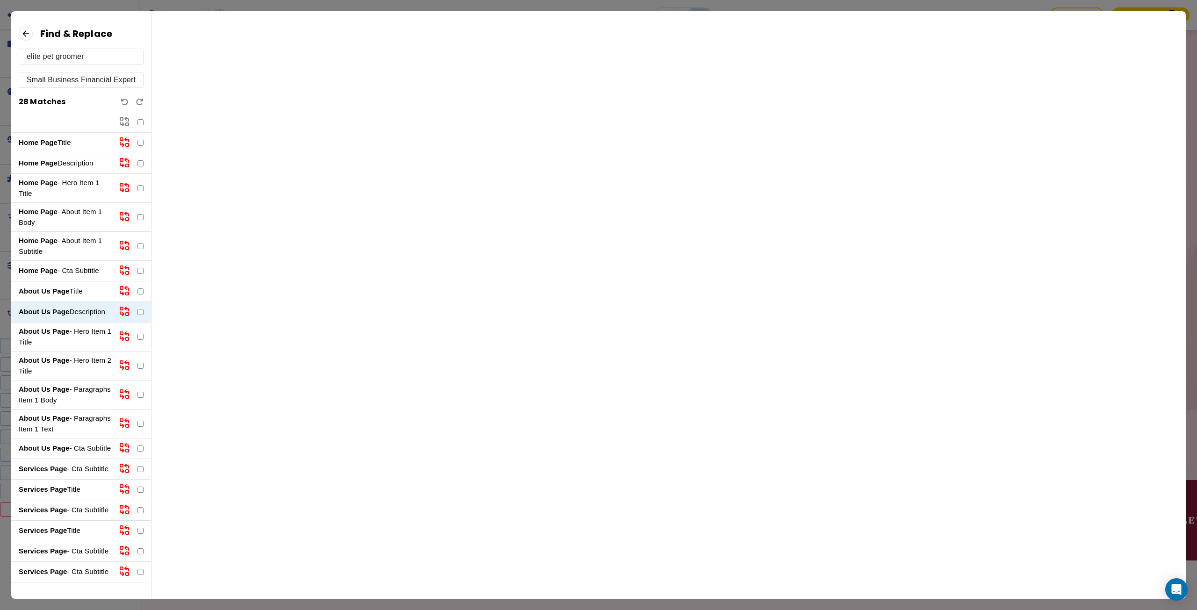
click at [61, 335] on strong "About Us Page" at bounding box center [44, 331] width 51 height 8
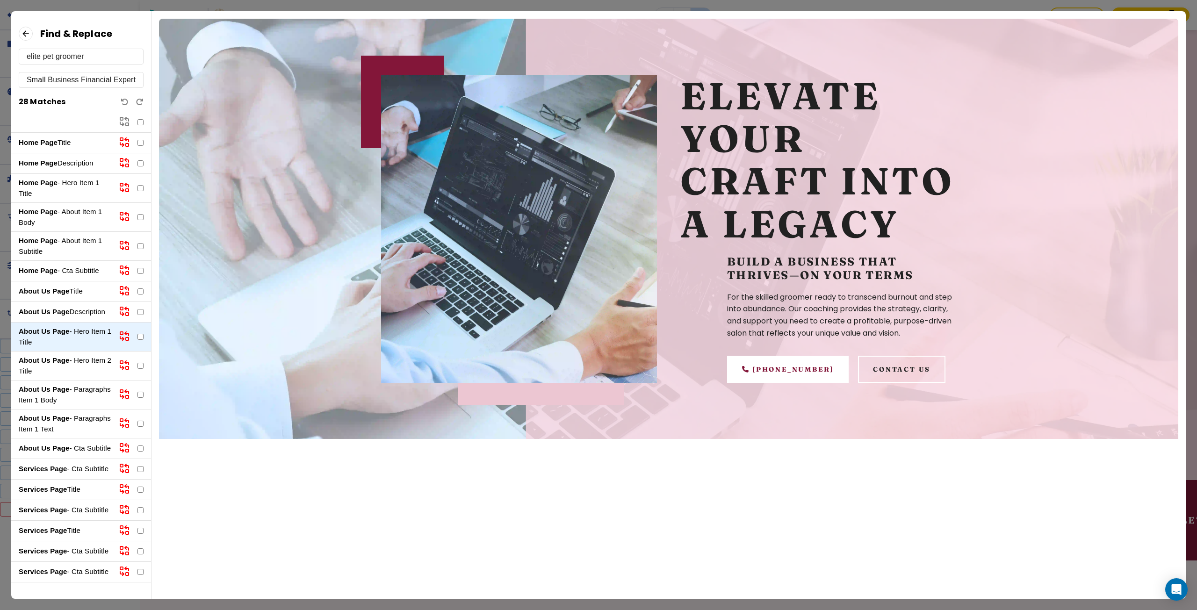
click at [56, 393] on strong "About Us Page" at bounding box center [44, 389] width 51 height 8
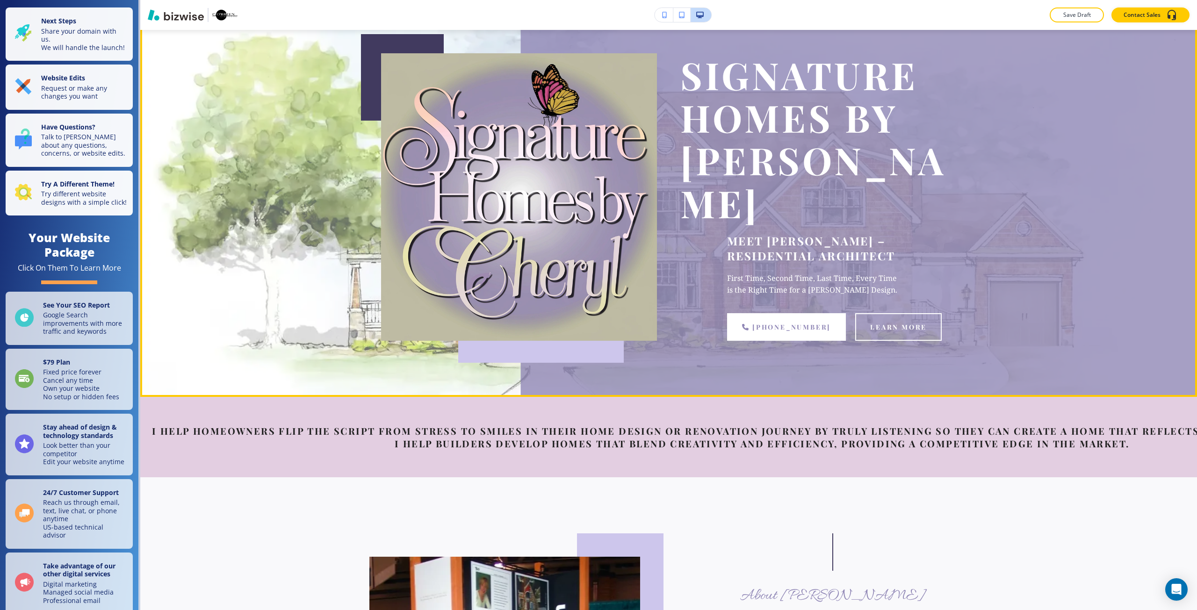
scroll to position [94, 0]
